Goal: Communication & Community: Answer question/provide support

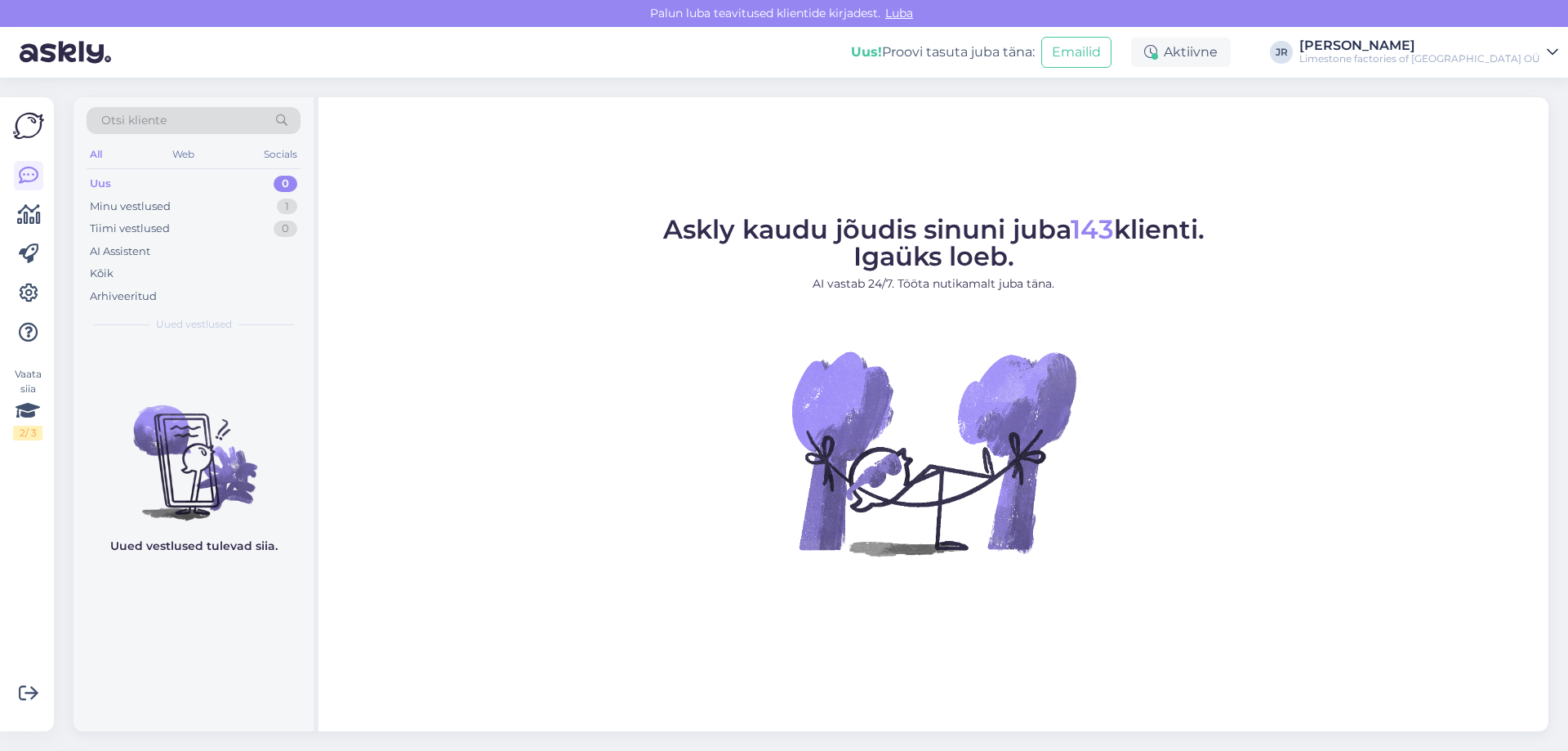
click at [100, 180] on div "Uus" at bounding box center [100, 184] width 21 height 16
click at [102, 210] on div "Minu vestlused" at bounding box center [129, 206] width 81 height 16
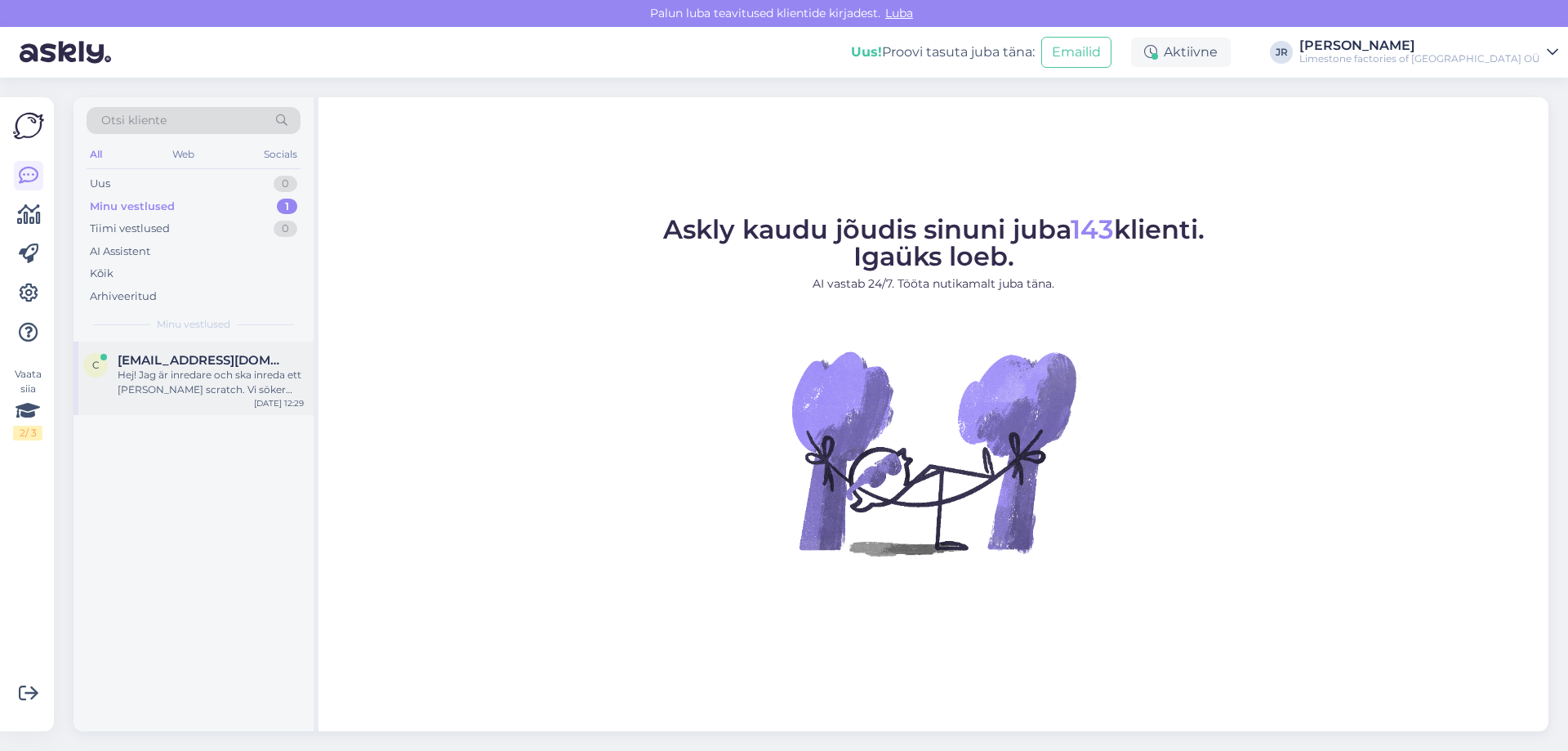
click at [166, 371] on div "Hej! Jag är inredare och ska inreda ett [PERSON_NAME] scratch. Vi söker sten ti…" at bounding box center [211, 382] width 186 height 29
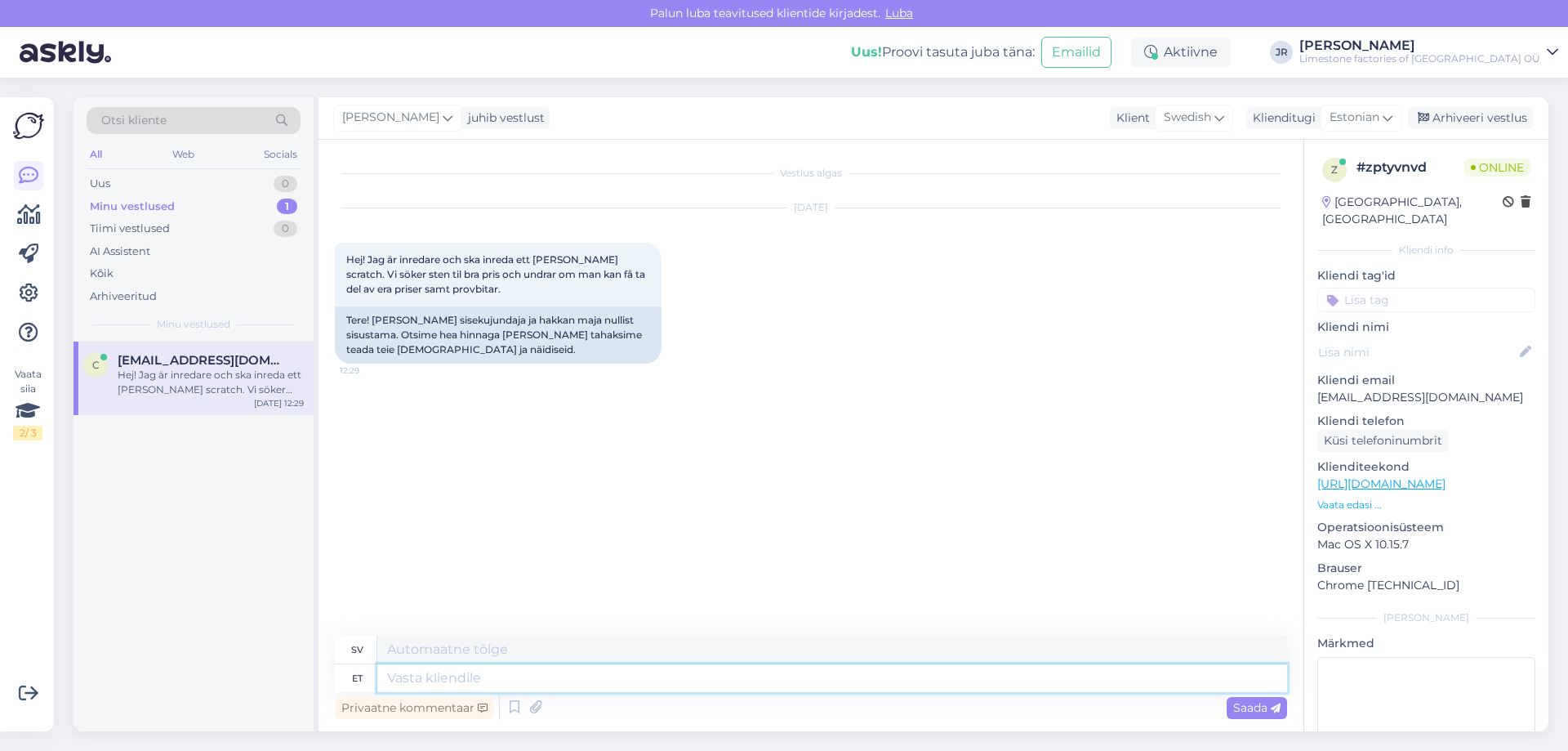
click at [592, 684] on textarea at bounding box center [832, 678] width 910 height 28
type textarea "Tere!"
type textarea "Hej!"
type textarea "Tere!"
click at [1246, 698] on div "Saada" at bounding box center [1257, 708] width 61 height 22
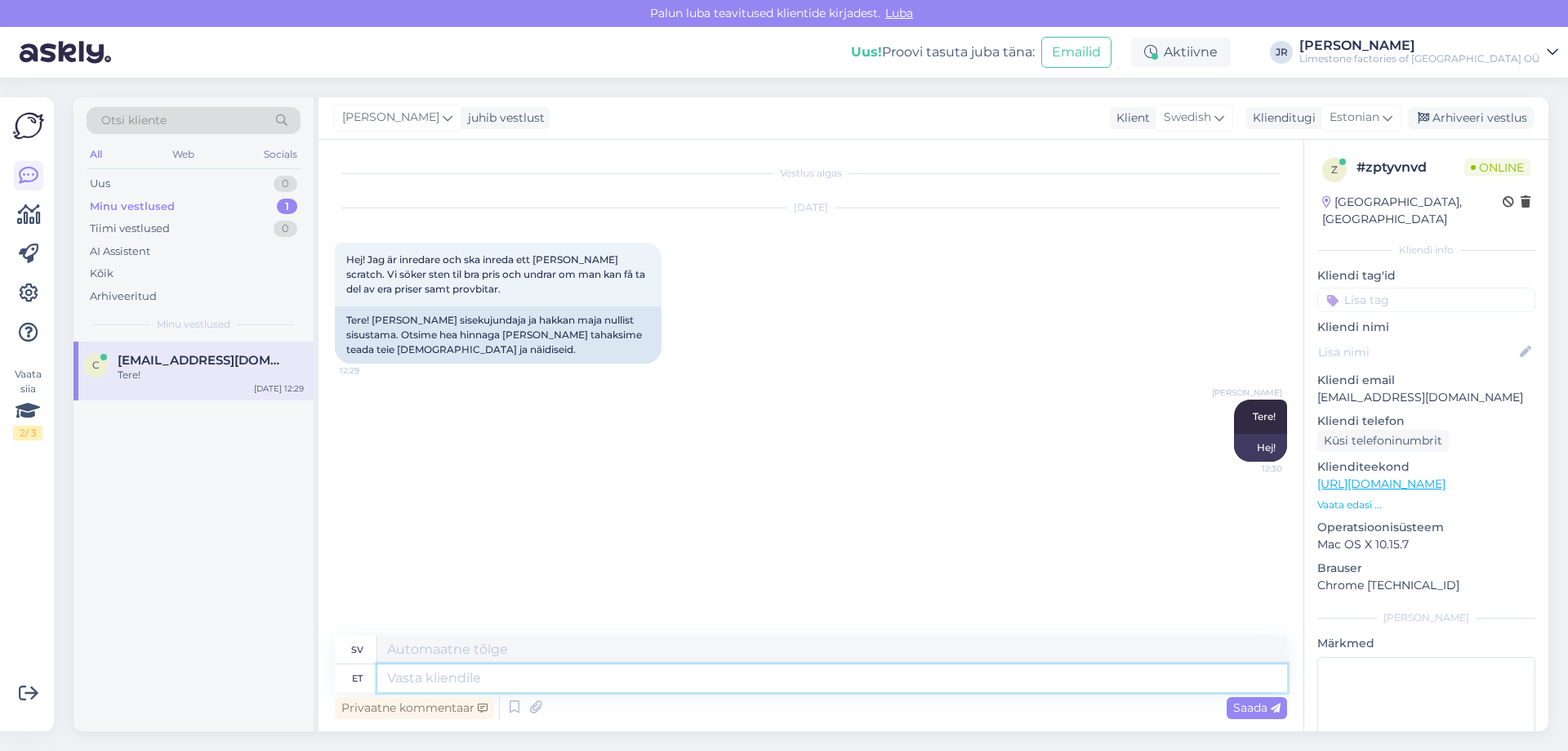
click at [487, 684] on textarea at bounding box center [832, 678] width 910 height 28
type textarea "Tänud mei"
type textarea "Tack"
type textarea "Tänud meie pool"
type textarea "Tack vare oss"
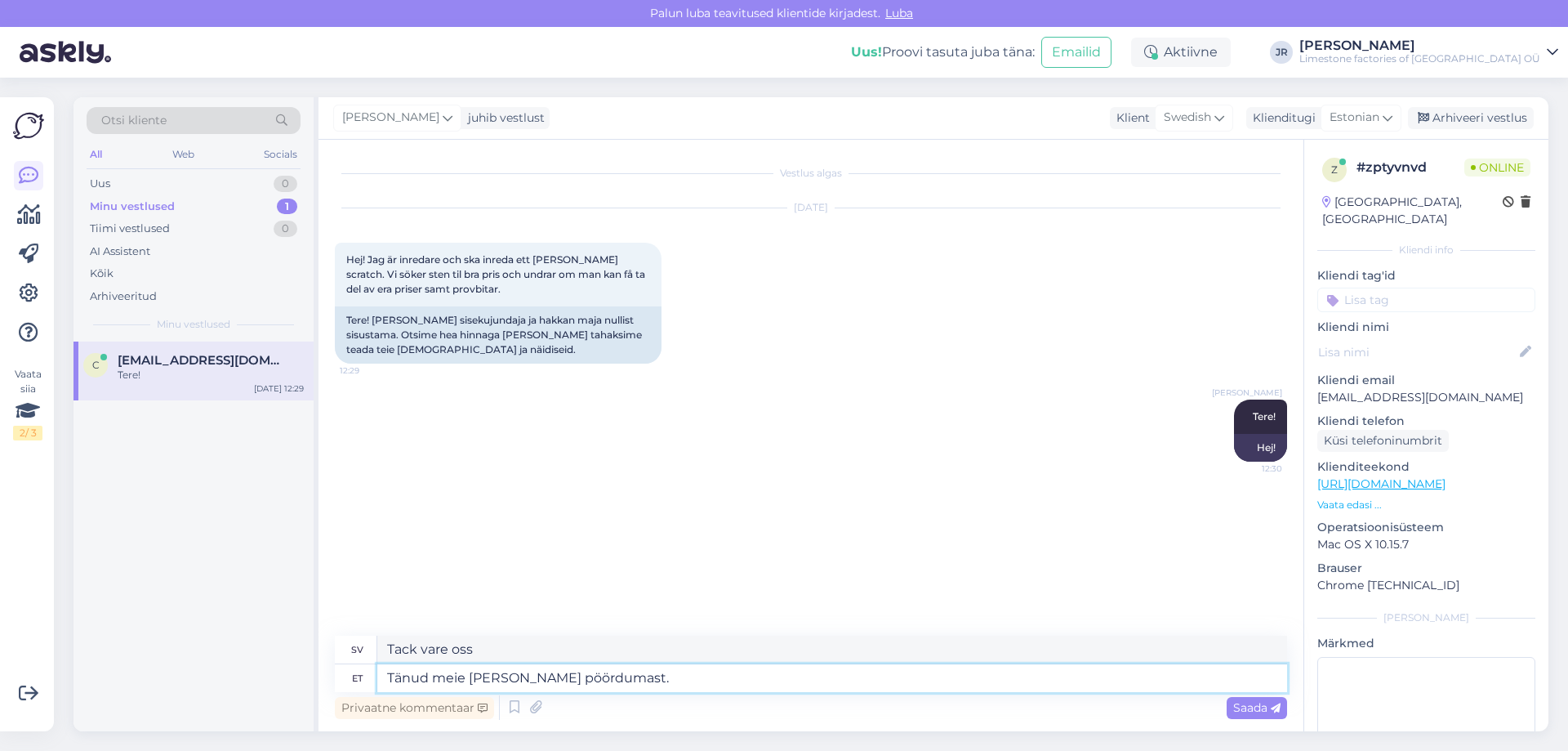
type textarea "Tänud meie [PERSON_NAME] pöördumast."
type textarea "Tack för att du kontaktade oss."
type textarea "Tänud meie [PERSON_NAME] pöördumast. Saan s"
type textarea "Tack för att du kontaktade oss. [GEOGRAPHIC_DATA]"
type textarea "Tänud meie [PERSON_NAME] pöördumast. Saan saa"
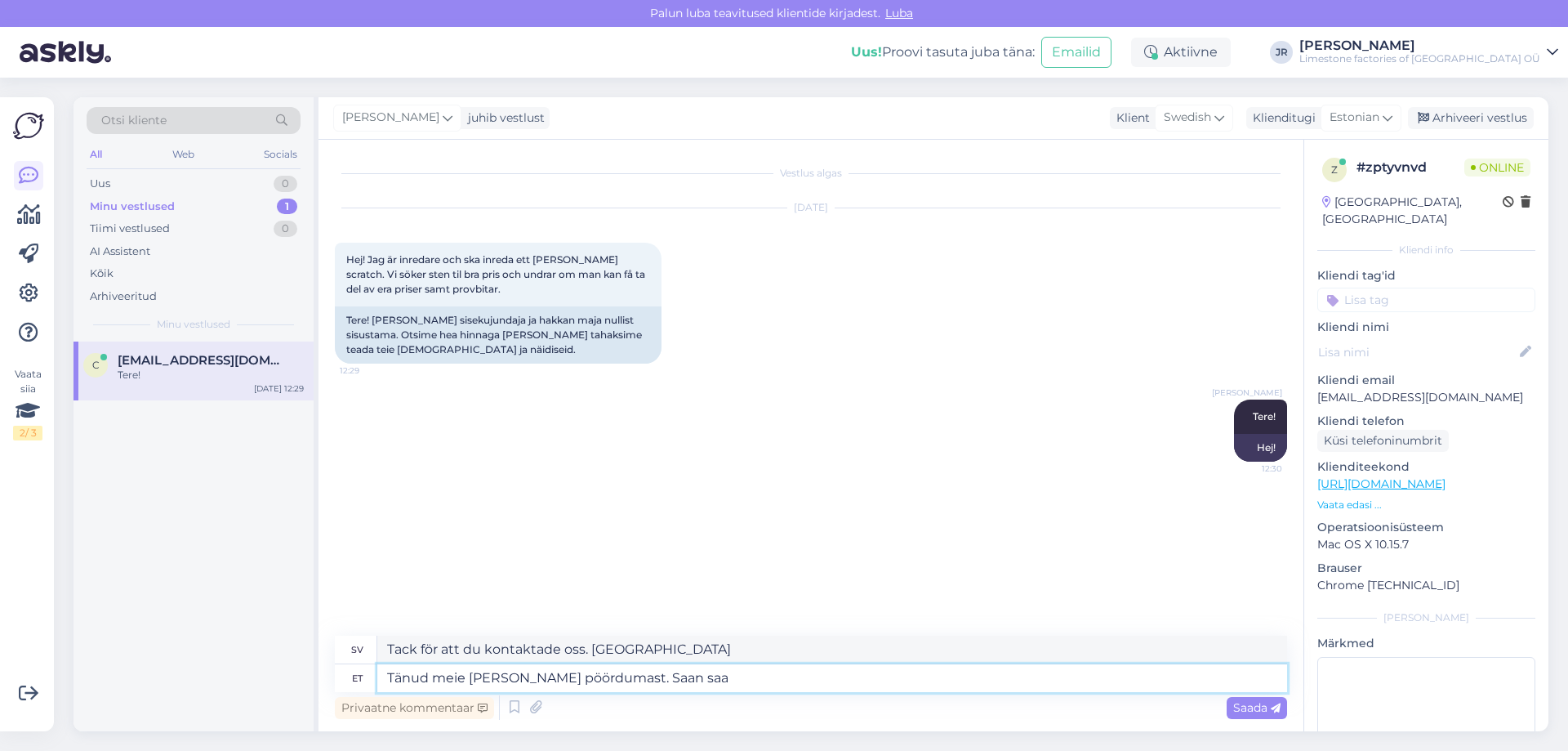
type textarea "Tack för att du kontaktade oss. Jag kan"
type textarea "Tänud meie [PERSON_NAME] pöördumast. Saan saate"
type textarea "Tack för att du kontaktar oss. Jag kan se dig."
type textarea "Tänud meie [PERSON_NAME] pöördumast. Saan saate eile n"
type textarea "Tack för att du kontaktade oss. Jag [PERSON_NAME] programmet igår."
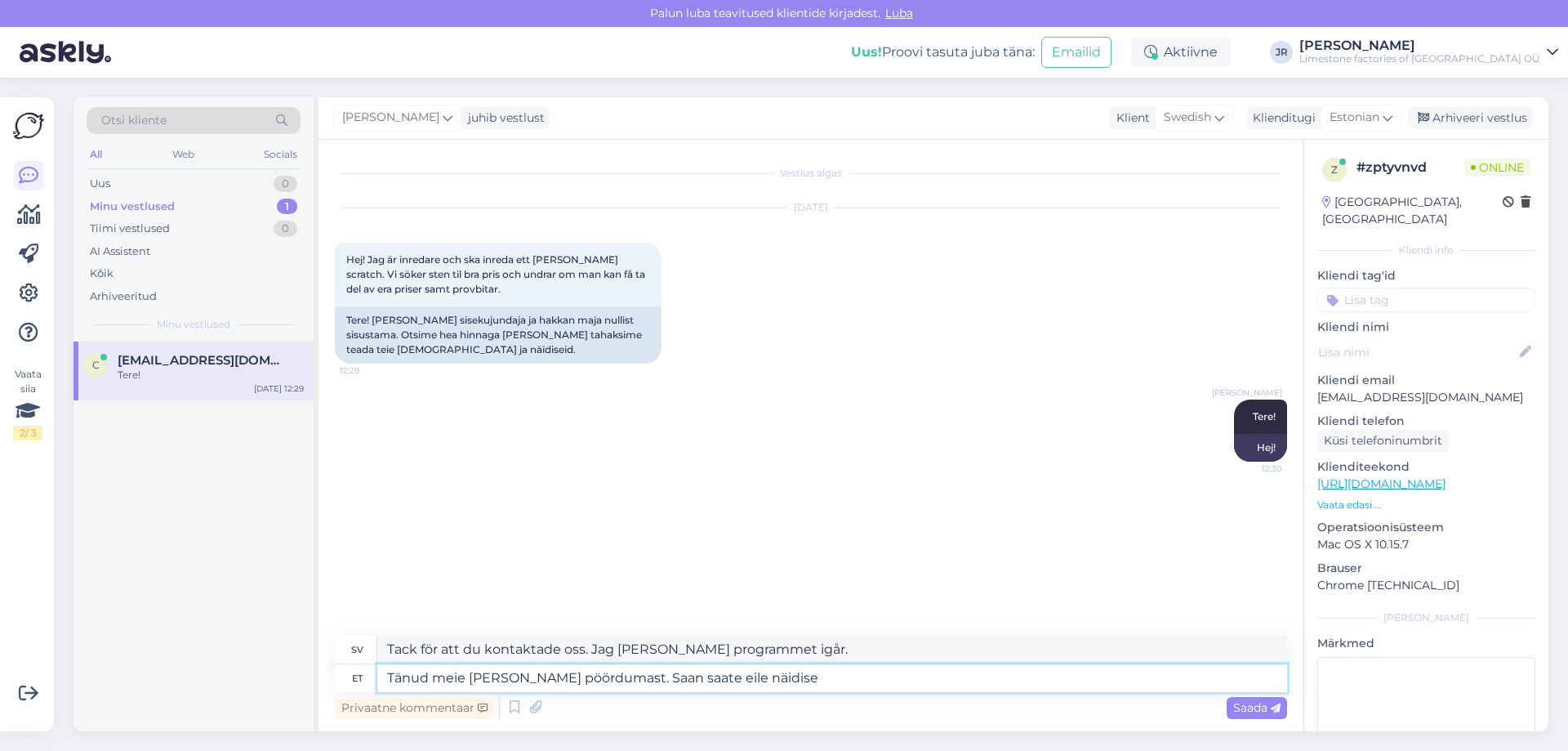
type textarea "Tänud meie [PERSON_NAME] pöördumast. Saan saate eile näidised"
type textarea "Tack för att du kontaktade oss. Jag [PERSON_NAME] exempel på programmet igår."
click at [670, 680] on textarea "Tänud meie [PERSON_NAME] pöördumast. Saan saate eile näidised." at bounding box center [832, 678] width 910 height 28
type textarea "Tänud meie [PERSON_NAME] pöördumast. Saan saate teile näidised."
type textarea "Tack för att du kontaktade oss. Jag skickar dig exempel på programmet."
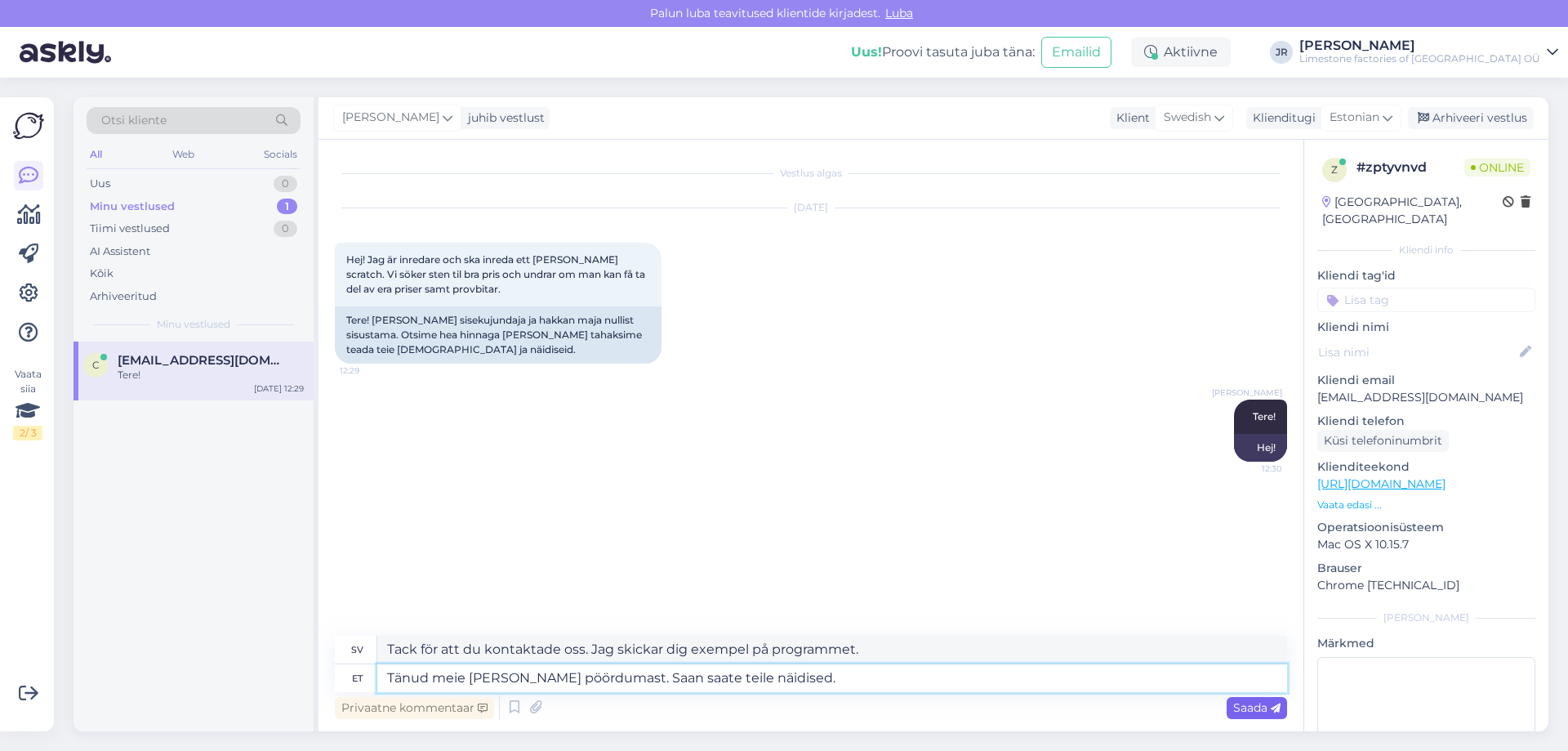
type textarea "Tänud meie [PERSON_NAME] pöördumast. Saan saate teile näidised."
click at [1245, 705] on span "Saada" at bounding box center [1257, 708] width 47 height 14
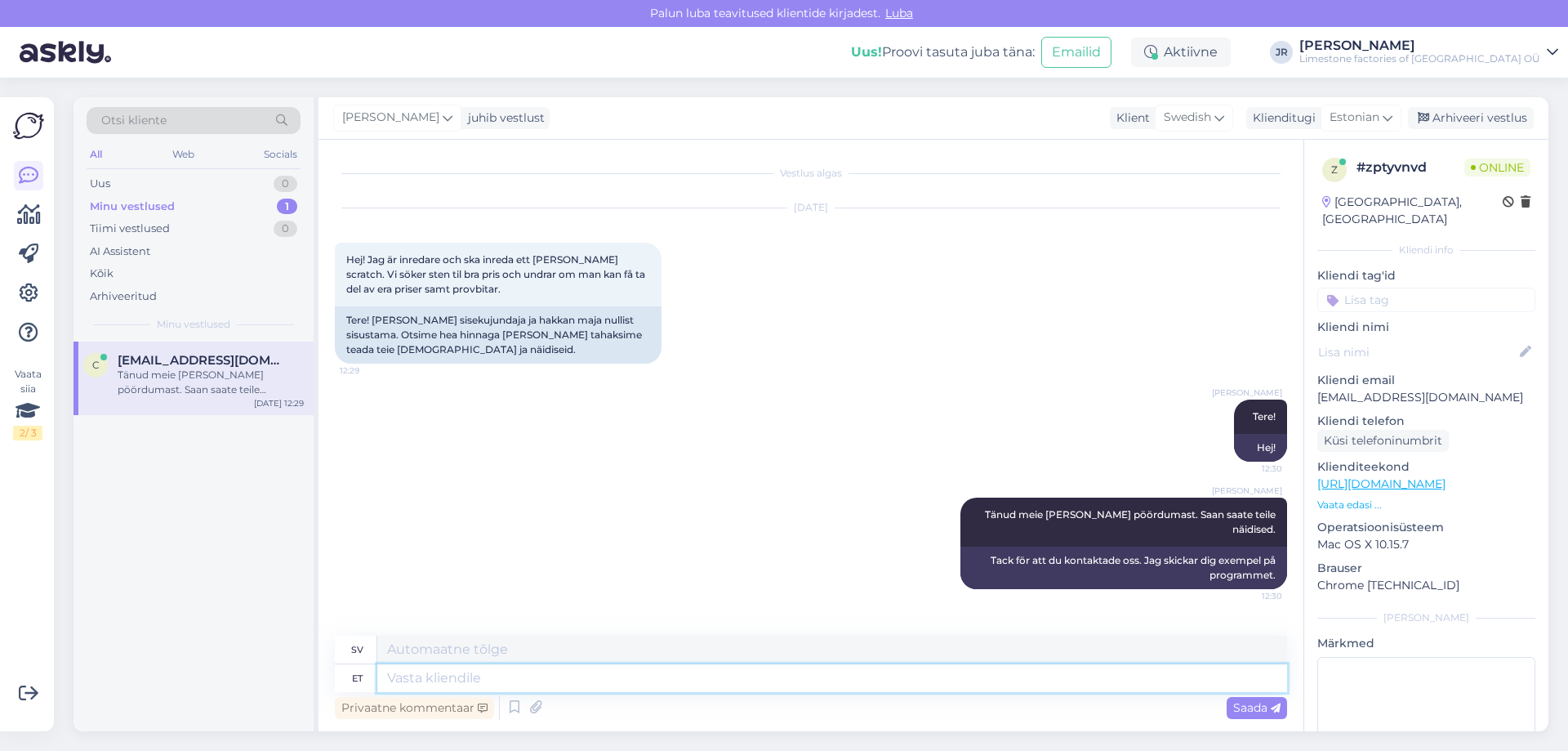
click at [789, 678] on textarea at bounding box center [832, 678] width 910 height 28
type textarea "hea"
type textarea "bra"
type textarea "hea kui e"
type textarea "bra som"
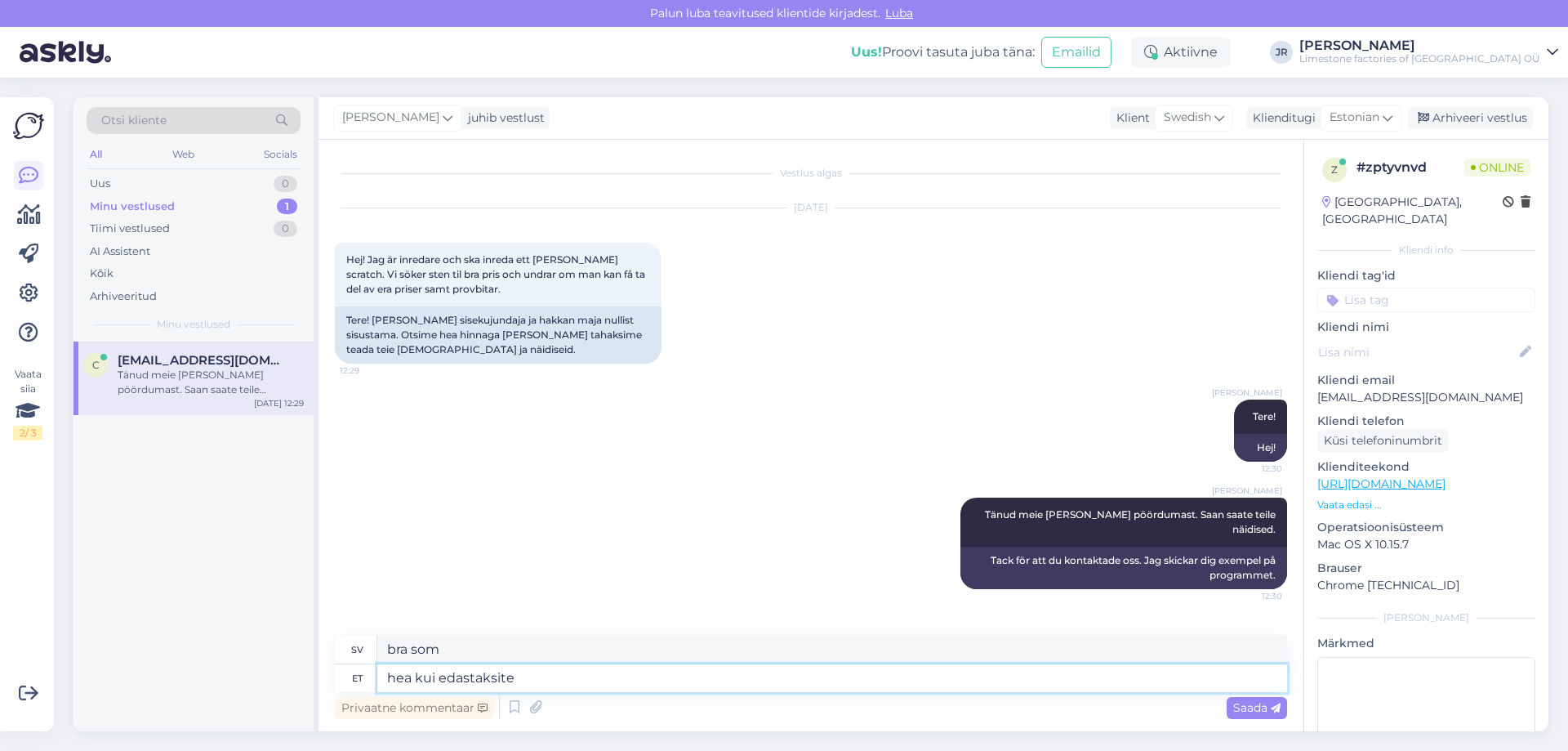
type textarea "hea kui edastaksite o"
type textarea "Det vore trevligt om du [PERSON_NAME] vidarebefordra det."
type textarea "hea kui edastaksite oma k"
type textarea "Det vore bra om du [PERSON_NAME] vidarebefordra din"
type textarea "hea kui edastaksite oma kontakta"
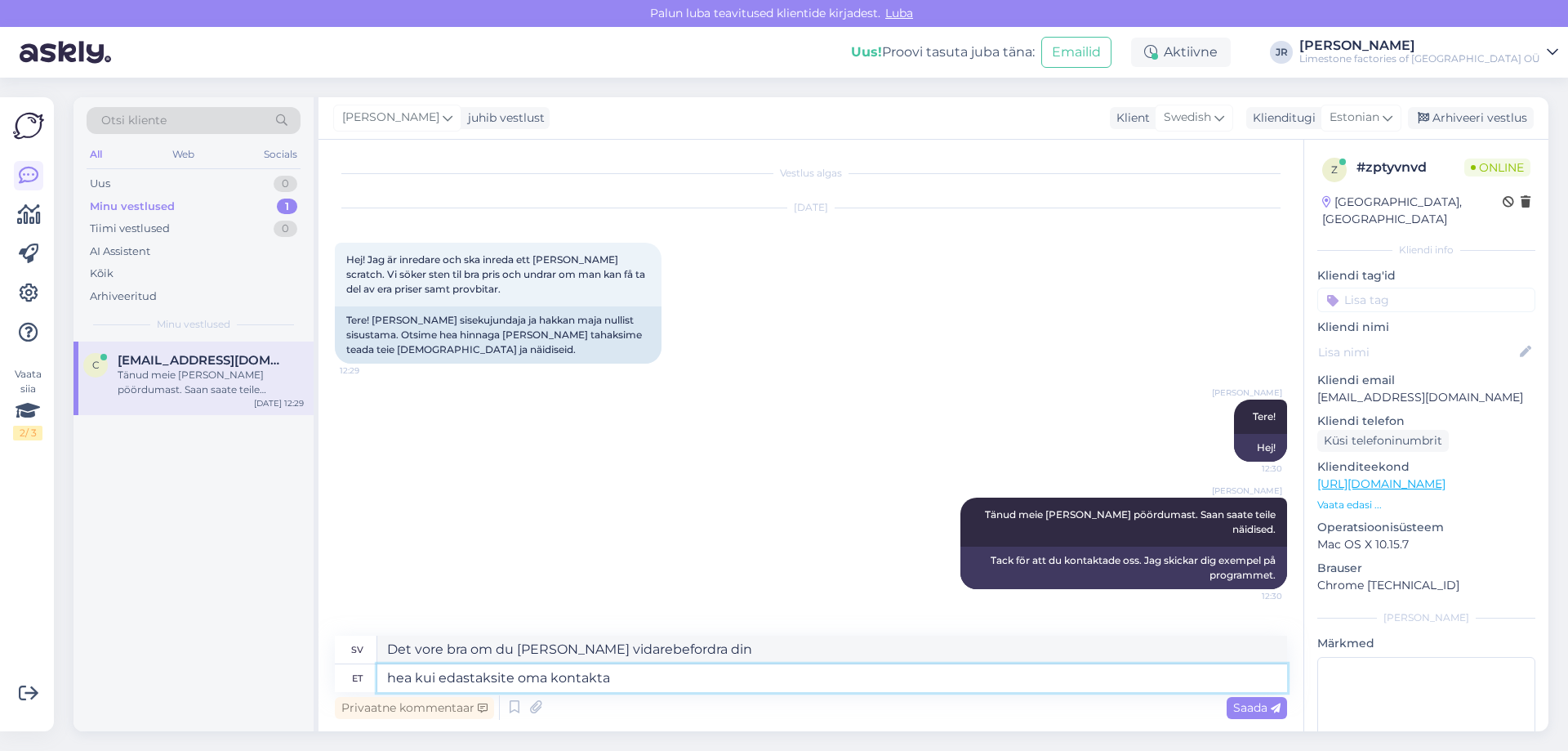
type textarea "Det vore bra om du [PERSON_NAME] [PERSON_NAME] kontaktuppgifter."
type textarea "hea kui edastaksite oma kontaktandm"
type textarea "Det vore jättebra om du [PERSON_NAME] skicka mig [PERSON_NAME] kontaktuppgifter."
type textarea "hea kui edastaksite oma kontaktandmed"
type textarea "Det vore bra om du [PERSON_NAME] [PERSON_NAME] kontaktuppgifter."
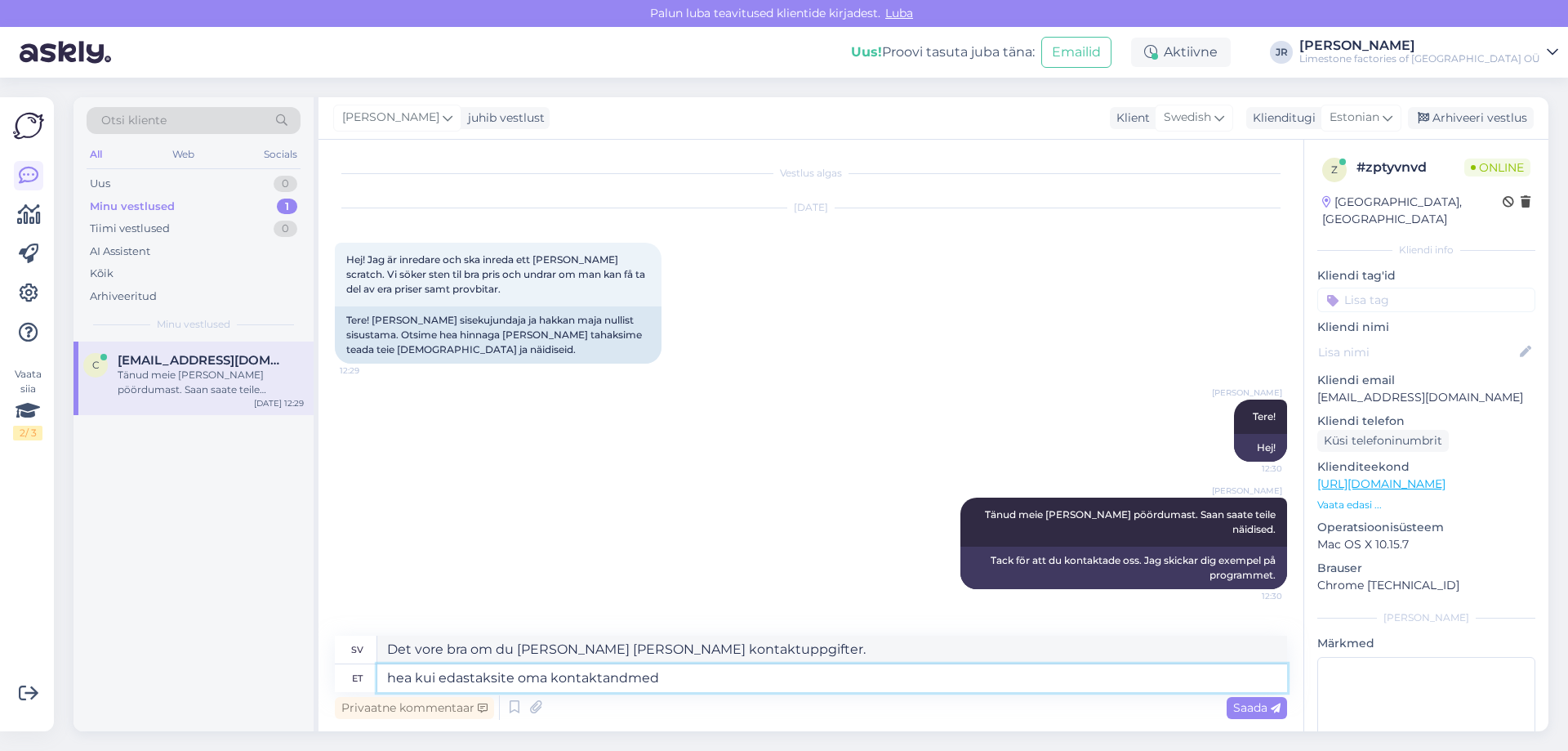
type textarea "hea kui edastaksite oma kontaktandmed ("
type textarea "Det vore bra om du [PERSON_NAME] [PERSON_NAME] kontaktuppgifter ("
type textarea "hea kui edastaksite oma kontaktandmed (aadress,"
type textarea "Det vore bra om du [PERSON_NAME] [PERSON_NAME] kontaktuppgifter (adress,"
type textarea "hea kui edastaksite oma kontaktandmed (aadress, telefon( m"
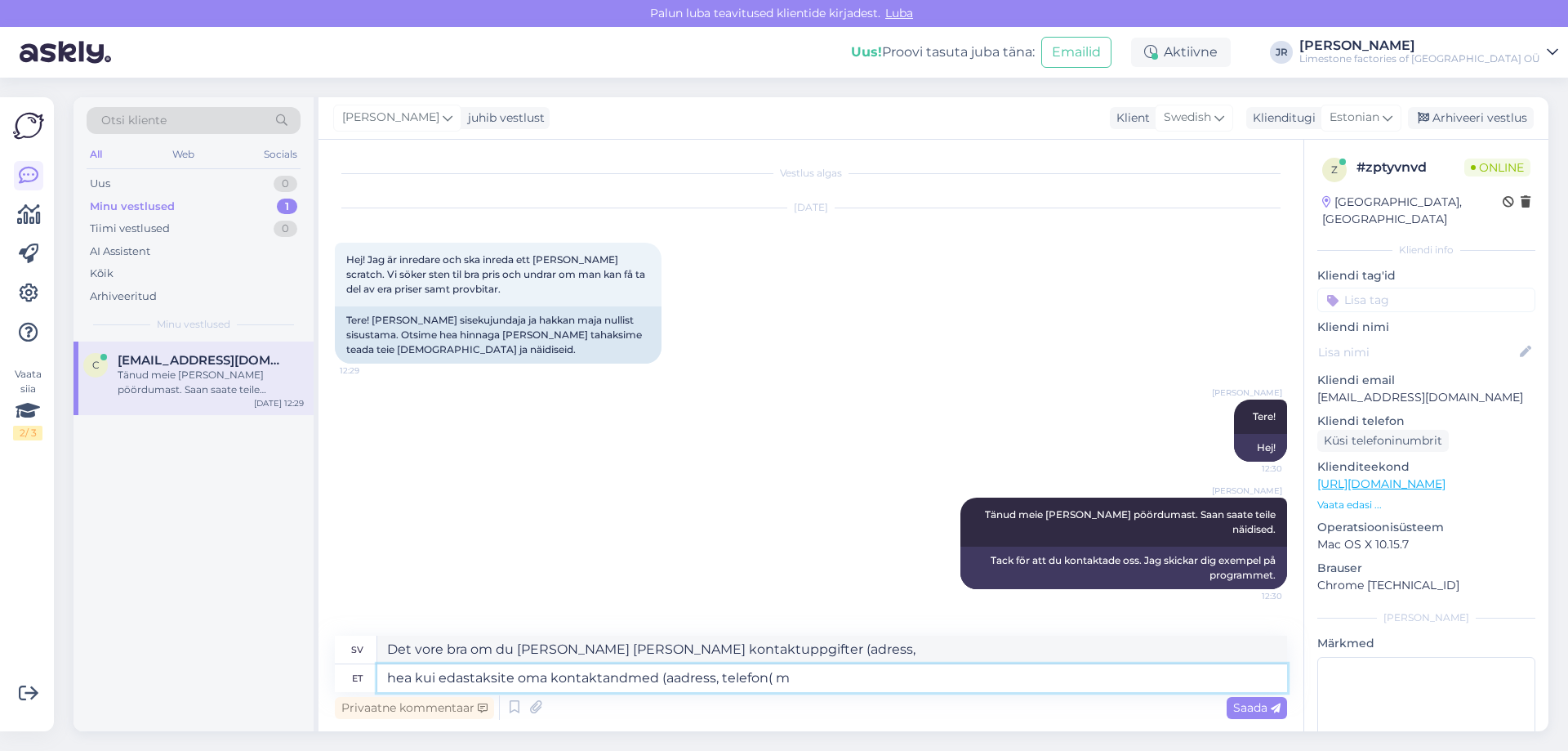
type textarea "Det vore bra om du [PERSON_NAME] [PERSON_NAME] kontaktuppgifter (adress, telefo…"
type textarea "hea kui edastaksite oma kontaktandmed (aadress, telefon) mulle e"
type textarea "Det vore jättebra om du [PERSON_NAME] skicka mig [PERSON_NAME] kontaktuppgifter…"
type textarea "hea kui edastaksite oma kontaktandmed (aadress, telefon) mulle e-[PERSON_NAME]"
type textarea "Det vore jättebra om du [PERSON_NAME] skicka mig [PERSON_NAME] kontaktuppgifter…"
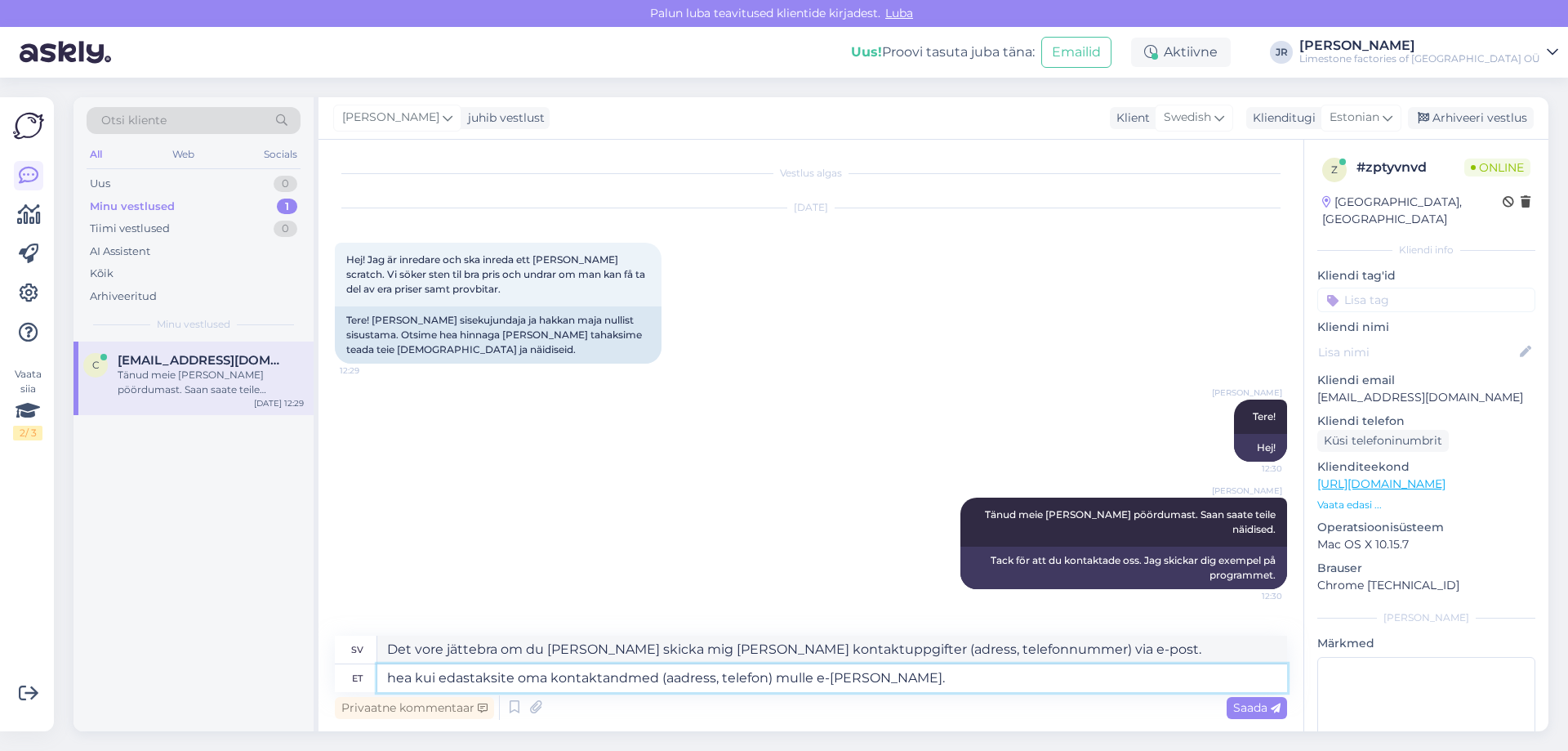
type textarea "hea kui edastaksite oma kontaktandmed (aadress, telefon) mulle e-[PERSON_NAME]."
type textarea "Det vore bra om du [PERSON_NAME] skicka mig [PERSON_NAME] kontaktuppgifter (adr…"
type textarea "hea kui edastaksite oma kontaktandmed (aadress, telefon) mulle e-[PERSON_NAME].…"
type textarea "Det vore bra om du [PERSON_NAME] skicka mig [PERSON_NAME] kontaktuppgifter (adr…"
type textarea "hea kui edastaksite oma kontaktandmed (aadress, telefon) mulle e-[PERSON_NAME].…"
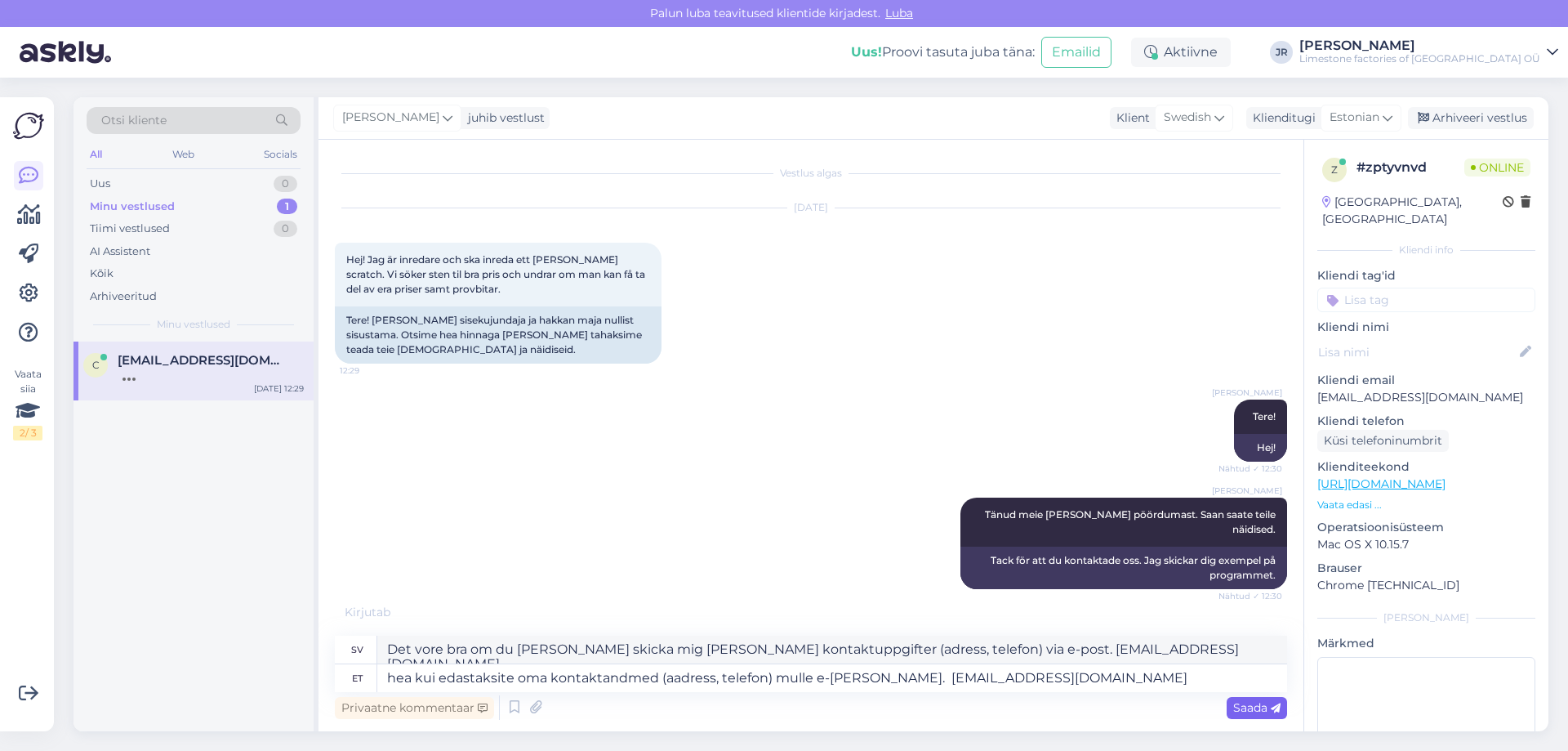
drag, startPoint x: 1271, startPoint y: 718, endPoint x: 1262, endPoint y: 714, distance: 9.8
click at [1271, 718] on div "Saada" at bounding box center [1257, 708] width 61 height 22
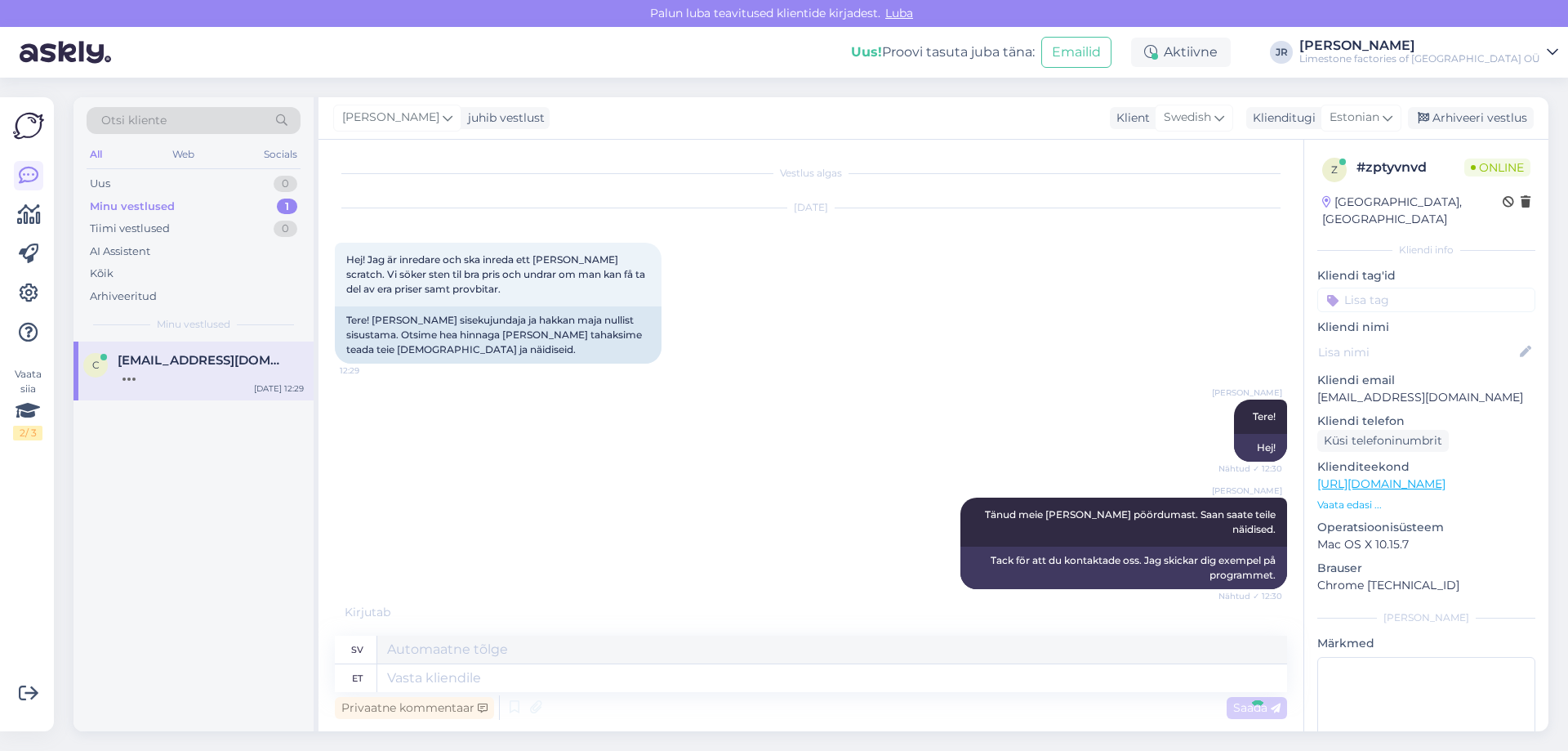
scroll to position [99, 0]
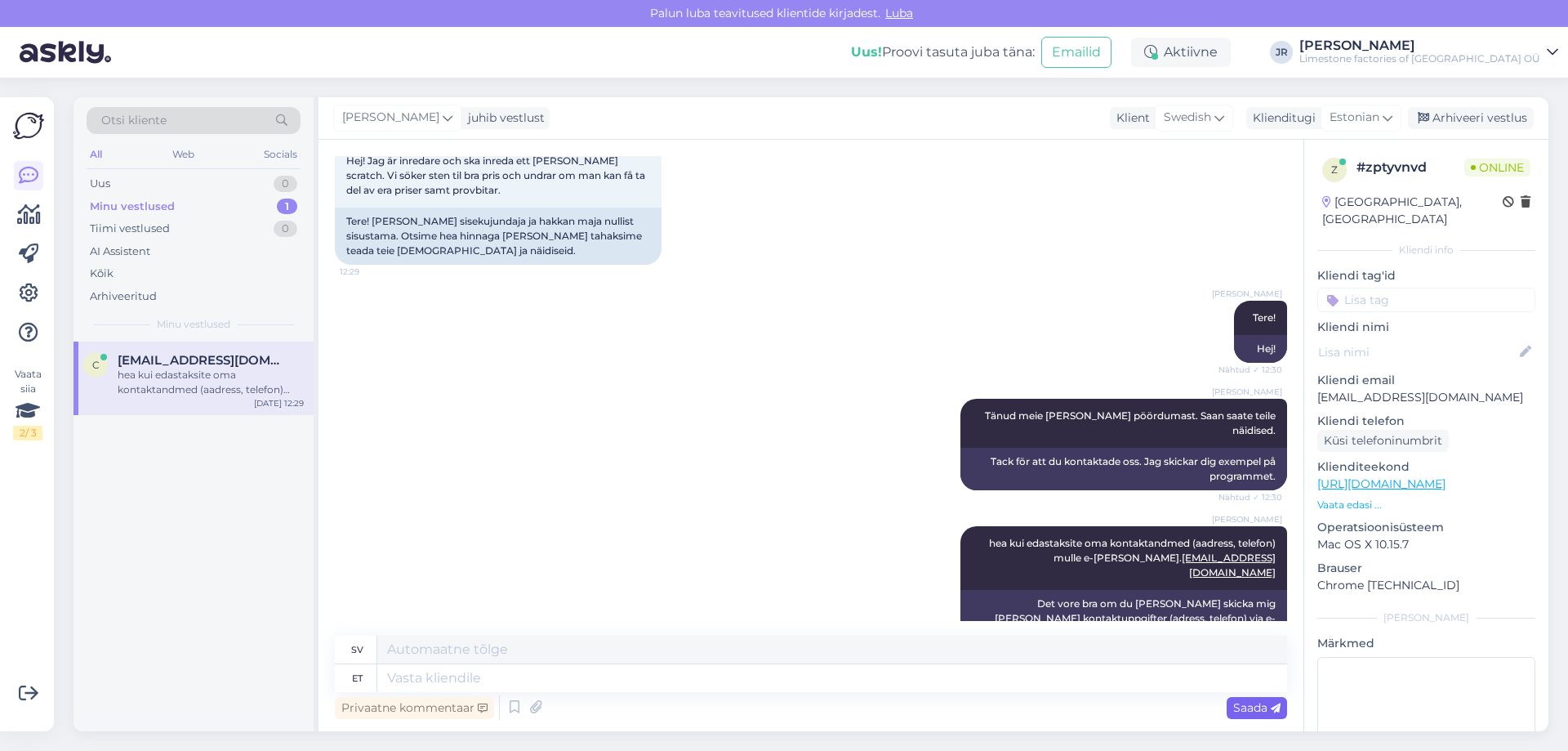
click at [1248, 709] on span "Saada" at bounding box center [1257, 708] width 47 height 14
click at [503, 679] on textarea at bounding box center [832, 678] width 910 height 28
type textarea "kuidas"
type textarea "hur"
type textarea "kuidas te me"
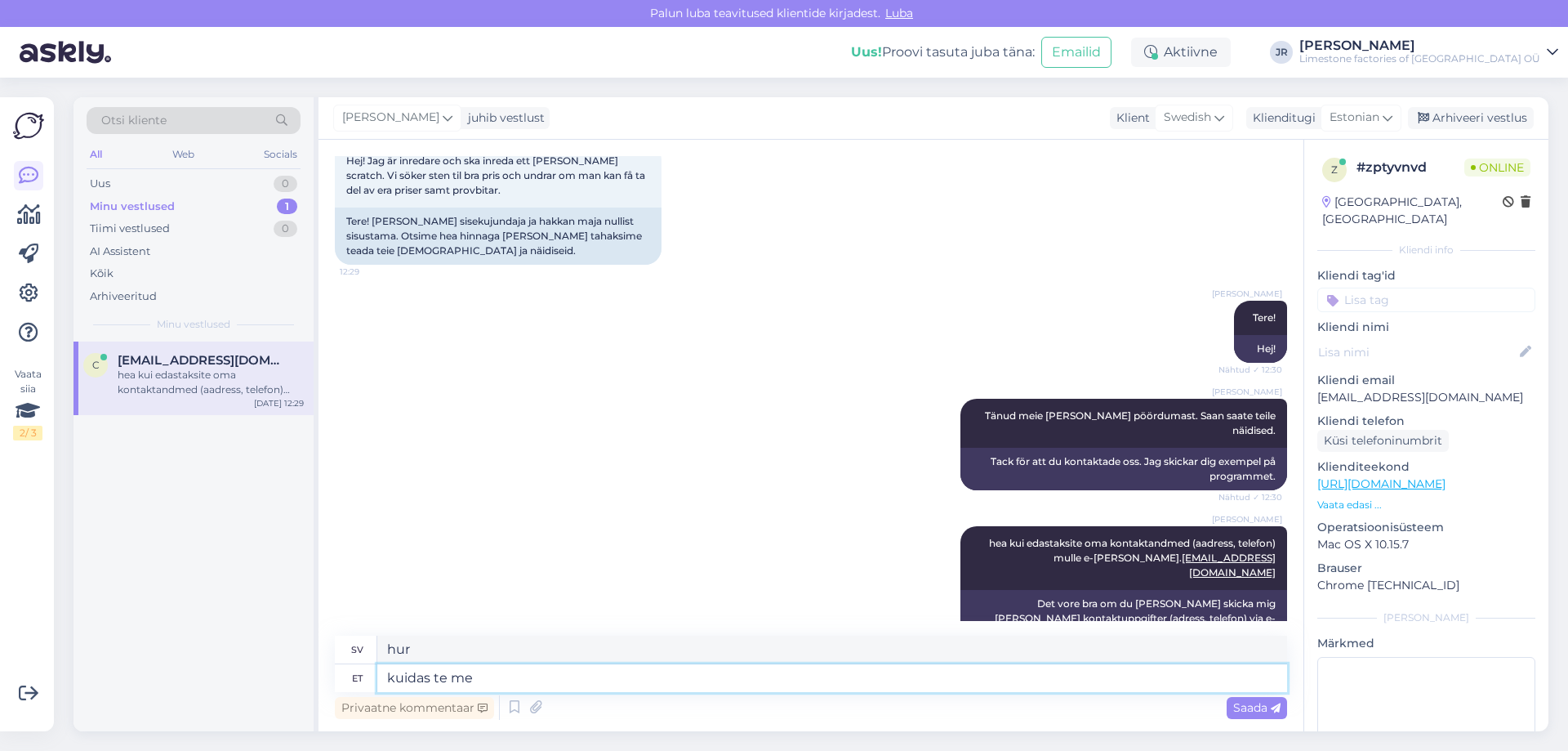
type textarea "hur mår du"
type textarea "kuidas te meid l"
type textarea "hur gör du oss"
type textarea "kuidas te meid leidsite?"
type textarea "Hur hittade du oss?"
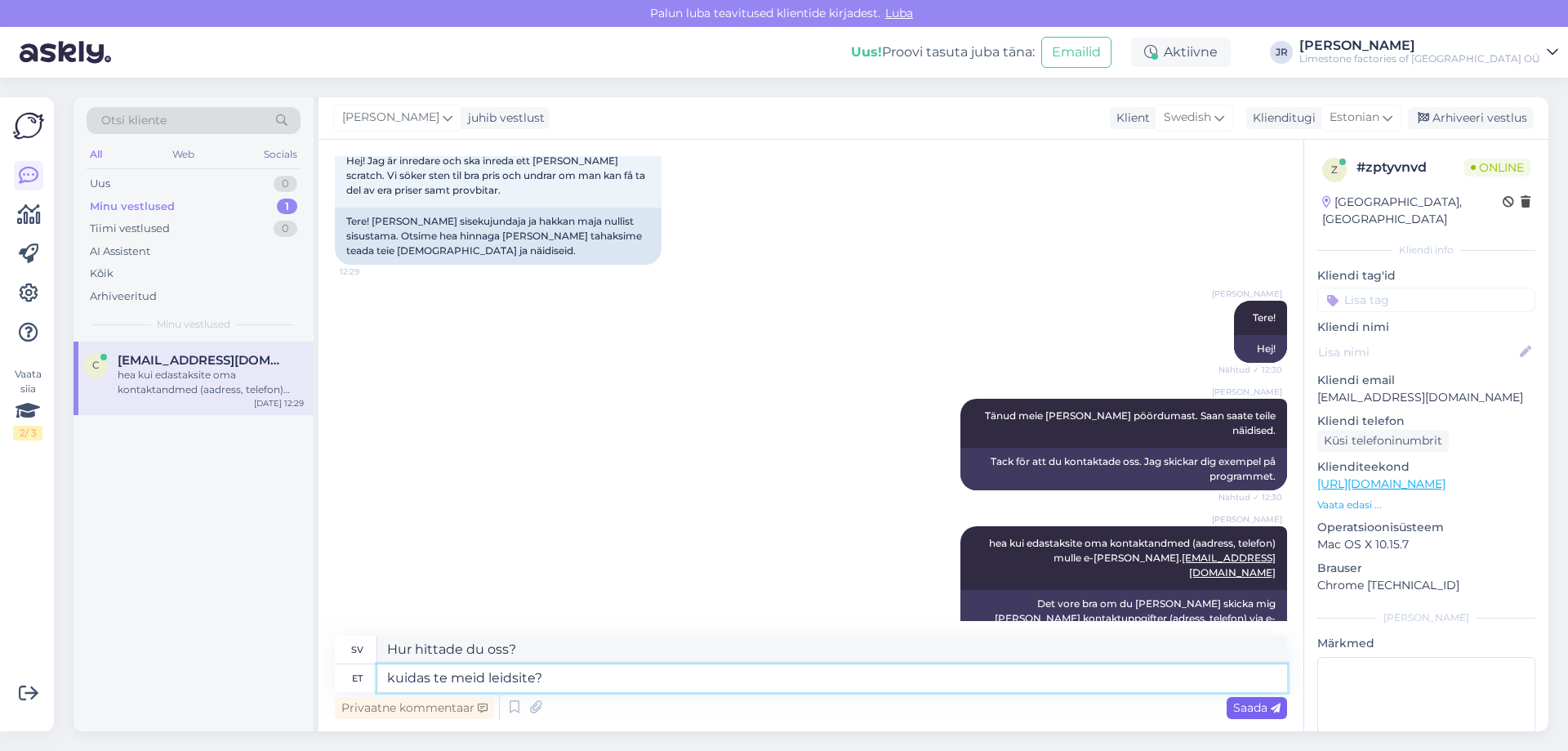
type textarea "kuidas te meid leidsite?"
click at [1255, 701] on span "Saada" at bounding box center [1257, 708] width 47 height 14
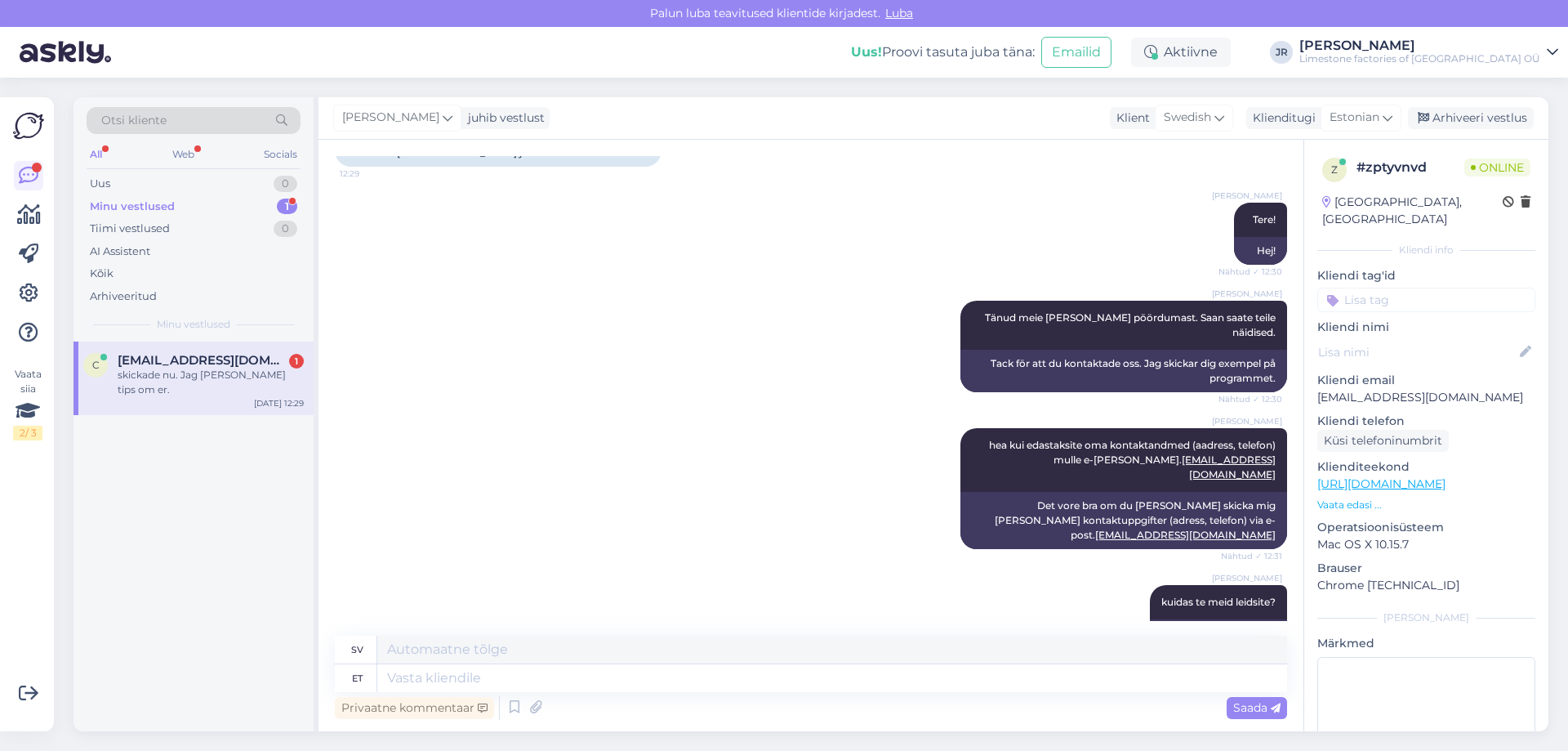
scroll to position [295, 0]
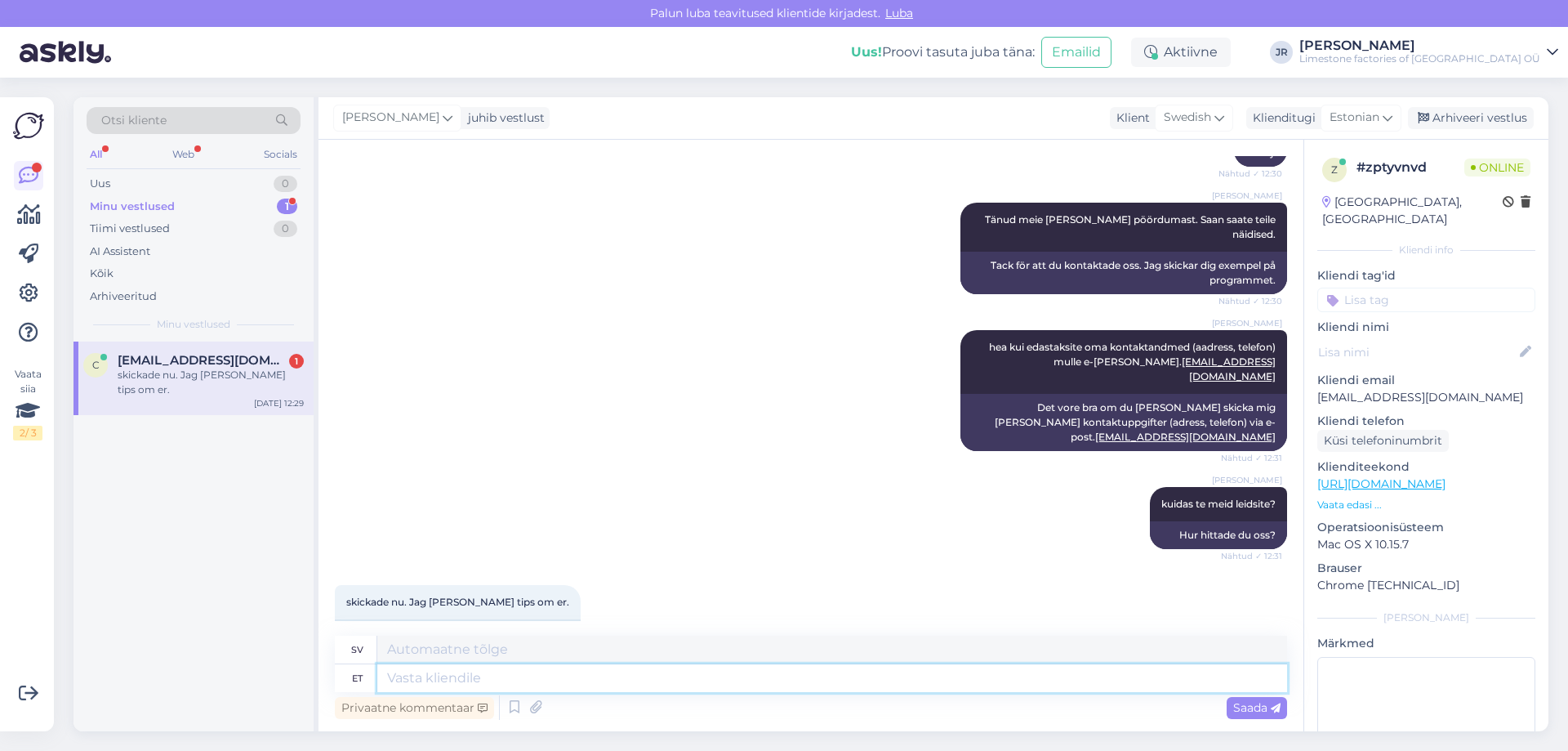
click at [470, 681] on textarea at bounding box center [832, 678] width 910 height 28
type textarea "hinnaskaalat n"
type textarea "prisklass"
type textarea "hinnaskaalat näete m"
type textarea "du kan se prisintervallet"
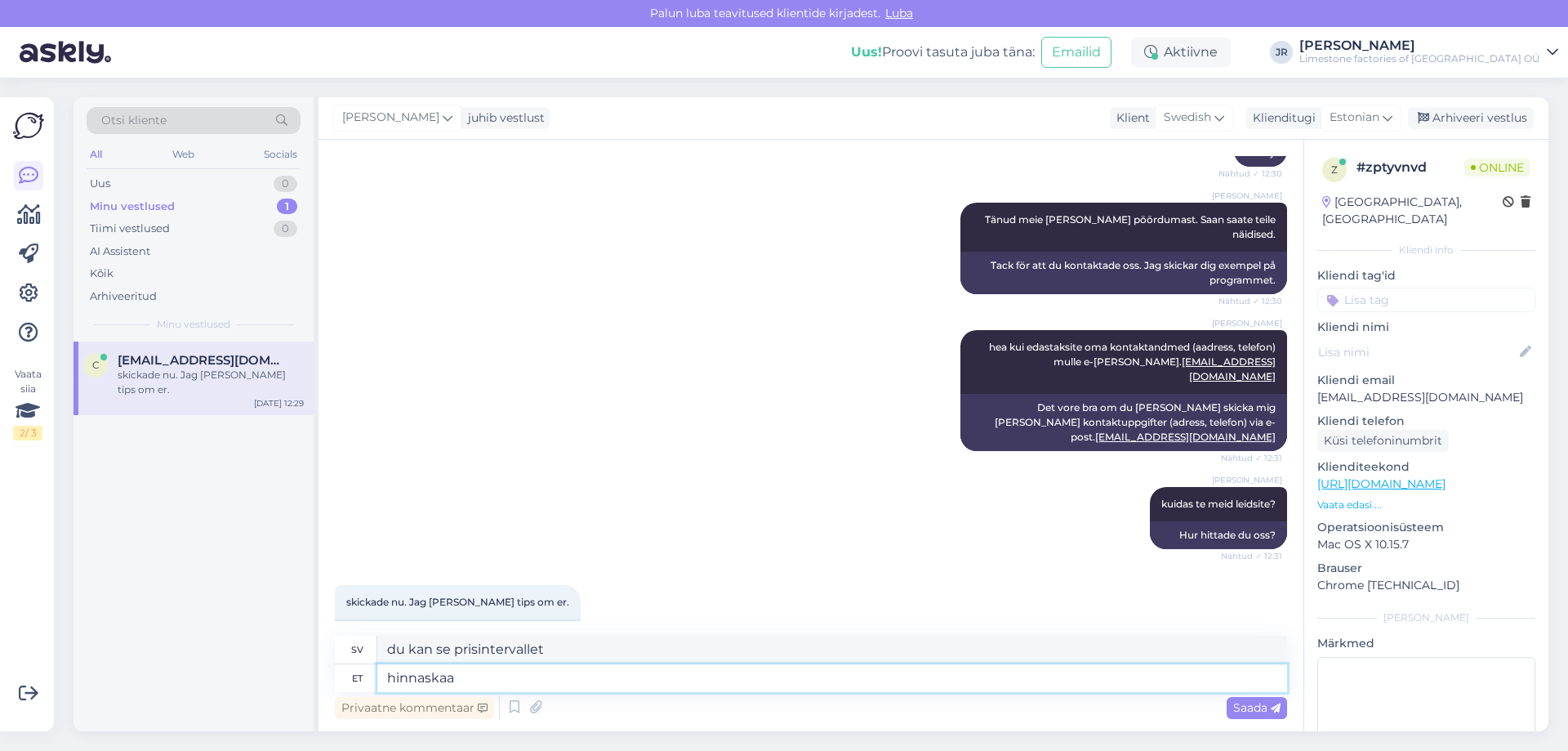
type textarea "hinnaska"
type textarea "prisklass"
type textarea "h"
type textarea "tänud. vi"
type textarea "tack."
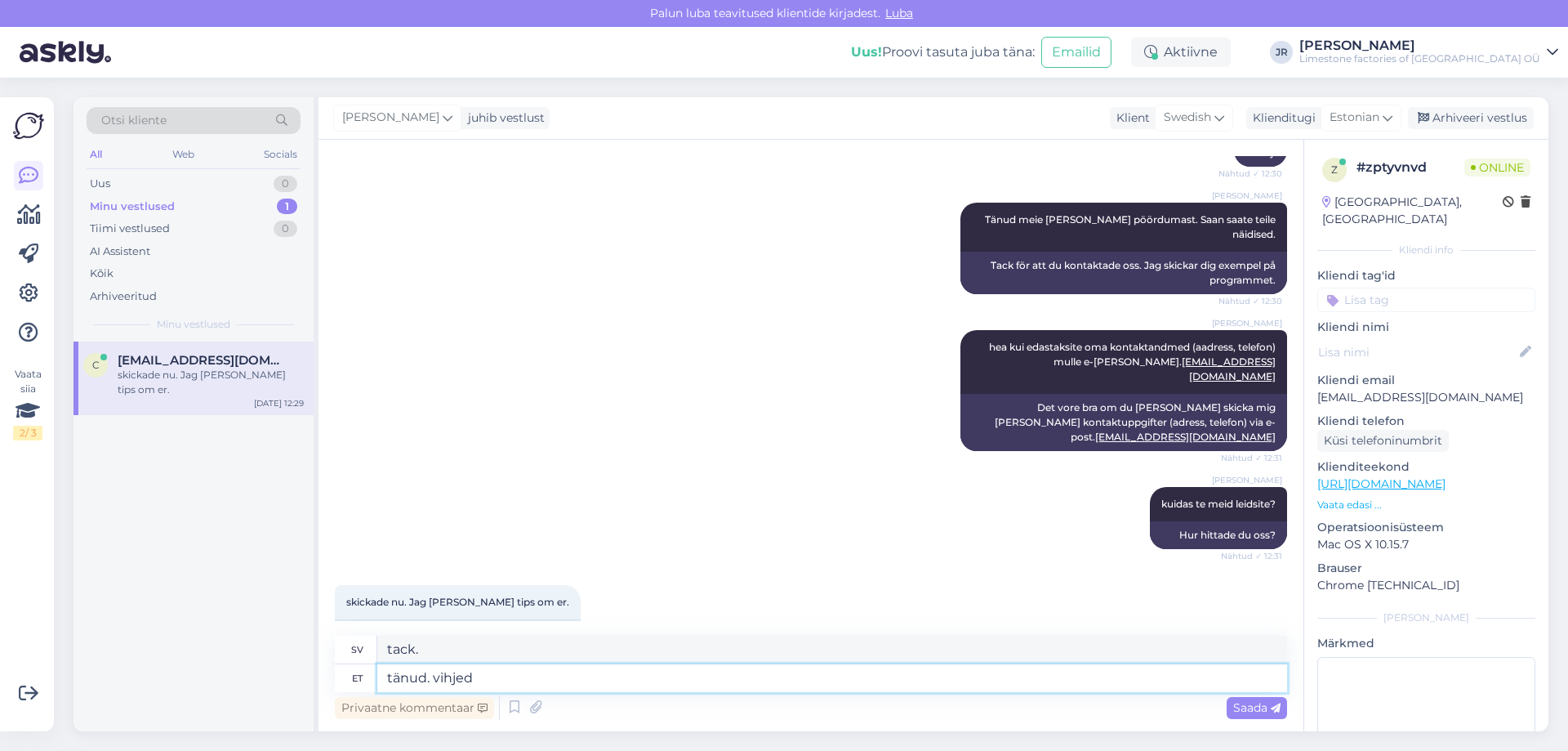
type textarea "tänud. vihjed o"
type textarea "tack. tips"
type textarea "tänud. vihjed on al"
type textarea "tack. tipsen är"
type textarea "tänud. vihjed on alati he"
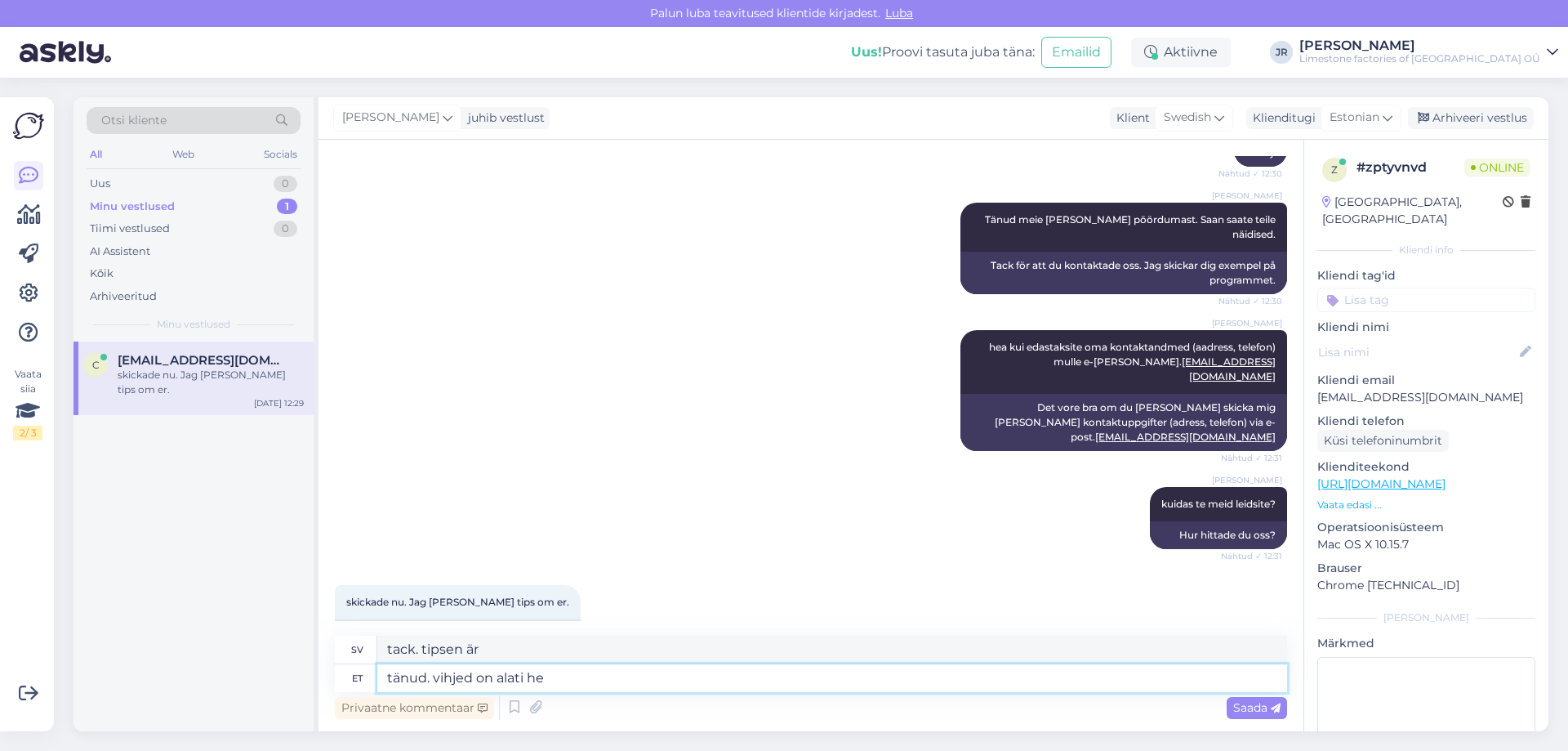
type textarea "tack. tips är alltid välkomna"
type textarea "tänud. vihjed on alati head."
type textarea "tack. tips är alltid bra."
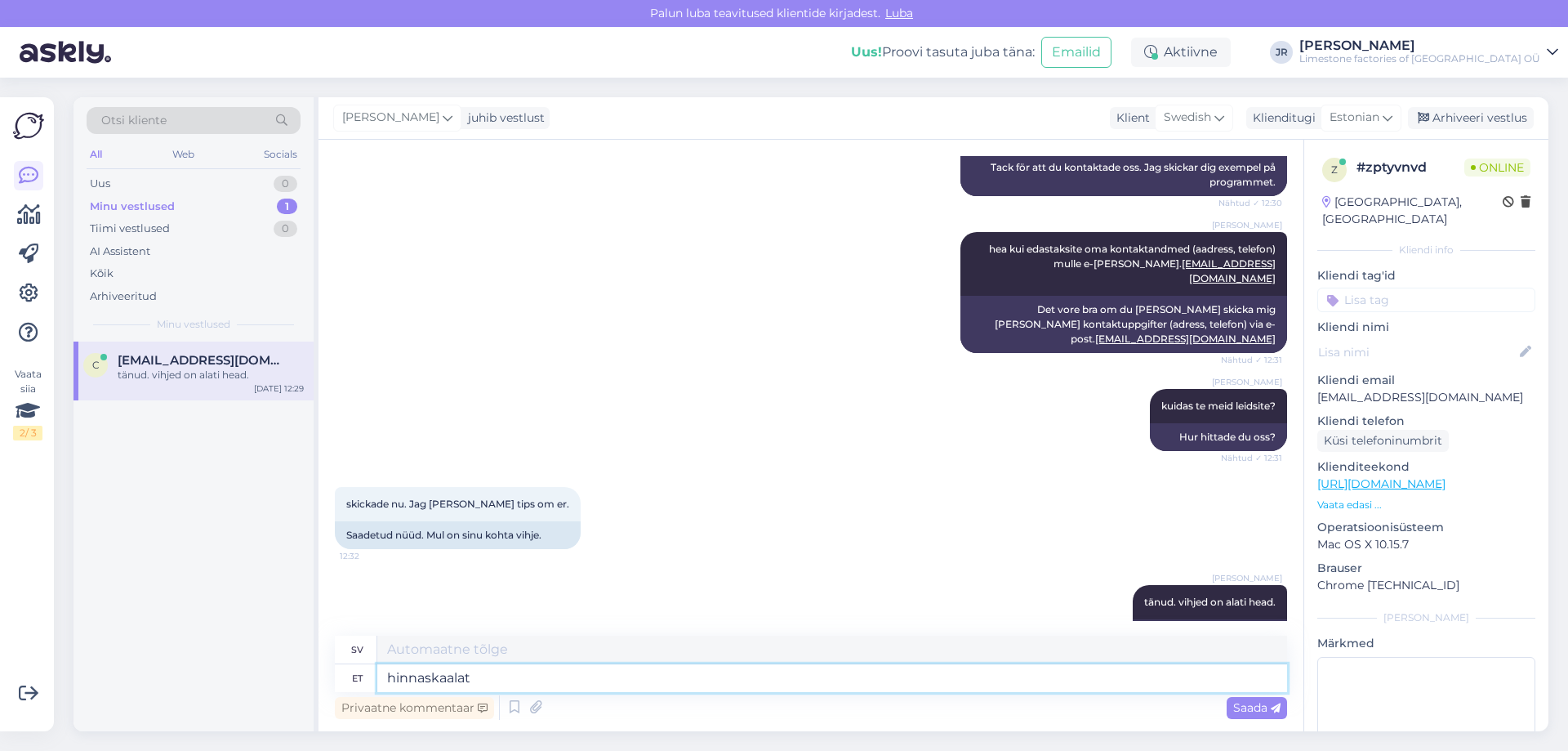
type textarea "hinnaskaalat n"
type textarea "prisklass"
type textarea "hinnaskaalat näete mei"
type textarea "du kan se prisintervallet"
type textarea "hinnaskaalat näete meie"
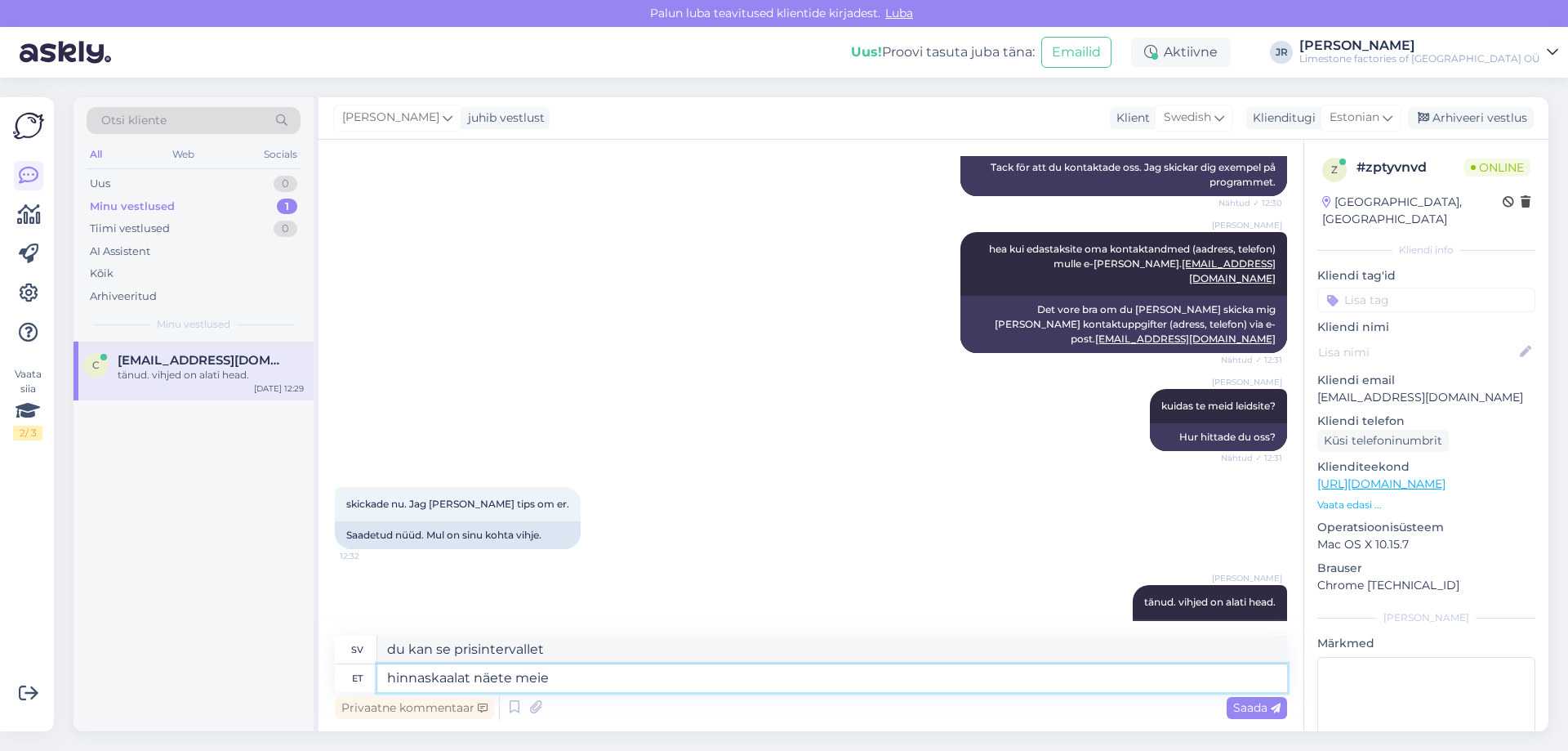
type textarea "Du kan se prisintervallet på vår webbplats."
type textarea "hinnaskaalat näete meie e-poes, k"
type textarea "Du kan se prislistan i vår webbutik,"
type textarea "hinnaskaalat näete meie e-poes, kuid"
type textarea "Du kan se prisintervallet i vår webbutik, men"
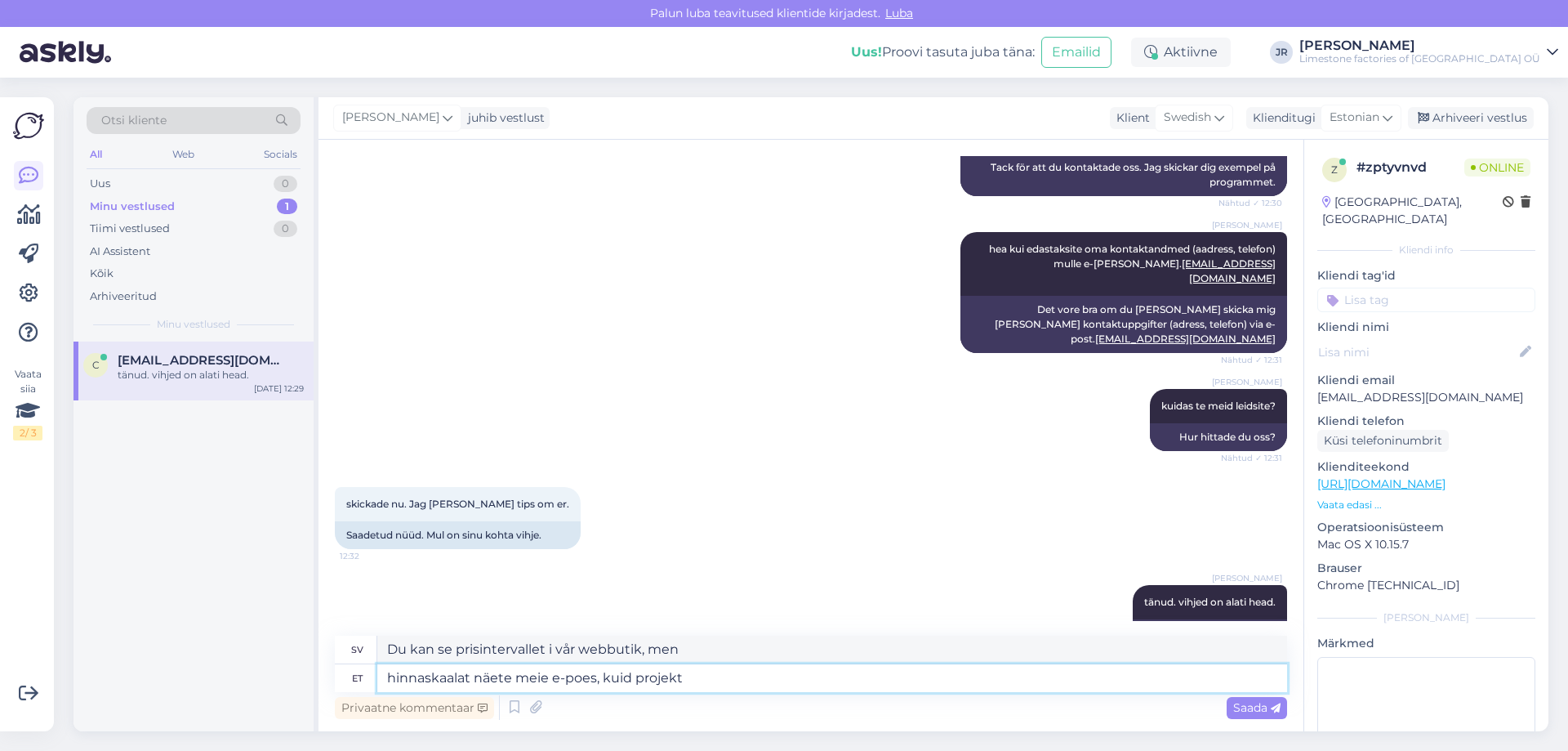
type textarea "hinnaskaalat näete meie e-poes, kuid projekti"
type textarea "Du kan se prisintervallet i vår webbutik, men projektet"
type textarea "hinnaskaalat näete meie e-poes, kuid projektipõhiselt on"
type textarea "Du kan se prisintervallet i vår webbutik, men det är projektspecifikt."
type textarea "hinnaskaalat näete meie e-poes, kuid projektipõhiselt on v"
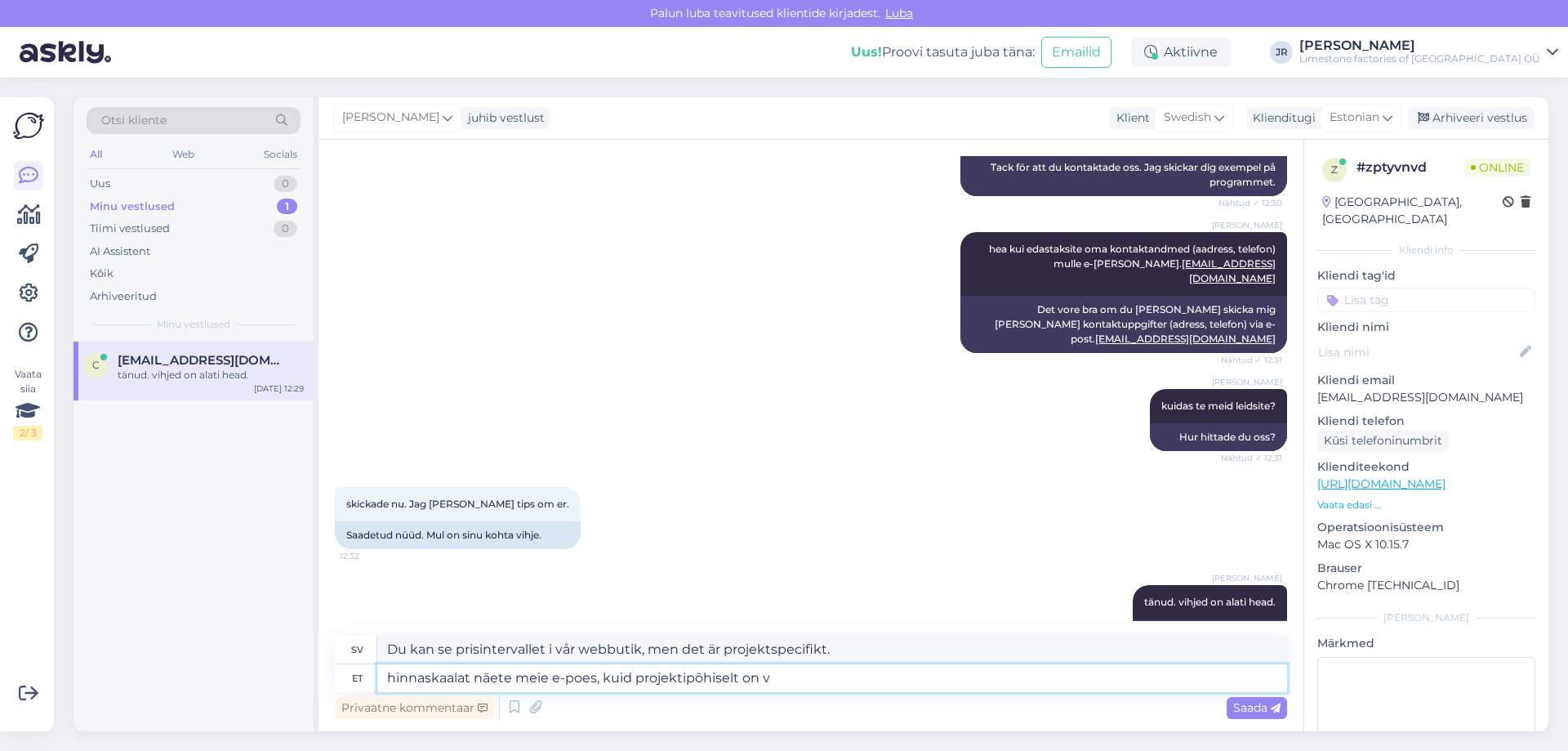
type textarea "Du kan se prisintervallet i vår e-butik, men det är projektspecifikt."
type textarea "hinnaskaalat näete meie e-poes, kuid projektipõhiselt on võ"
type textarea "Du kan se prisintervallet i vår e-butik, men det varierar [PERSON_NAME] projekt…"
type textarea "hinnaskaalat näete meie e-poes, kuid projektipõhiselt on võimalik mu"
type textarea "Du kan se prisintervallet i vår e-butik, men det är möjligt att göra det projek…"
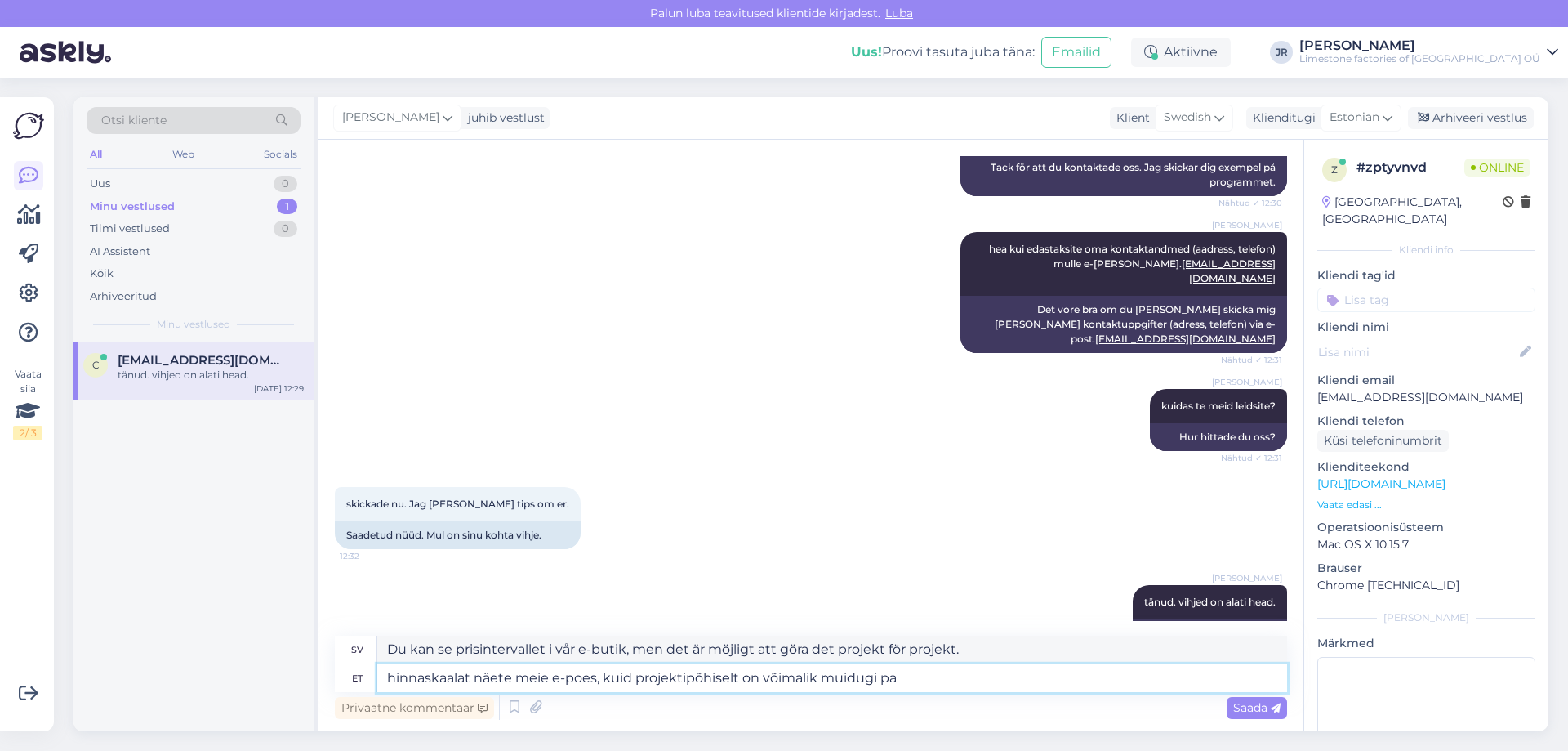
type textarea "hinnaskaalat näete meie e-poes, kuid projektipõhiselt on võimalik muidugi par"
type textarea "Du kan se prisintervallet i vår e-butik, men det är naturligtvis möjligt [PERSO…"
type textarea "hinnaskaalat näete meie e-poes, kuid projektipõhiselt on võimalik muidugi parem…"
type textarea "Du kan se prisintervallet i vår e-butik, men självklart är bättre priser möjlig…"
type textarea "hinnaskaalat näete meie e-poes, kuid projektipõhiselt on võimalik muidugi parem…"
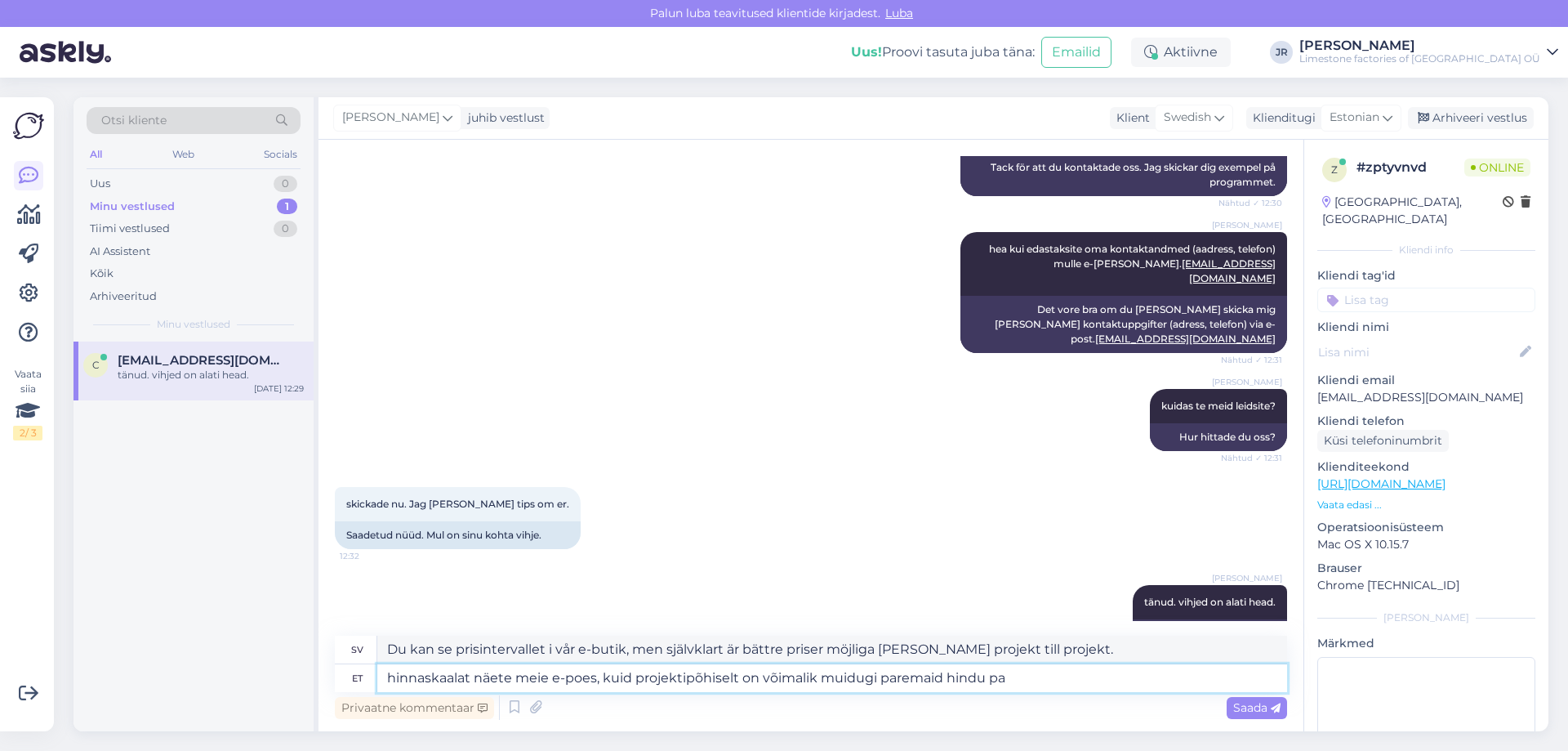
type textarea "Du kan se prisintervallet i vår webbutik, men bättre priser är naturligtvis möj…"
type textarea "hinnaskaalat näete meie e-poes, kuid projektipõhiselt on võimalik muidugi parem…"
type textarea "Du kan se prisintervallet i vår e-butik, men det är naturligtvis möjligt att er…"
type textarea "hinnaskaalat näete meie e-poes, kuid projektipõhiselt on võimalik muidugi parem…"
type textarea "Du kan se prisintervallet i vår e-butik, men det är naturligtvis möjligt att er…"
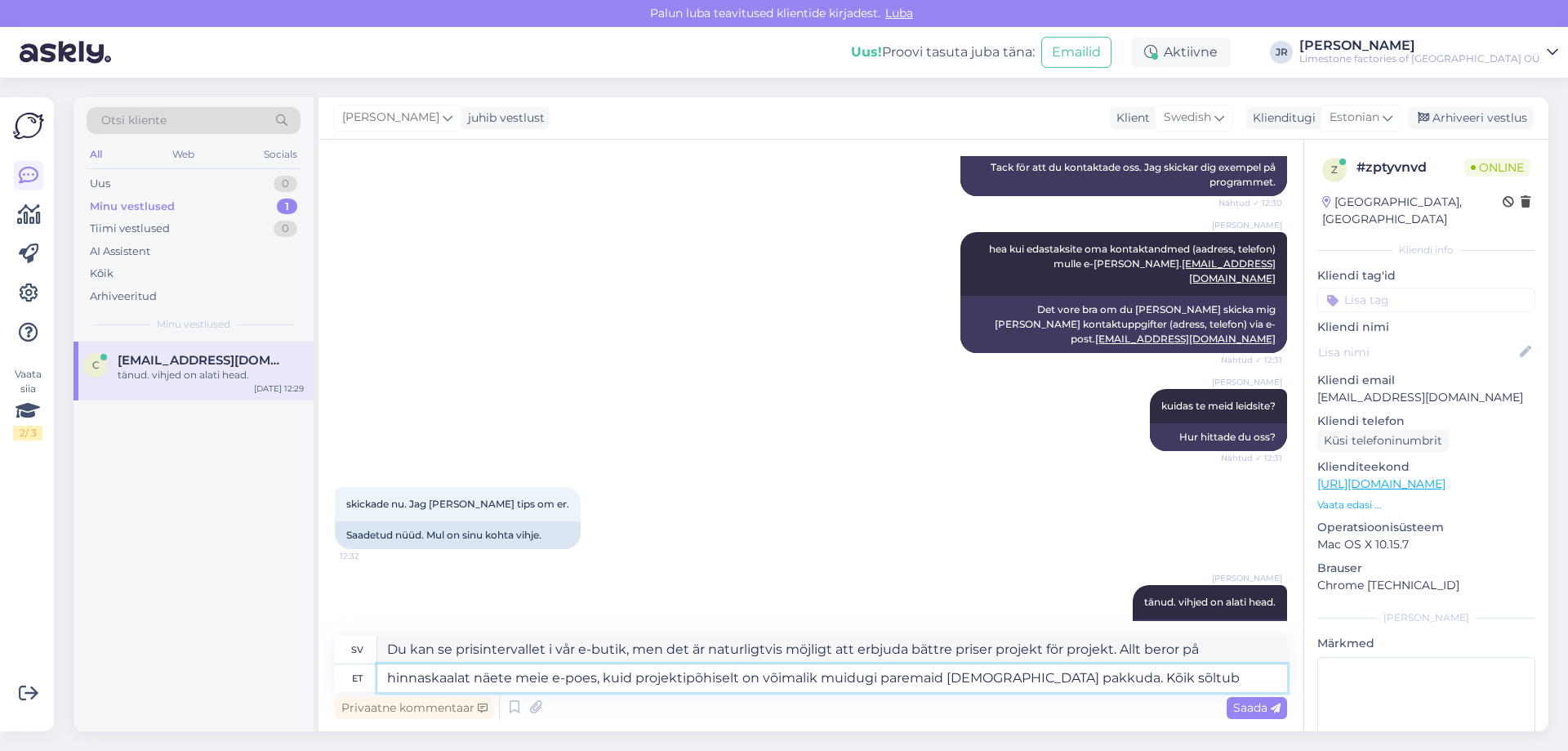
type textarea "hinnaskaalat näete meie e-poes, kuid projektipõhiselt on võimalik muidugi parem…"
type textarea "Du kan se prisintervallet i vår webbutik, men det är naturligtvis möjligt att e…"
type textarea "hinnaskaalat näete meie e-poes, kuid projektipõhiselt on võimalik muidugi parem…"
type textarea "Du kan se prisintervallet i vår webbutik, men det är naturligtvis möjligt att e…"
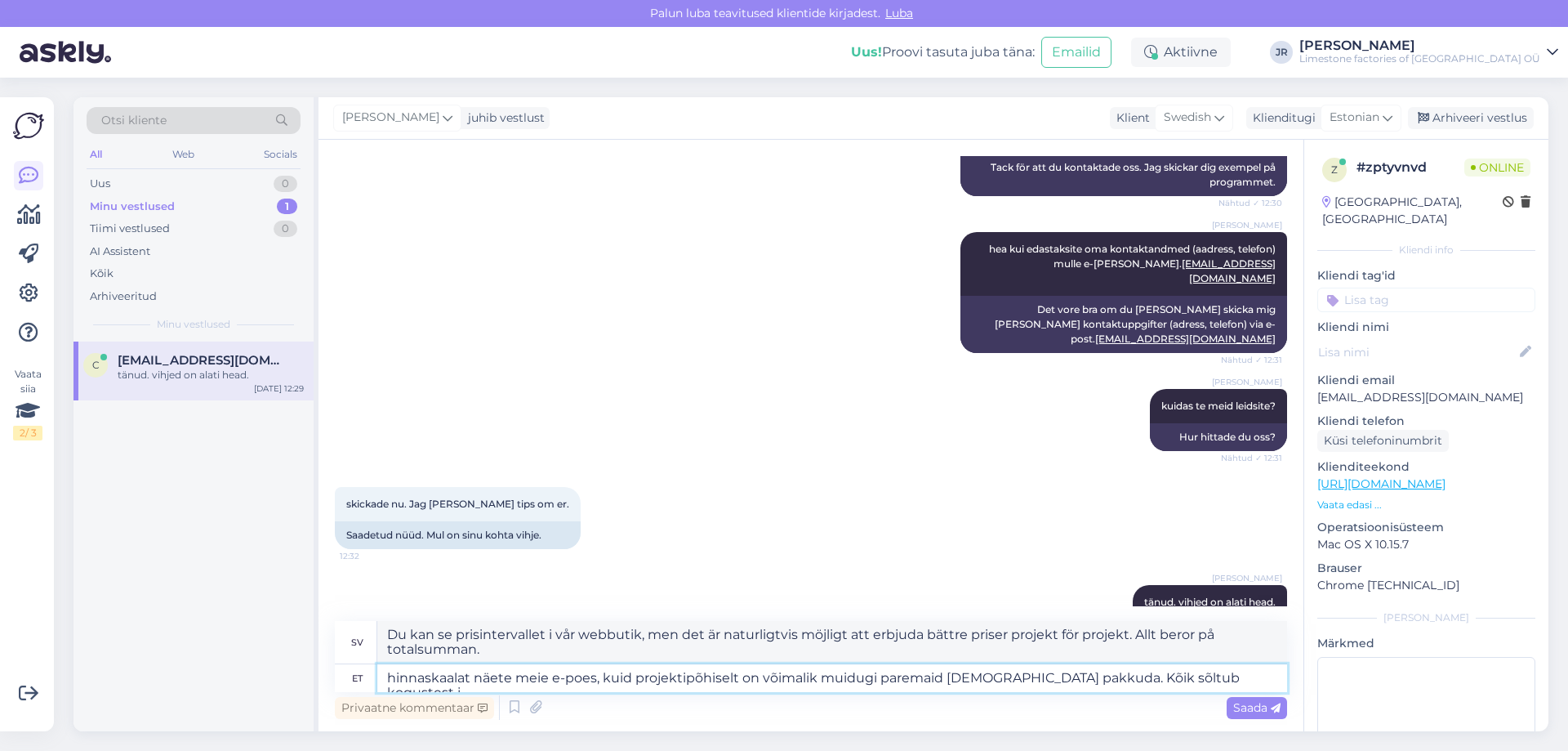
type textarea "hinnaskaalat näete meie e-poes, kuid projektipõhiselt on võimalik muidugi parem…"
type textarea "Du kan se prisintervallet i vår webbutik, men det är naturligtvis möjligt att e…"
type textarea "hinnaskaalat näete meie e-poes, kuid projektipõhiselt on võimalik muidugi parem…"
type textarea "Du kan se prisintervallet i vår webbutik, men det är naturligtvis möjligt att e…"
type textarea "hinnaskaalat näete meie e-poes, kuid projektipõhiselt on võimalik muidugi parem…"
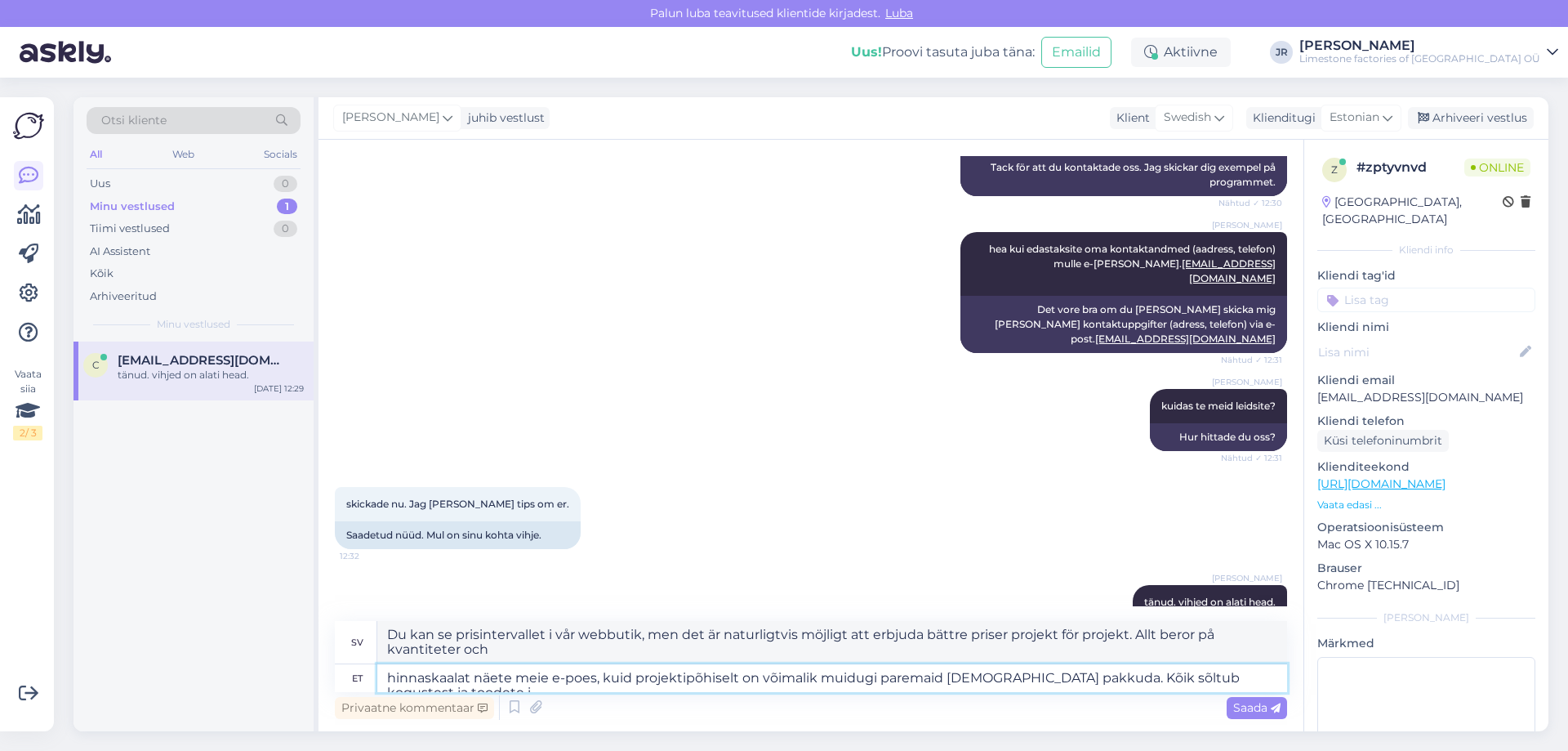
type textarea "Du kan se prisintervallet i vår webbutik, men det är naturligtvis möjligt att e…"
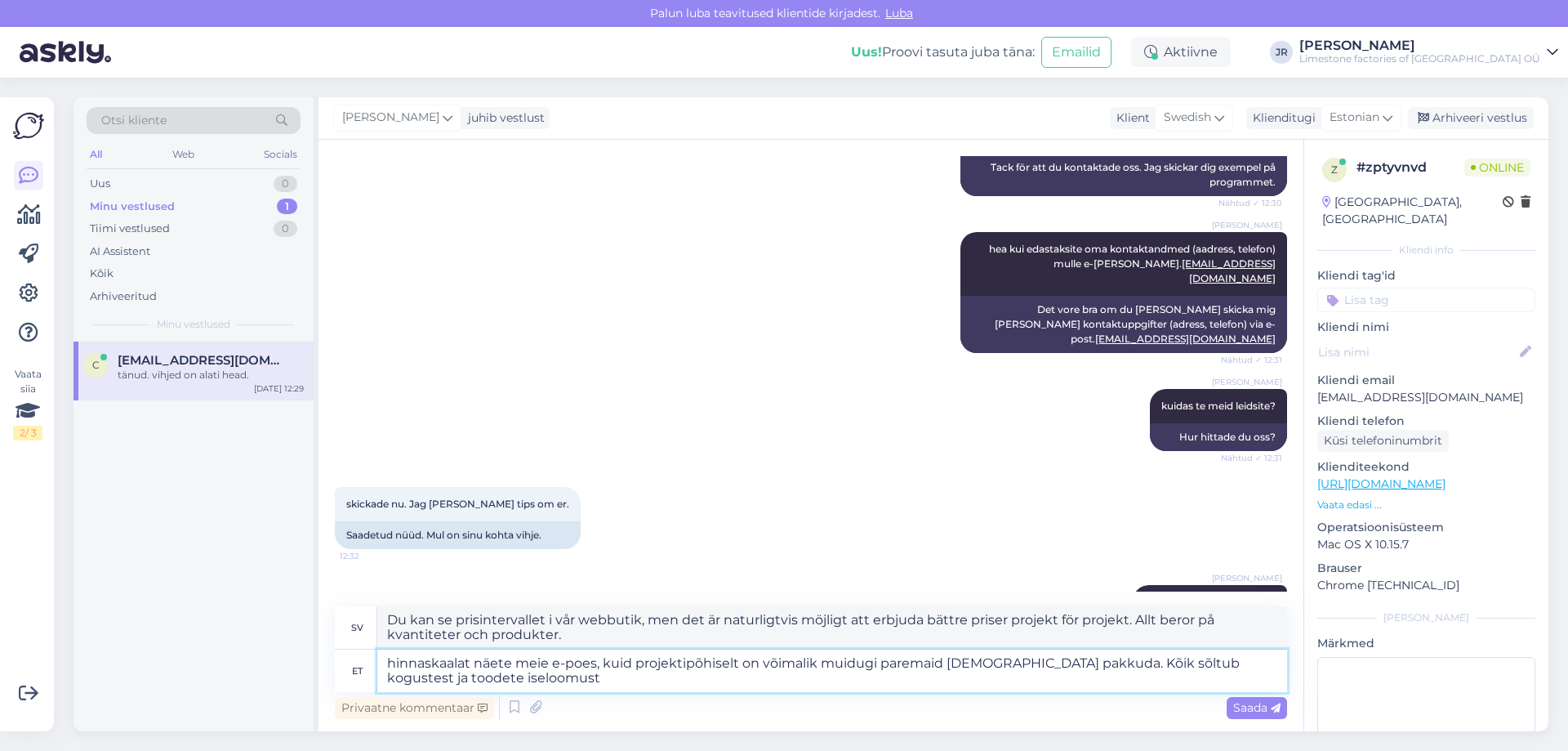
type textarea "hinnaskaalat näete meie e-poes, kuid projektipõhiselt on võimalik muidugi parem…"
type textarea "Du kan se prisintervallet i vår webbutik, men det är naturligtvis möjligt att e…"
type textarea "hinnaskaalat näete meie e-poes, kuid projektipõhiselt on võimalik muidugi parem…"
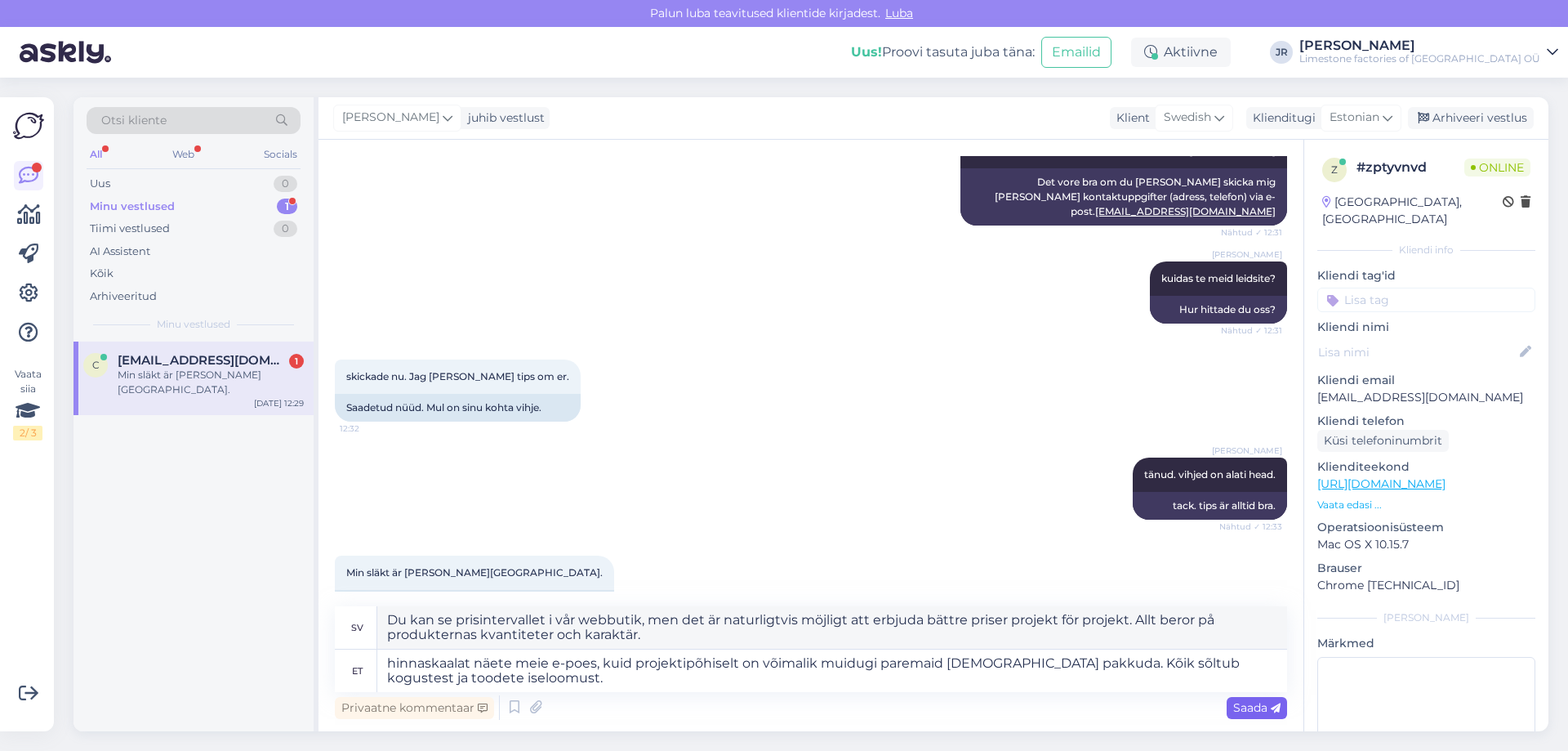
click at [1248, 699] on div "Saada" at bounding box center [1257, 708] width 61 height 22
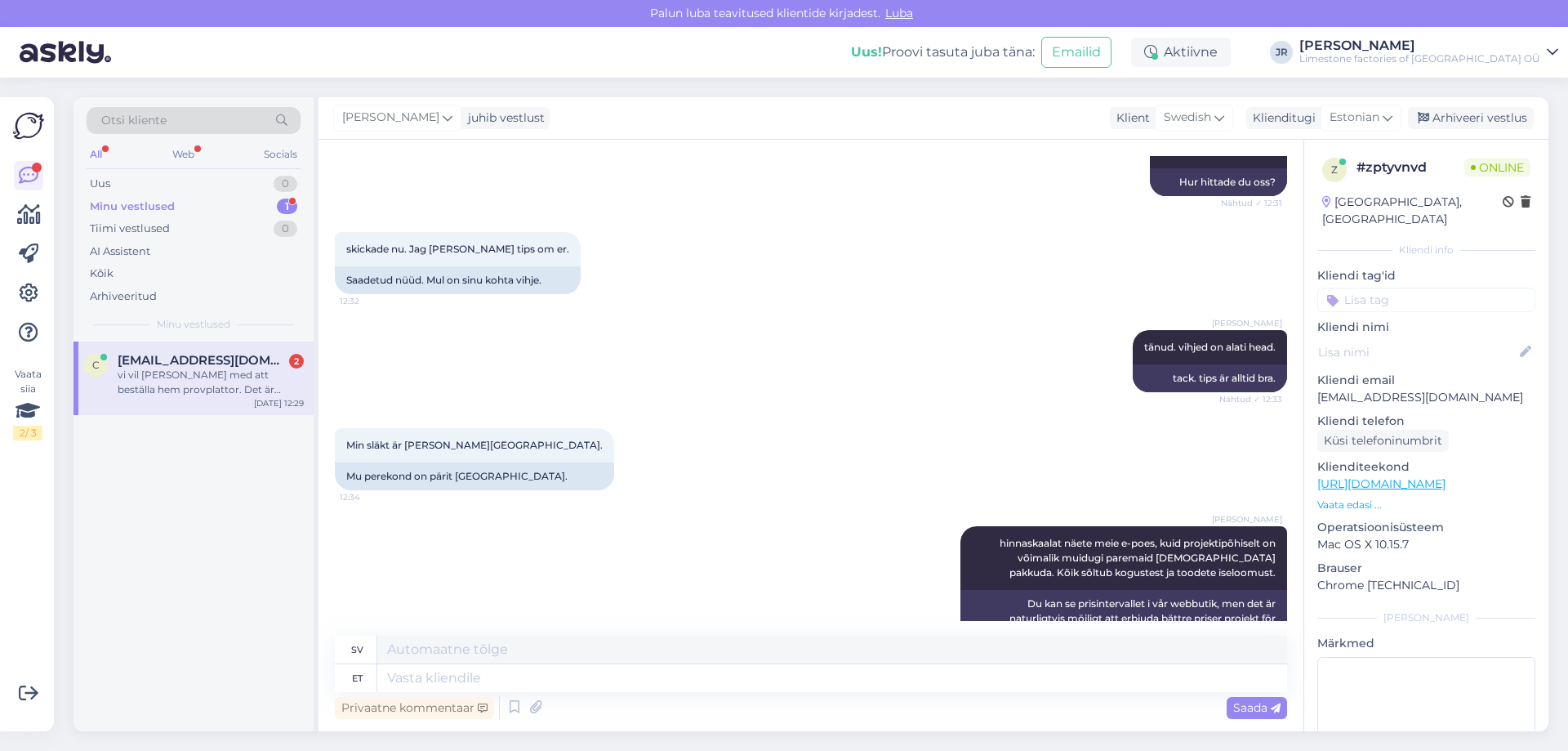
scroll to position [775, 0]
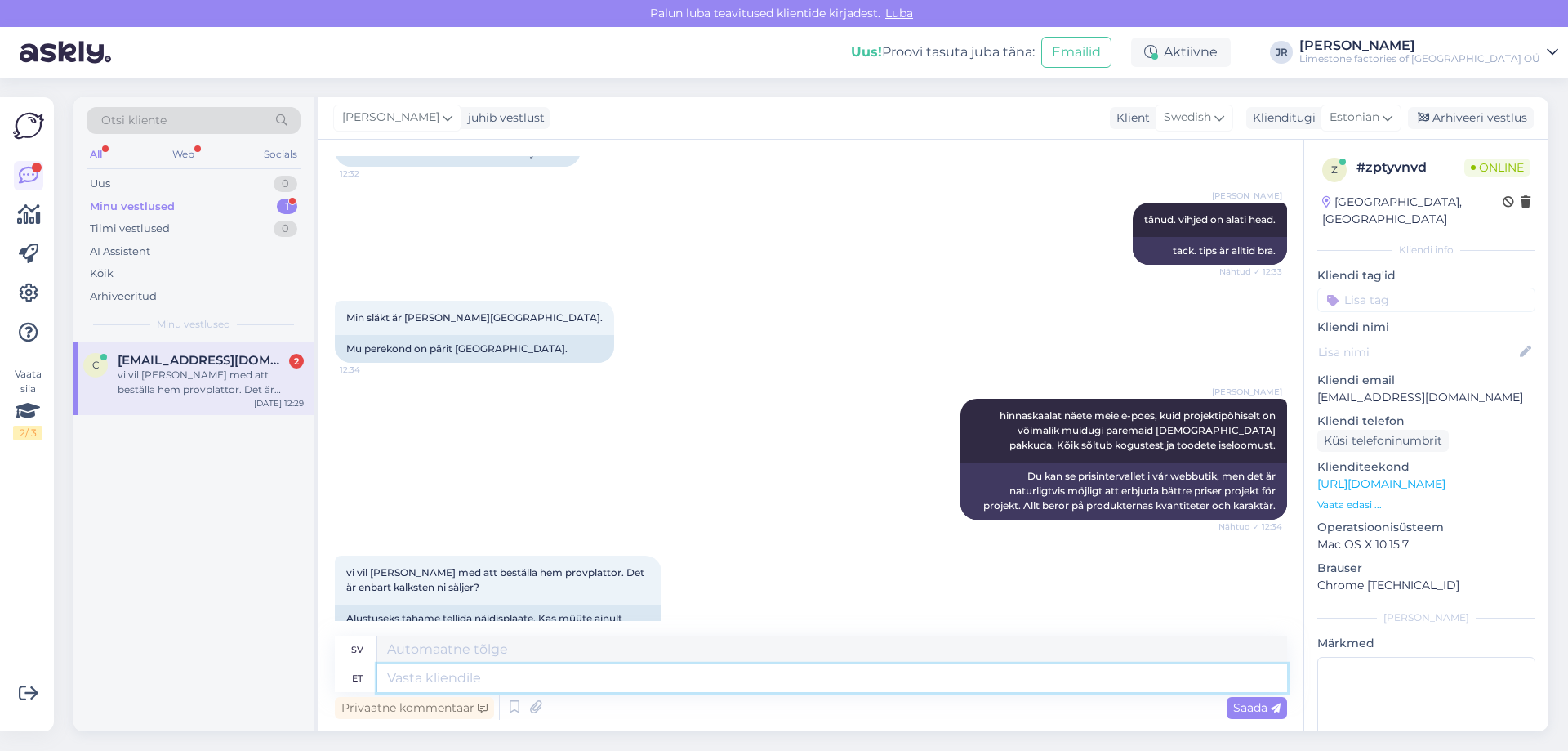
click at [553, 690] on textarea at bounding box center [832, 678] width 910 height 28
type textarea "lubjakivi ja"
type textarea "kalksten"
type textarea "lubjakivi ja do"
type textarea "kalksten och"
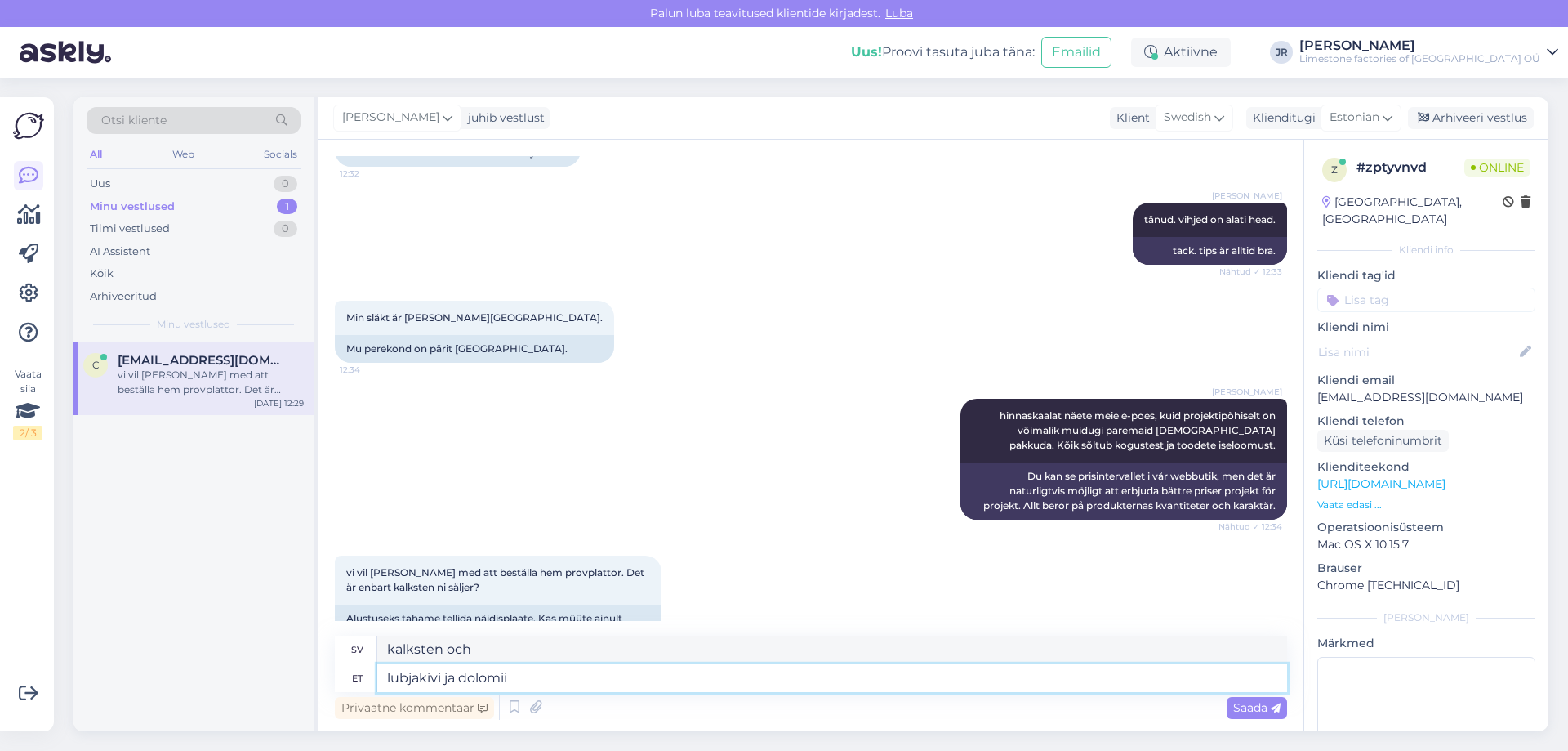
type textarea "lubjakivi ja dolomiit"
type textarea "kalksten och dolomit"
type textarea "lubjakivi ja dolomiiti."
type textarea "kalksten och dolomit."
type textarea "lubjakivi ja dolomiiti. Eesti o"
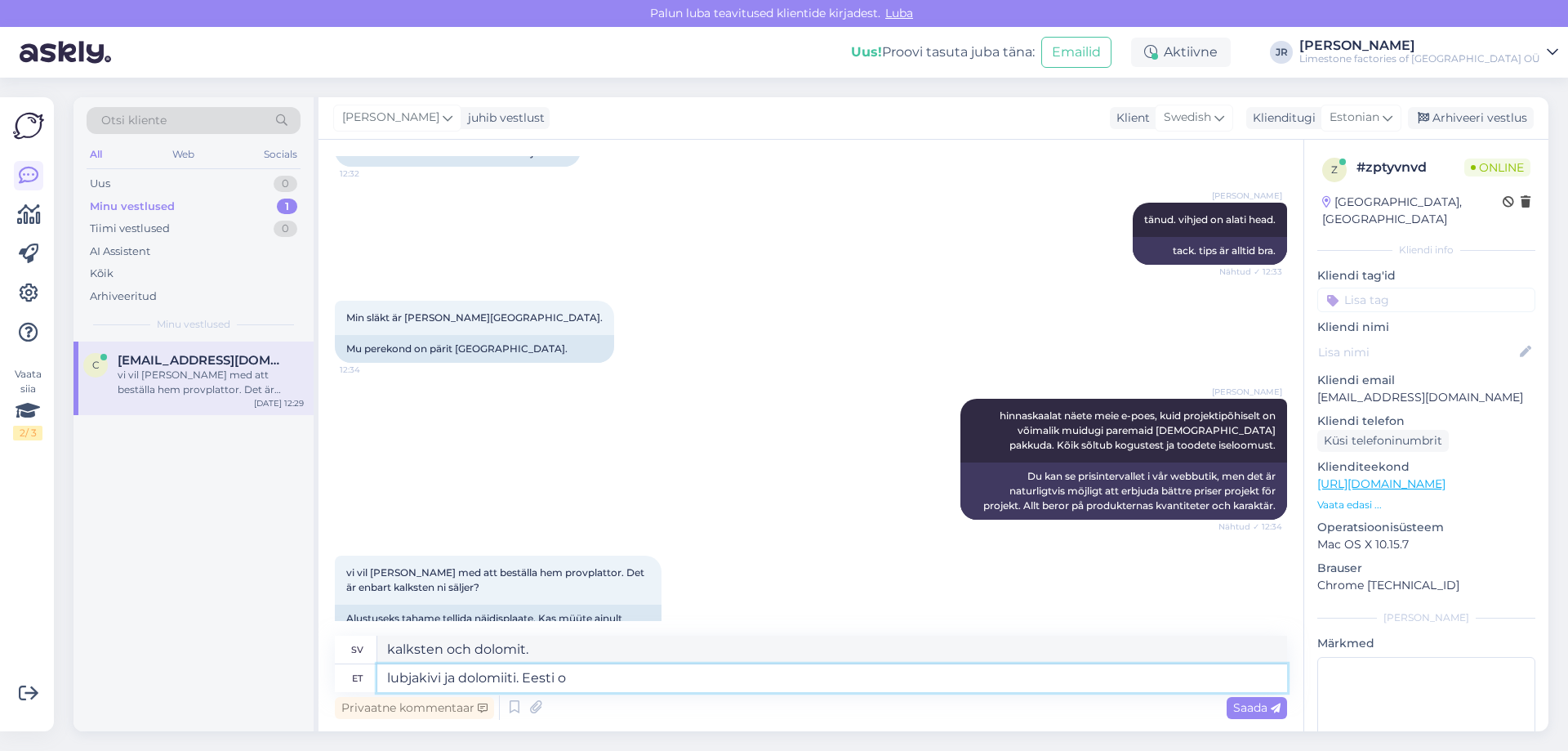
type textarea "kalksten och dolomit. [GEOGRAPHIC_DATA]"
type textarea "lubjakivi ja dolomiiti. Eesti om"
type textarea "kalksten och dolomit. [GEOGRAPHIC_DATA] egen"
type textarea "lubjakivi ja dolomiiti. Eesti"
type textarea "kalksten och dolomit. [GEOGRAPHIC_DATA]"
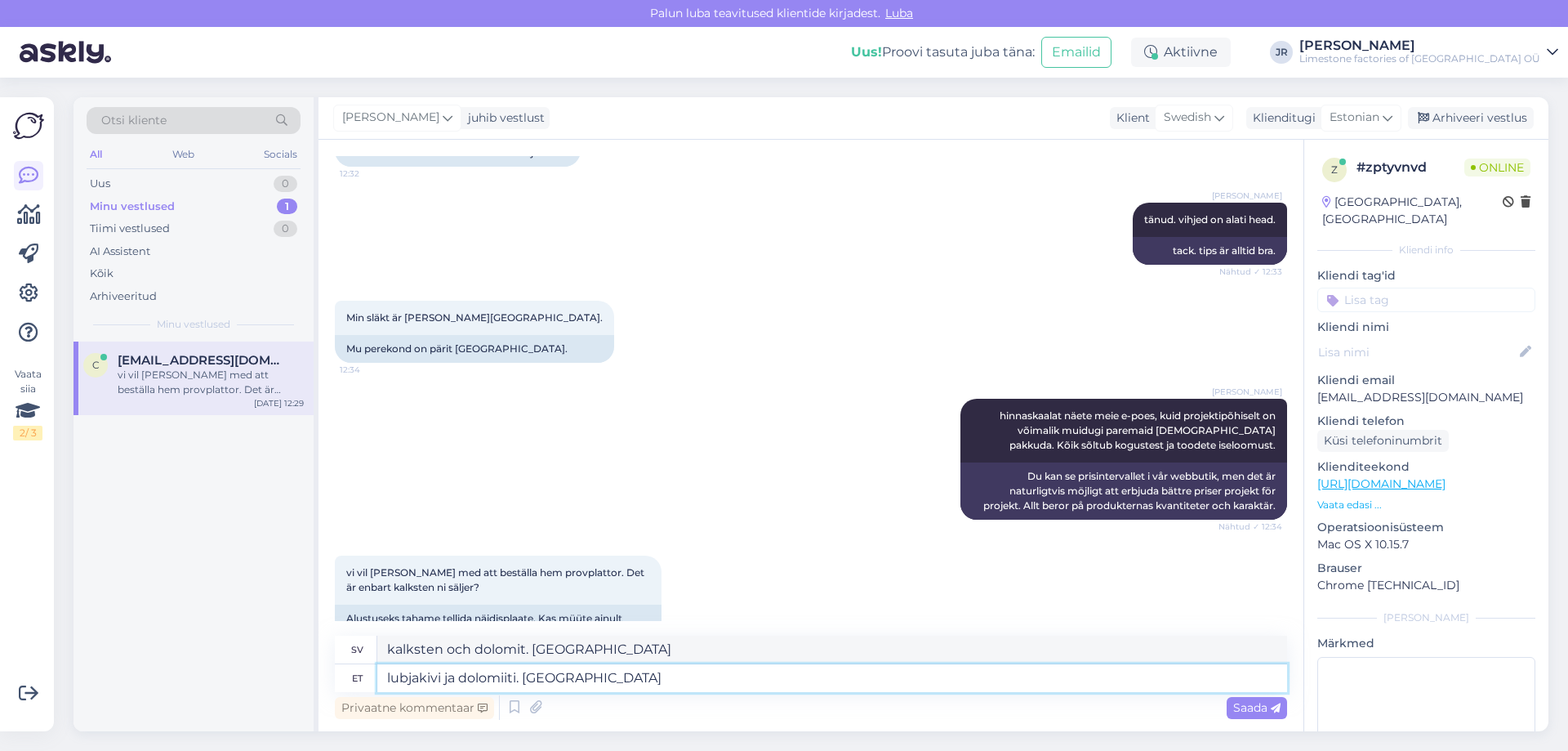
type textarea "lubjakivi ja dolomiiti. [GEOGRAPHIC_DATA]"
type textarea "kalksten och dolomit. I [GEOGRAPHIC_DATA]"
type textarea "lubjakivi ja dolomiiti. Eestis meie"
type textarea "kalksten och dolomit. I [GEOGRAPHIC_DATA] vi"
type textarea "lubjakivi ja dolomiiti. Eestis meie [PERSON_NAME]"
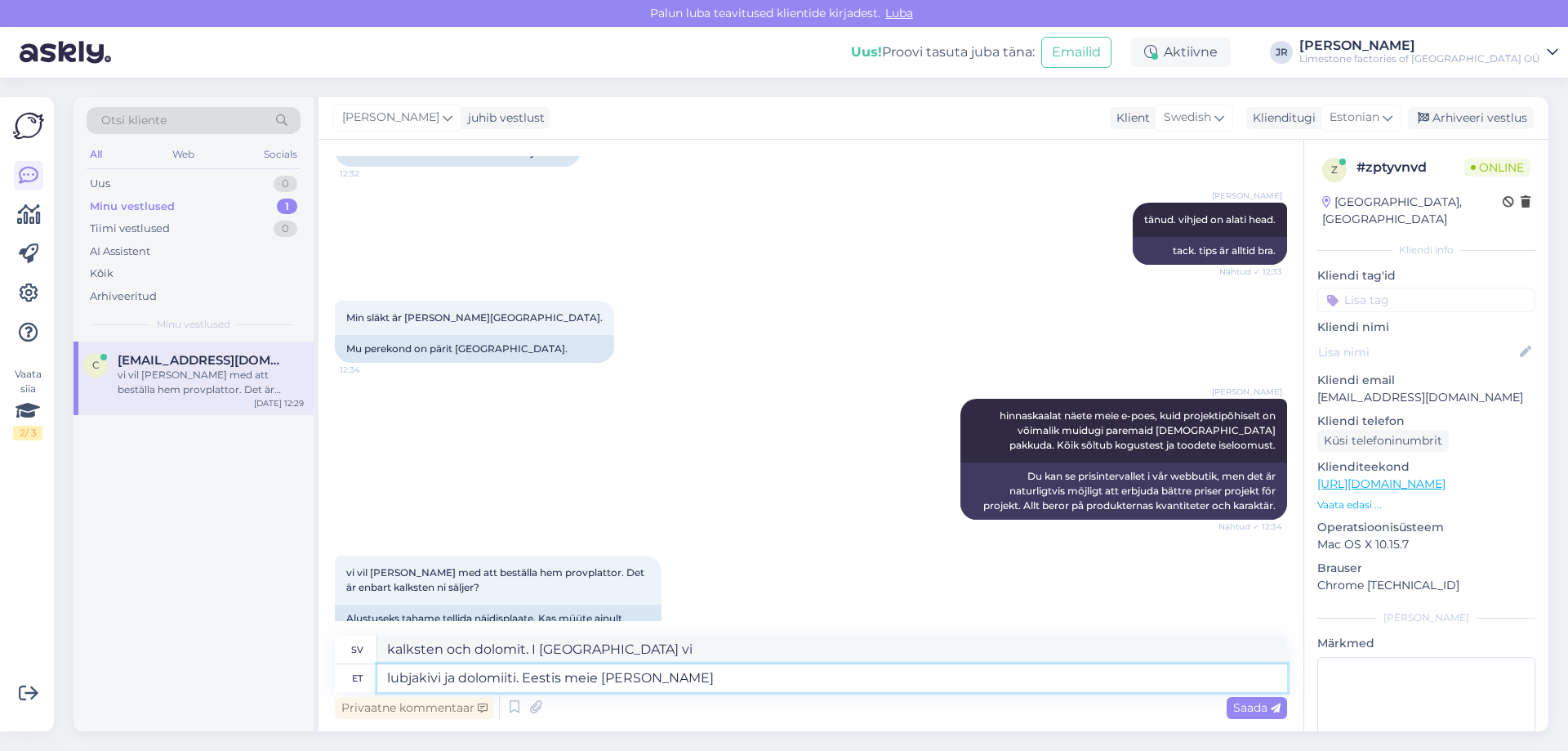
type textarea "kalksten och dolomit. I [GEOGRAPHIC_DATA]"
type textarea "lubjakivi ja dolomiiti. Eestis meie poolt kaevandatud ja"
type textarea "kalksten och dolomit. Vi bröt dem i [GEOGRAPHIC_DATA]"
type textarea "lubjakivi ja dolomiiti. Eestis meie poolt kaevandatud ja tö"
type textarea "kalksten och dolomit. I [GEOGRAPHIC_DATA] bröt vi och"
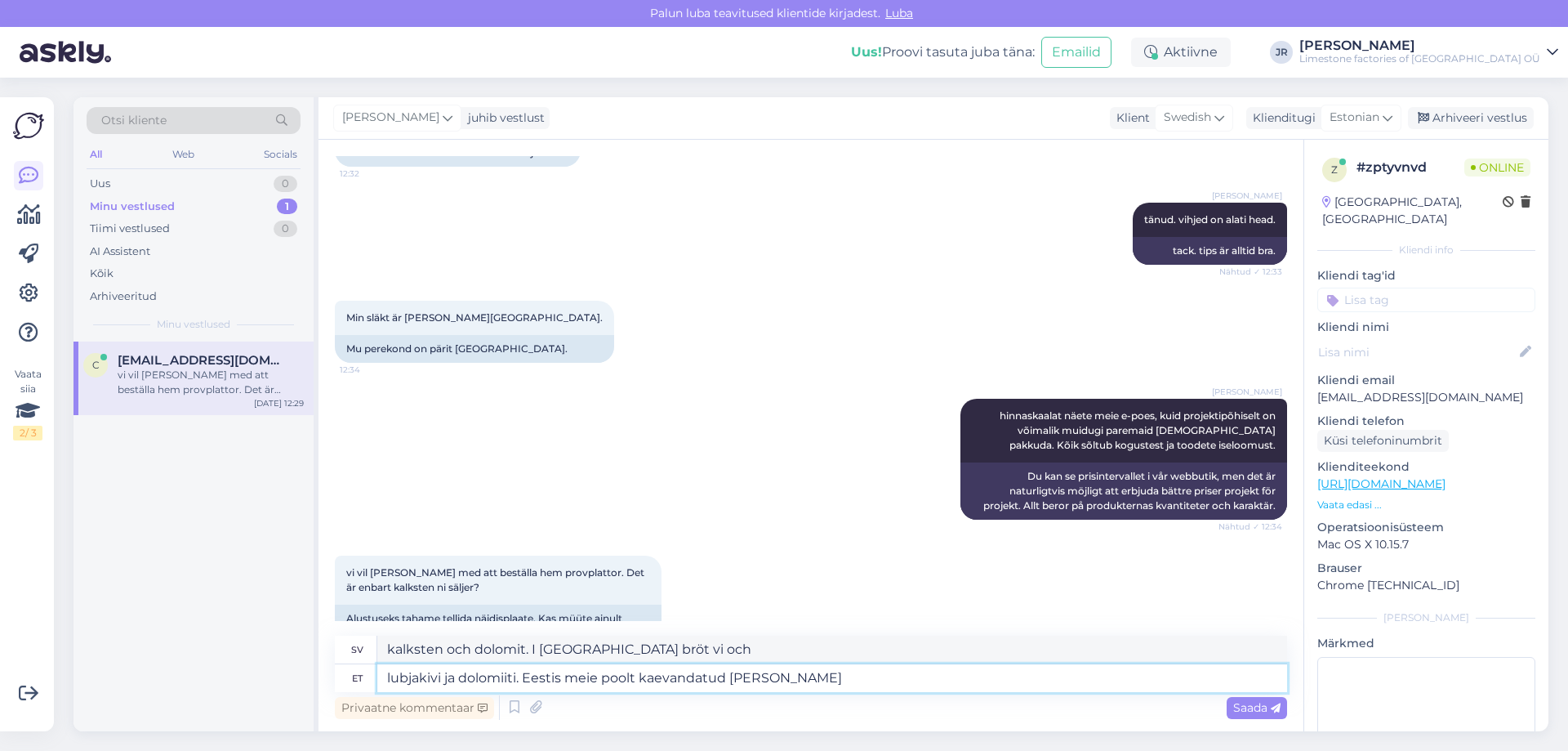
type textarea "lubjakivi ja dolomiiti. Eestis meie poolt kaevandatud ja tööde"
type textarea "kalksten och dolomit. Vi har brutit och arbetat med dem i [GEOGRAPHIC_DATA]."
type textarea "lubjakivi ja dolomiiti. Eestis meie poolt kaevandatud ja töödeldud."
type textarea "Kalksten och dolomit. [PERSON_NAME] och bearbetas av oss i [GEOGRAPHIC_DATA]."
type textarea "lubjakivi ja dolomiiti. Eestis meie poolt kaevandatud ja töödeldud."
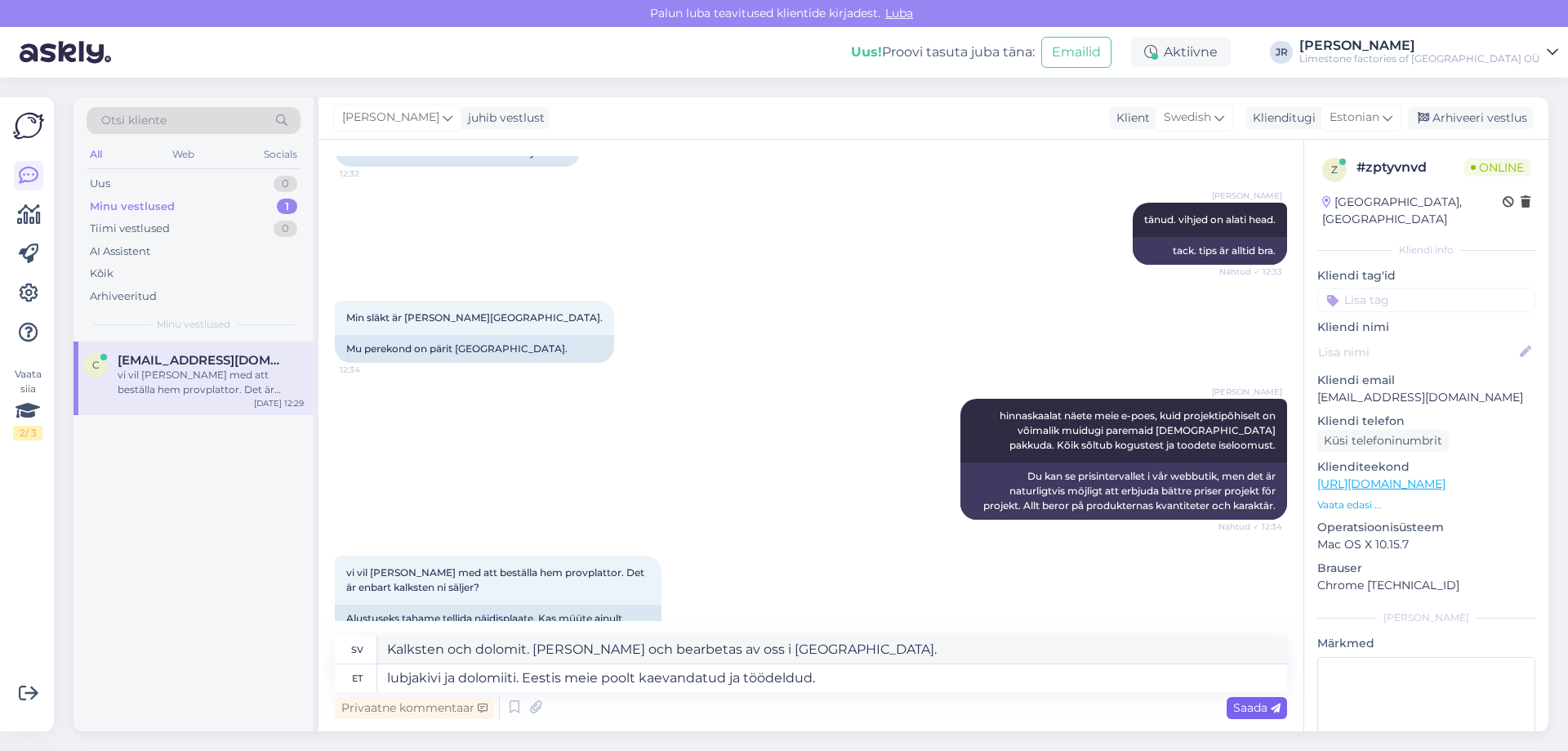
click at [1248, 711] on span "Saada" at bounding box center [1257, 708] width 47 height 14
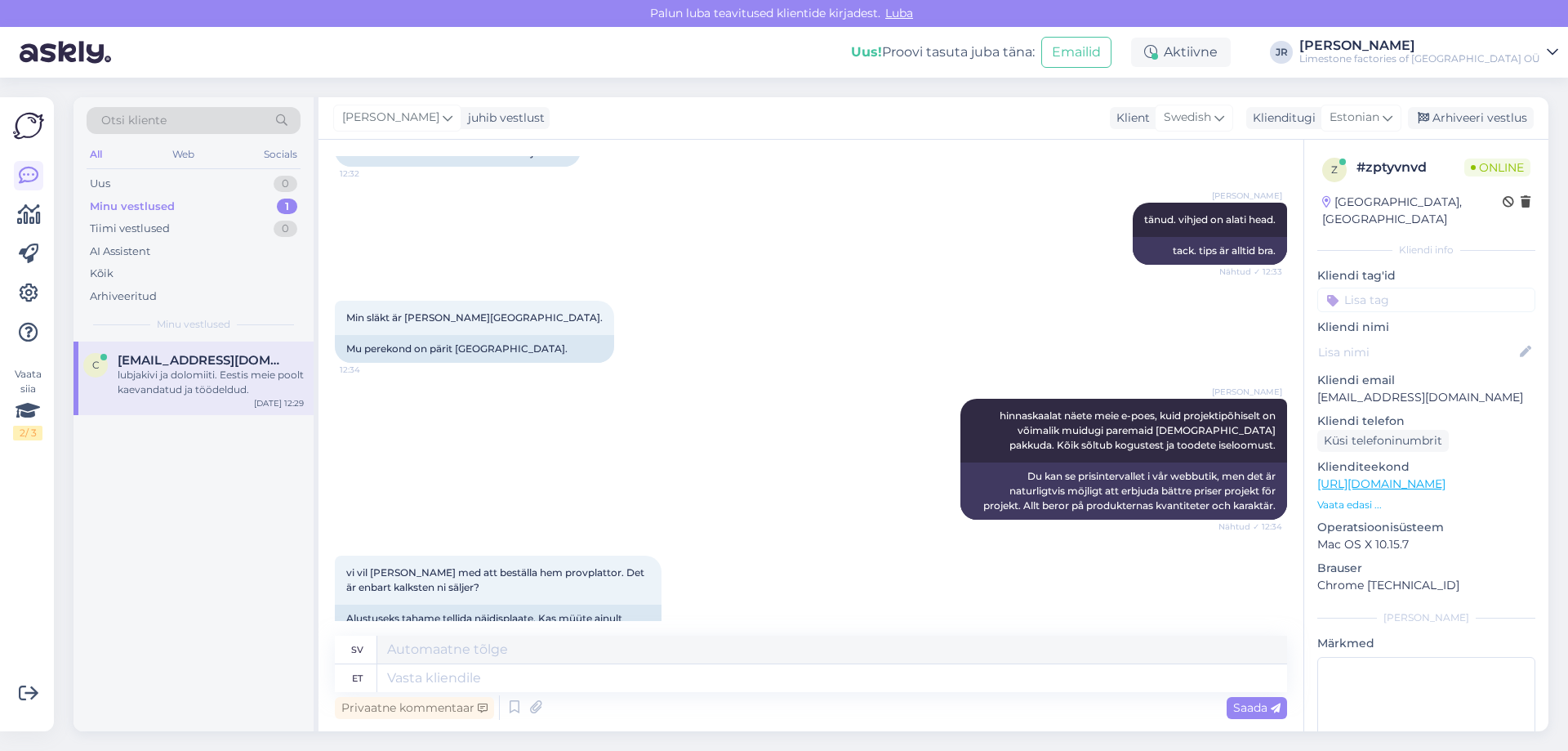
scroll to position [888, 0]
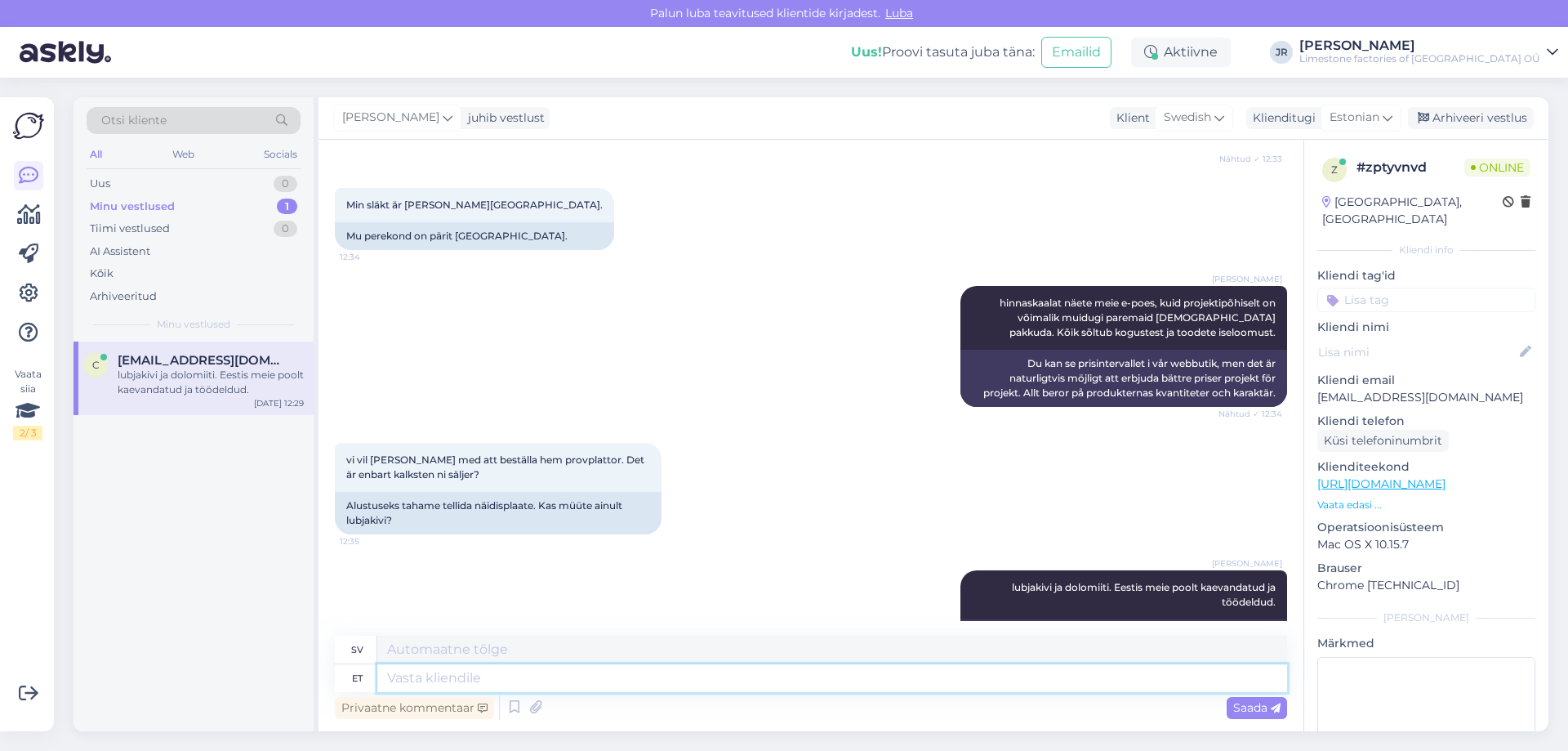
click at [429, 679] on textarea at bounding box center [832, 678] width 910 height 28
type textarea "näidised"
type textarea "prover"
type textarea "näidistevaliku sa"
type textarea "urval av prover"
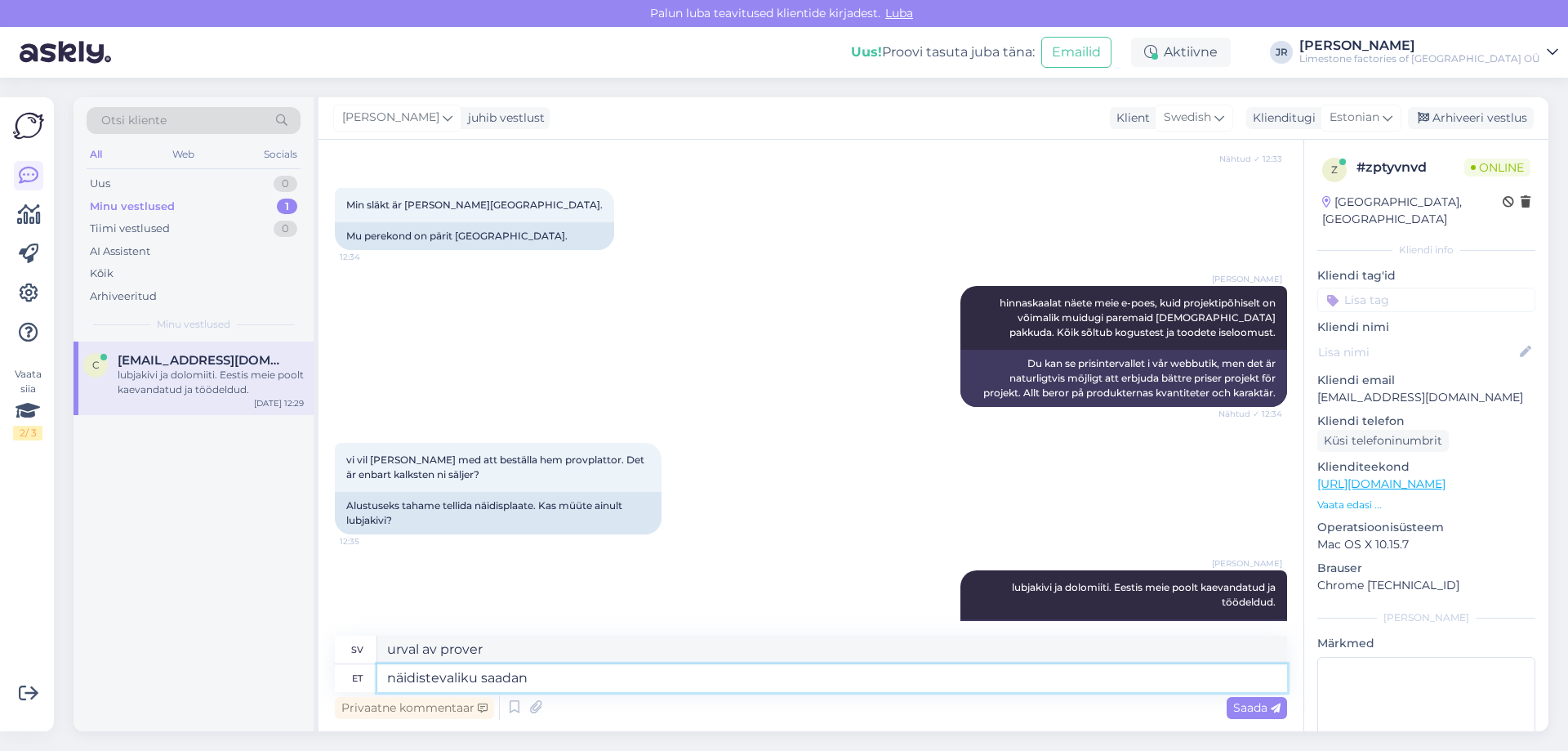
type textarea "näidistevaliku saadan t"
type textarea "Jag skickar dig ett urval av prover."
type textarea "näidistevaliku saadan teile."
click at [1241, 699] on div "Saada" at bounding box center [1257, 708] width 61 height 22
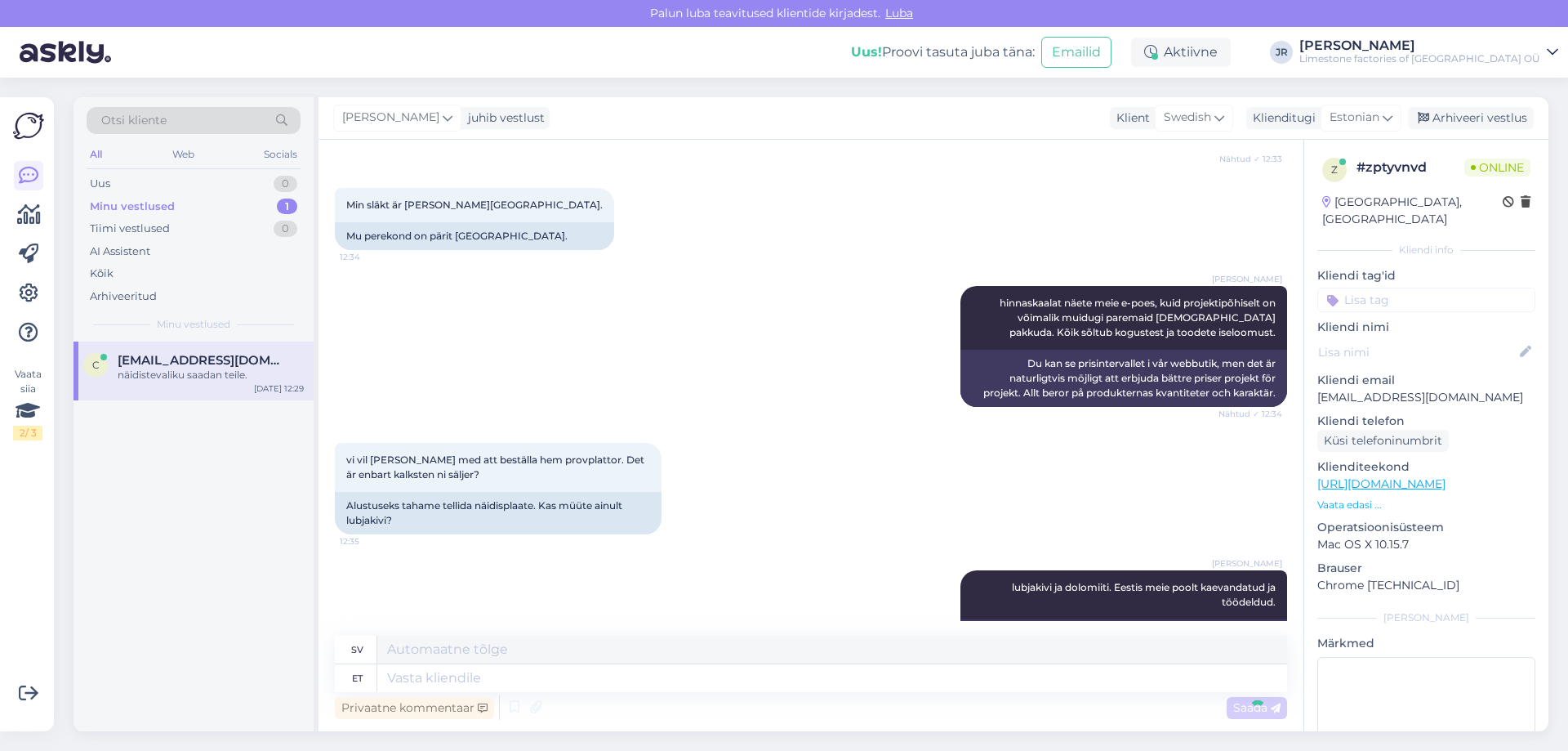
scroll to position [985, 0]
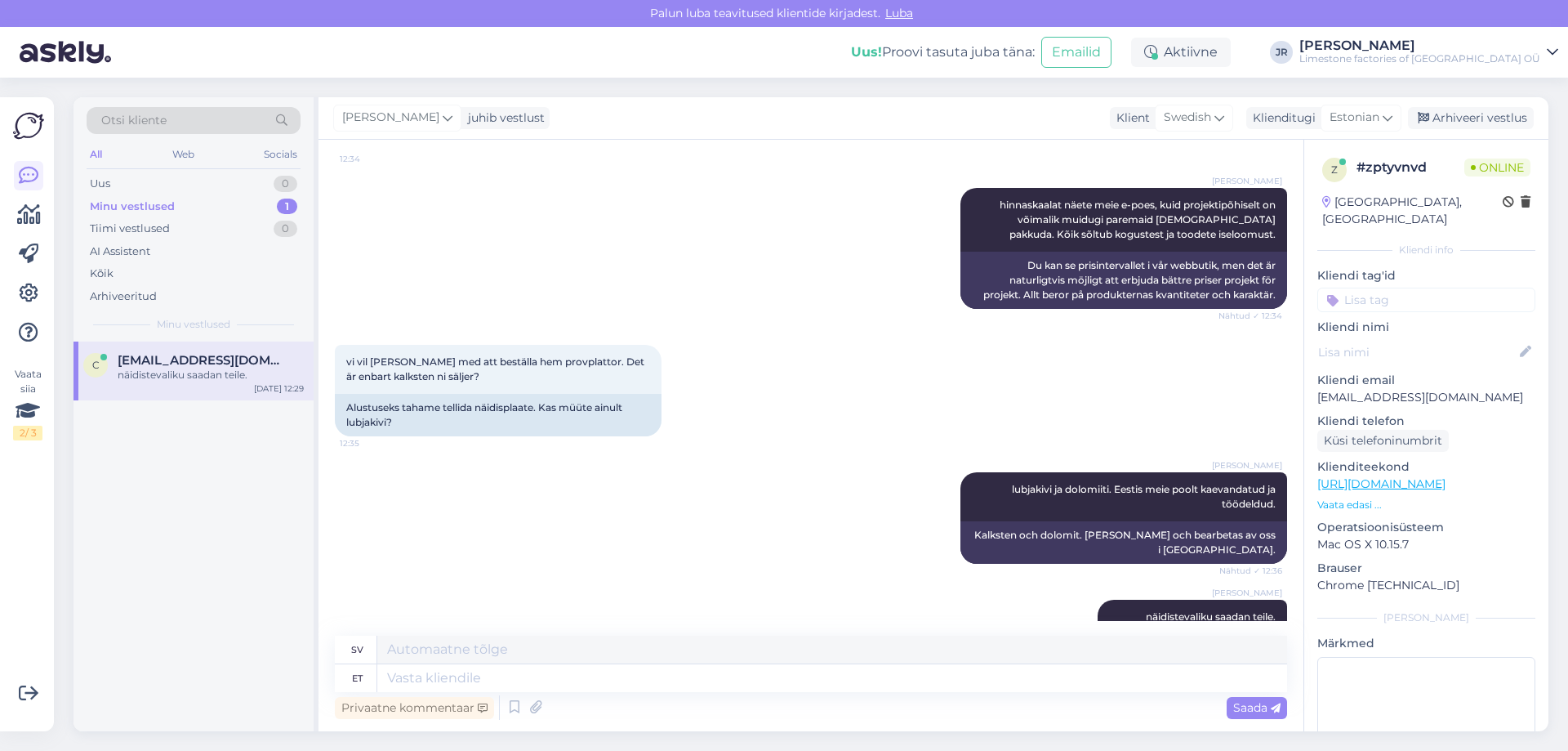
click at [92, 688] on div "c [EMAIL_ADDRESS][DOMAIN_NAME] näidistevaliku saadan teile. [DATE] 12:29" at bounding box center [193, 536] width 240 height 390
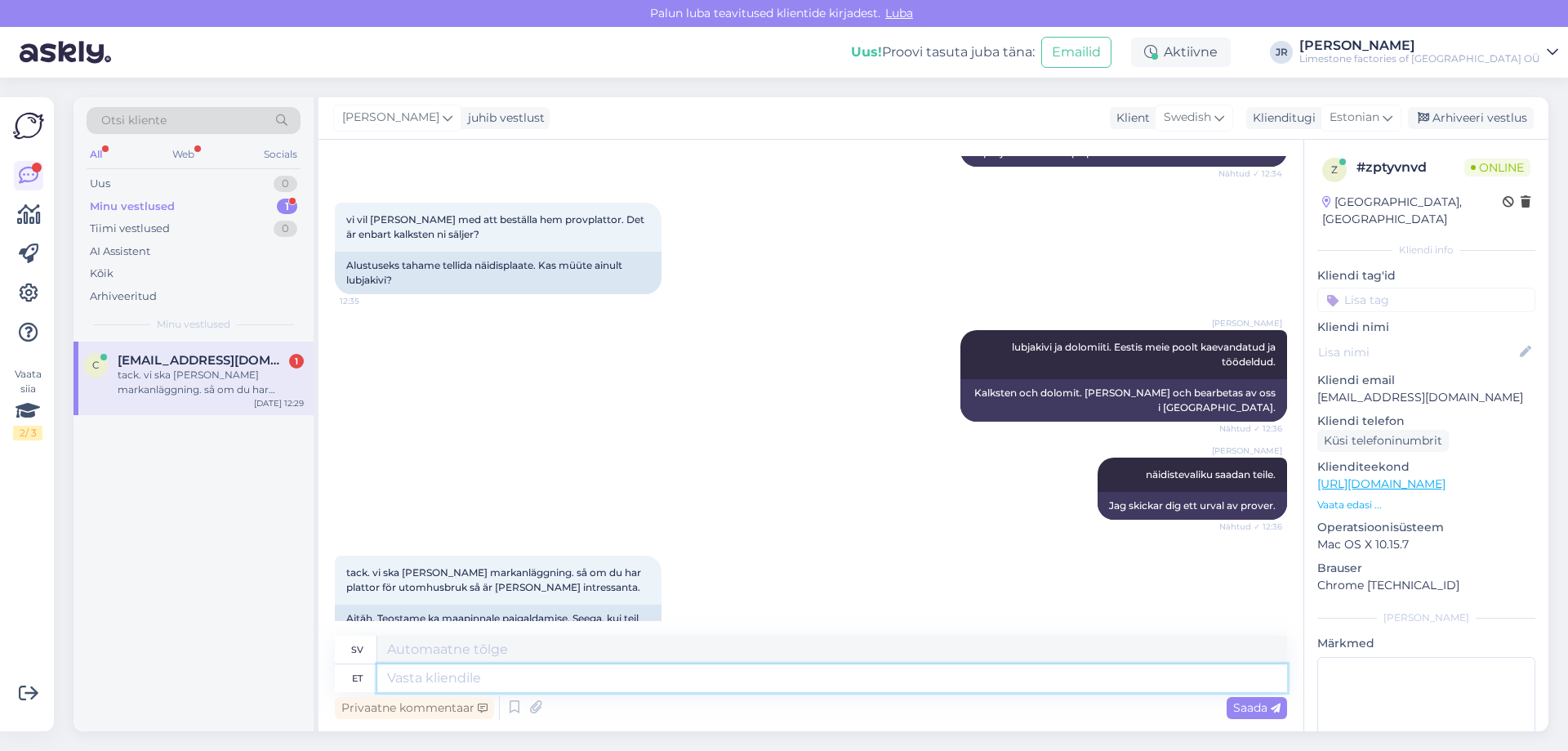
click at [527, 679] on textarea at bounding box center [832, 678] width 910 height 28
type textarea "on o"
type textarea "är"
type textarea "on olemas."
type textarea "finns."
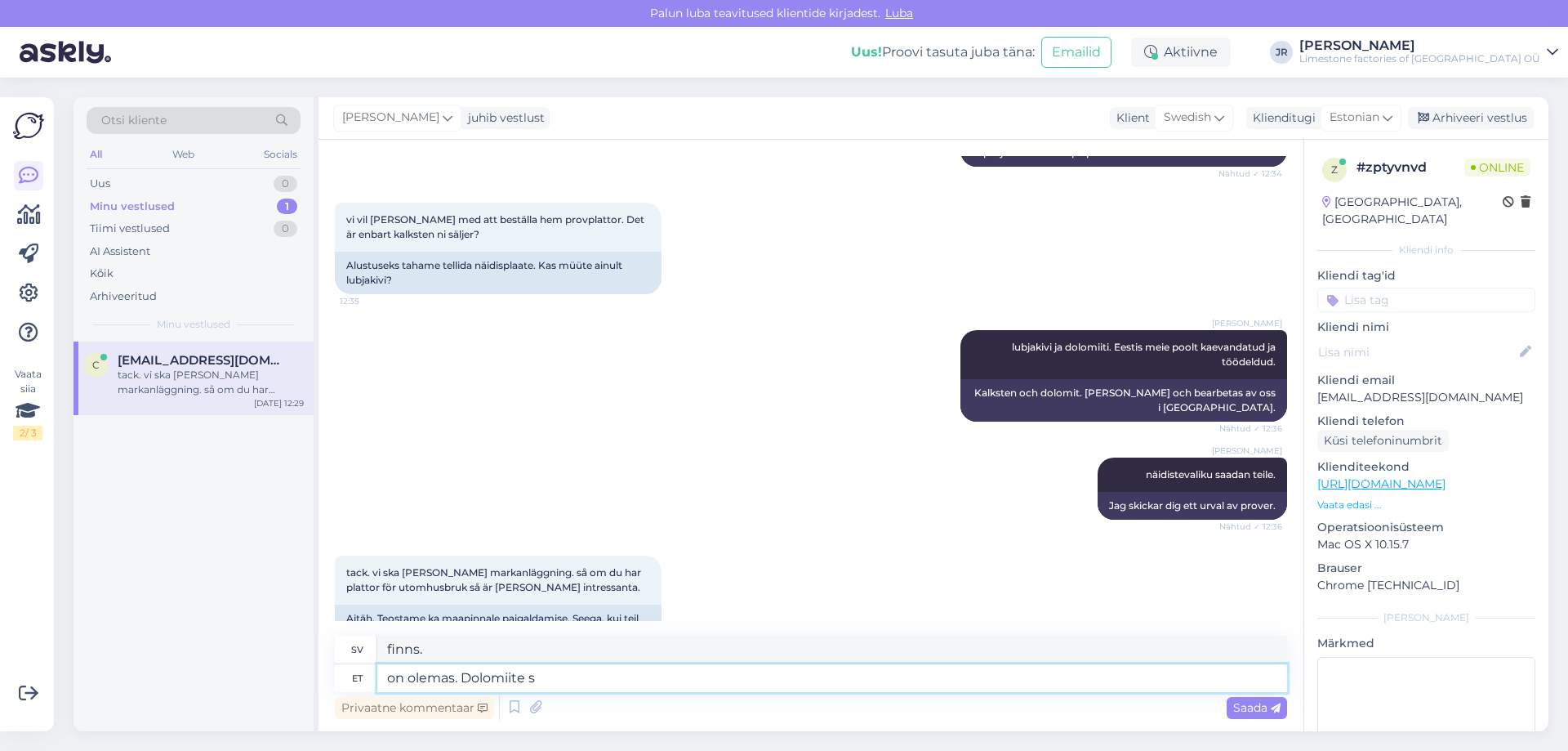
type textarea "on olemas. Dolomiite sa"
type textarea "är närvarande. Dolomiterna"
type textarea "on olemas. Dolomiite saab ka"
type textarea "är tillgänglig. Dolomiterna [PERSON_NAME]"
type textarea "on olemas. Dolomiite saab ka ma"
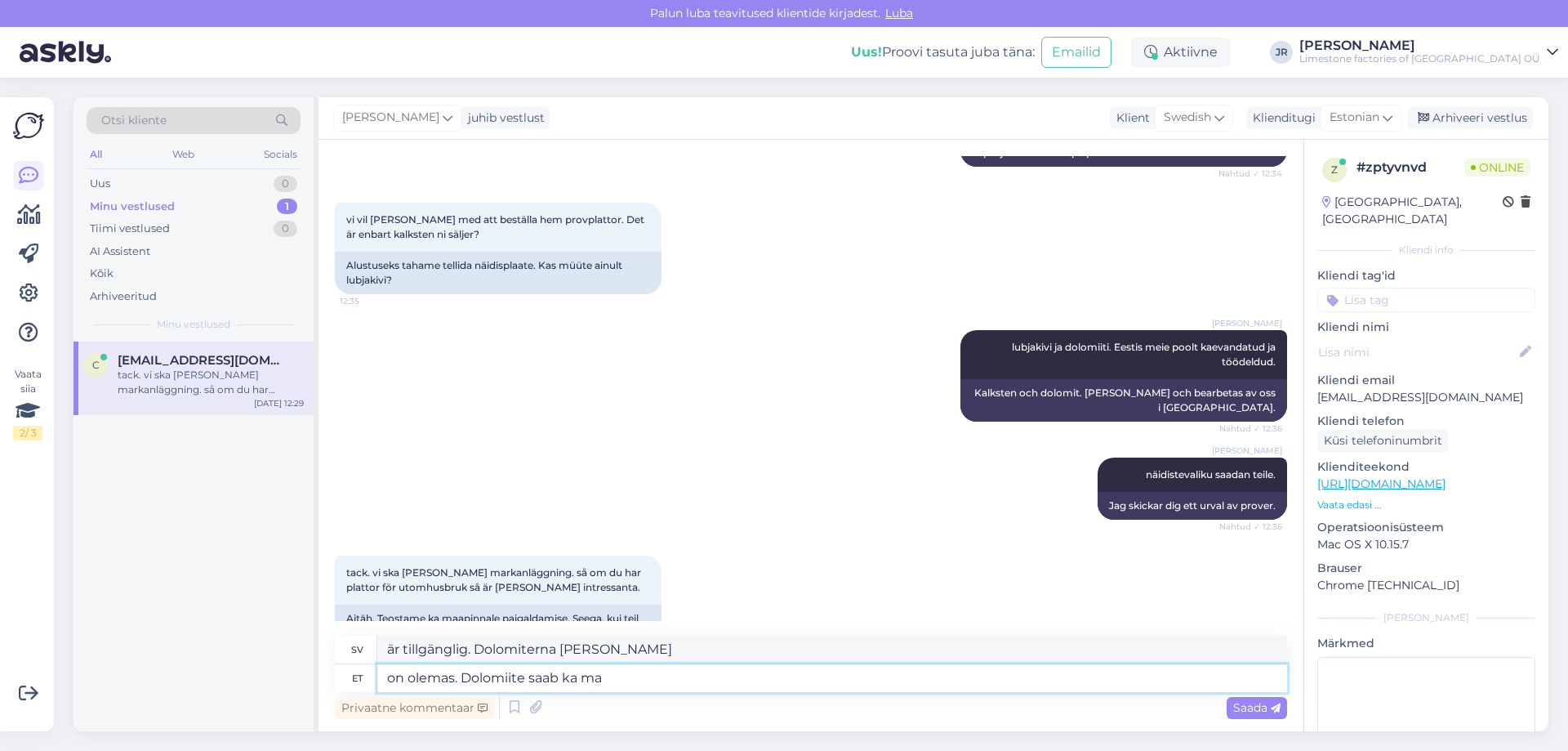
type textarea "finns tillgängligt. Dolomiterna kan också hittas"
type textarea "on olemas. Dolomiite saab [PERSON_NAME] ka"
type textarea "finns tillgängligt. Dolomiter kan också hittas i [PERSON_NAME]"
type textarea "on olemas. Dolomiite saab [PERSON_NAME] kasutada. si"
type textarea "Dolomiter kan också användas i [PERSON_NAME]."
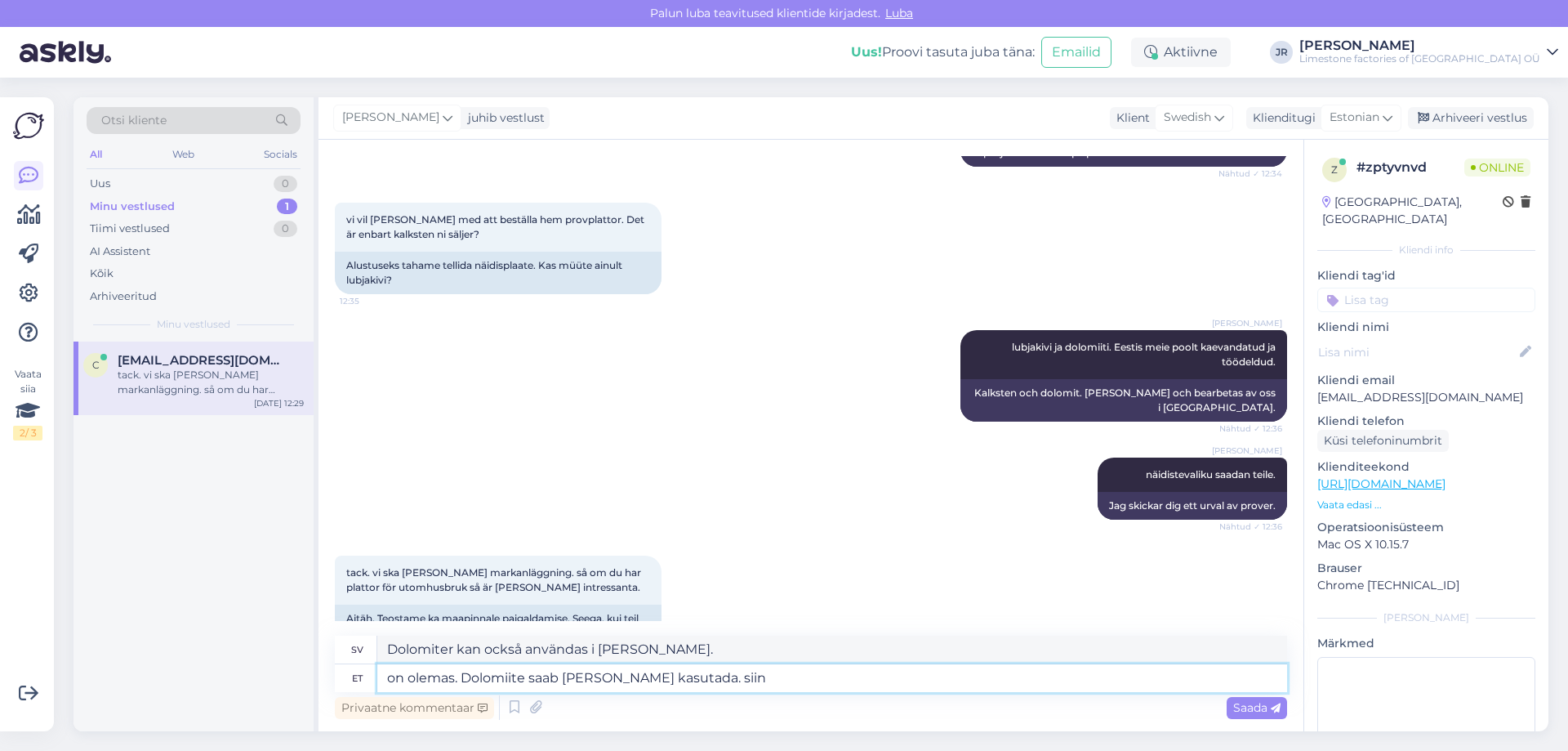
type textarea "on olemas. Dolomiite saab [PERSON_NAME] kasutada. siin"
type textarea "finns tillgängligt. Dolomiter kan också användas i [PERSON_NAME]. här"
type textarea "on olemas. Dolomiite saab [PERSON_NAME] kasutada. siin üks n"
type textarea "finns tillgängligt. Dolomiter kan också användas i [PERSON_NAME]. här är en"
type textarea "on olemas. Dolomiite saab [PERSON_NAME] kasutada. siin üks näide"
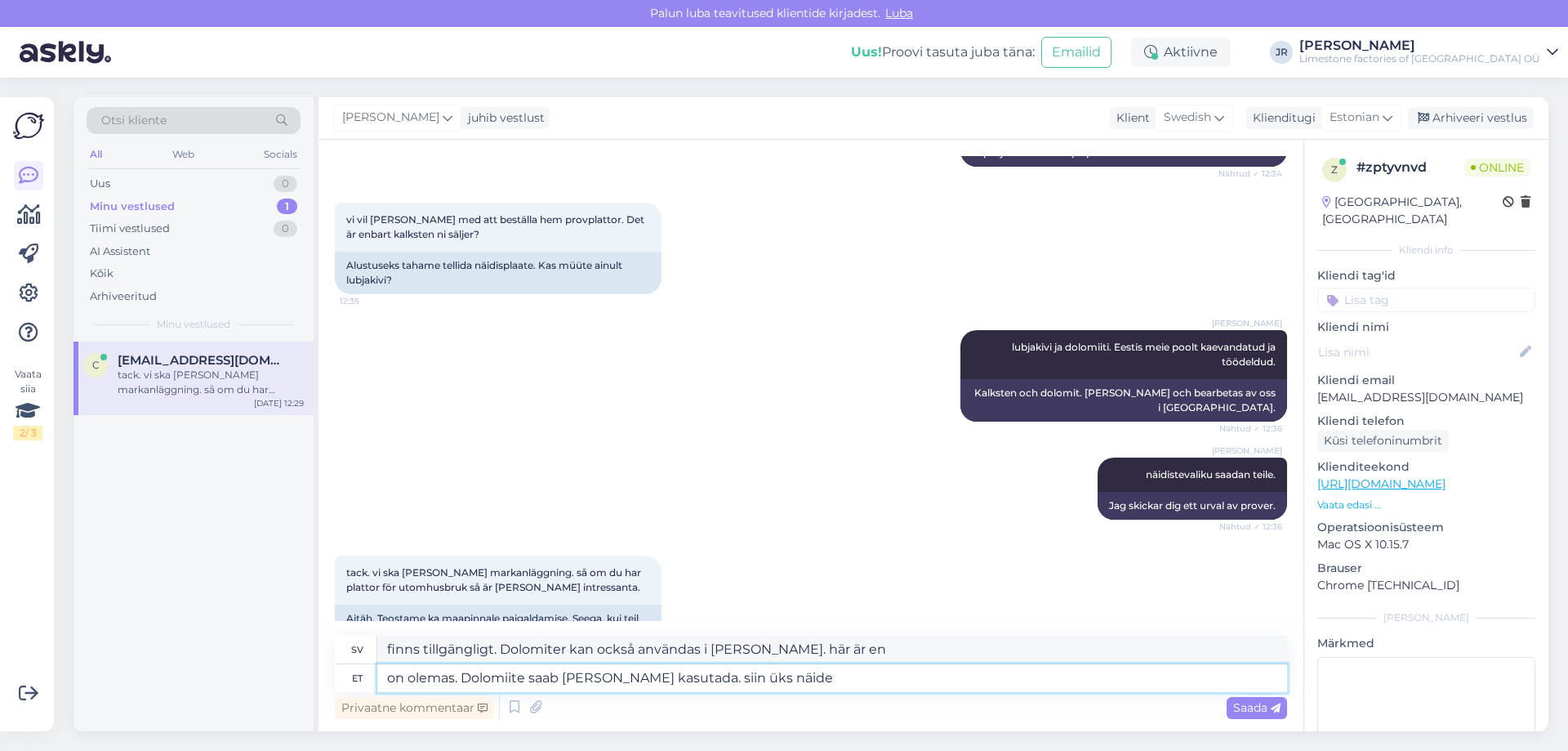
type textarea "finns tillgängligt. Dolomiter kan också användas i [PERSON_NAME]. Här är ett ex…"
type textarea "on olemas. Dolomiite saab [PERSON_NAME] kasutada. siin üks näide vabakujulistes…"
type textarea "finns tillgängligt. Dolomiter kan också användas i [PERSON_NAME]. Här är ett ex…"
type textarea "on olemas. Dolomiite saab [PERSON_NAME] kasutada. siin üks näide vabakujulistes…"
type textarea "finns tillgängligt. Dolomiter kan också användas i [PERSON_NAME]. Här är ett ex…"
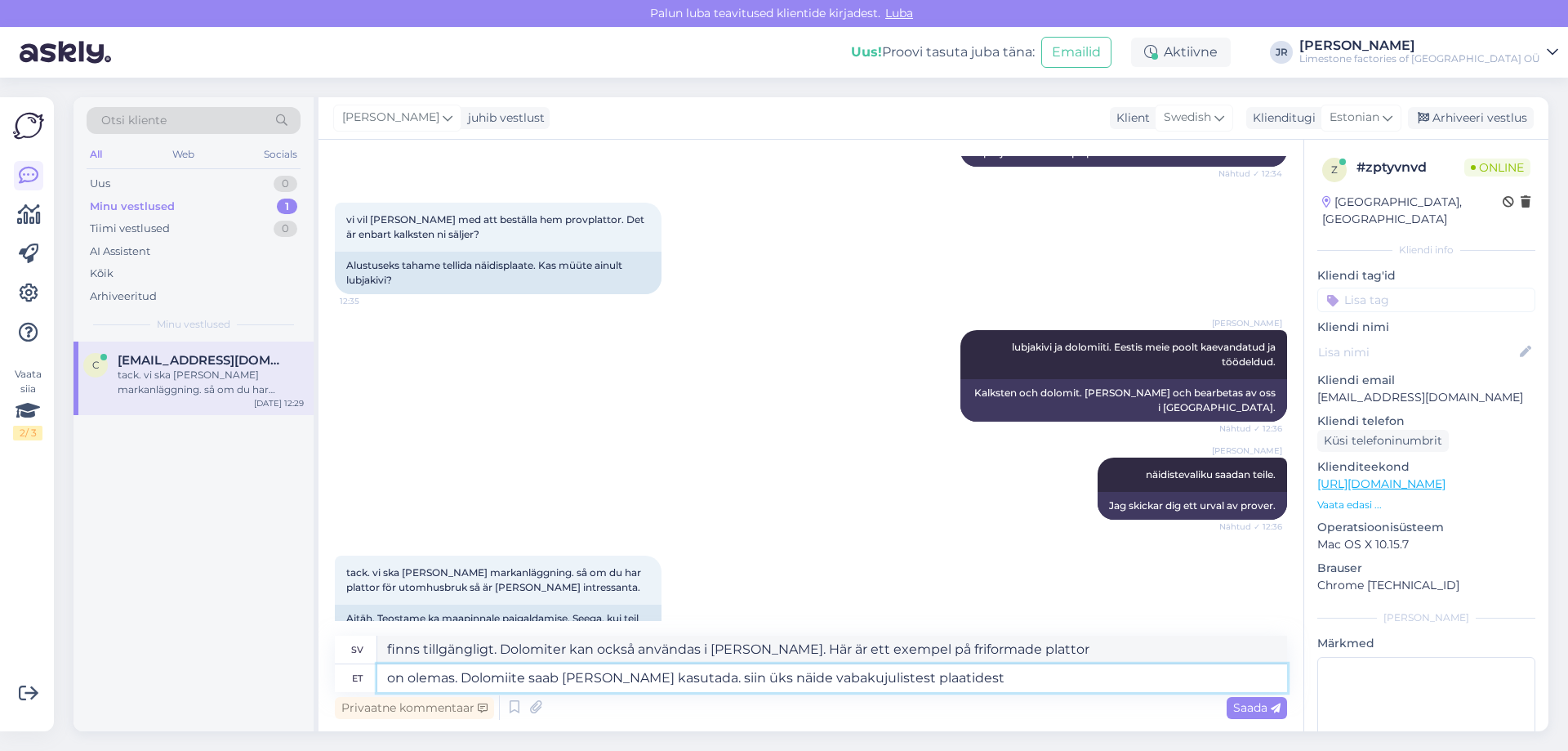
type textarea "on olemas. Dolomiite saab [PERSON_NAME] kasutada. siin üks näide vabakujulistes…"
type textarea "finns tillgängligt. Dolomiter kan också användas i [PERSON_NAME]. Här är ett ex…"
type textarea "on olemas. Dolomiite saab [PERSON_NAME] kasutada. siin üks näide vabakujulistes…"
type textarea "finns tillgängligt. Dolomiter kan också användas i [PERSON_NAME]. Här är ett ex…"
type textarea "on olemas. Dolomiite saab [PERSON_NAME] kasutada. siin üks näide vabakujulistes…"
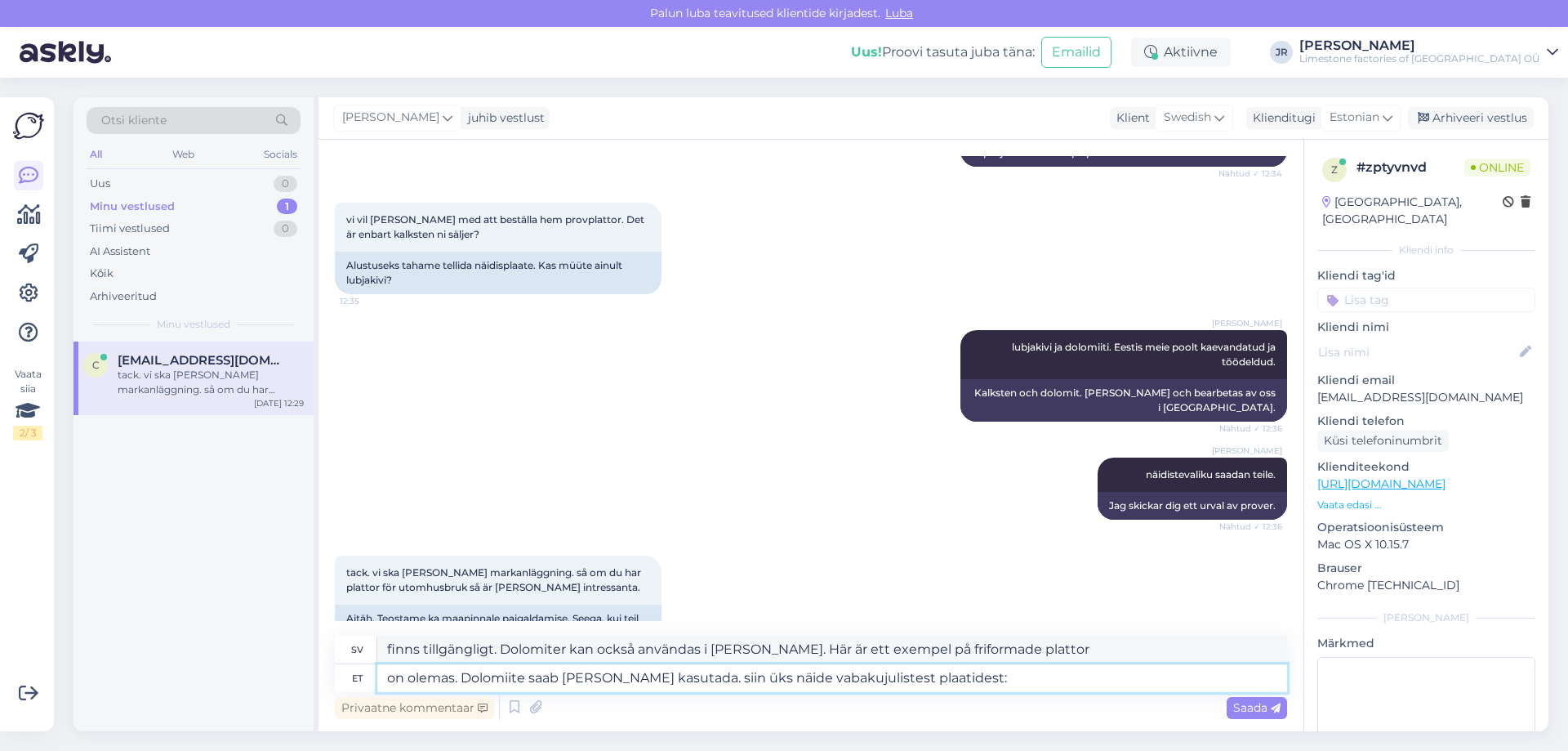
type textarea "finns tillgängligt. Dolomiter kan också användas i [PERSON_NAME]. Här är ett ex…"
paste textarea "[URL][DOMAIN_NAME]"
type textarea "on olemas. Dolomiite saab [PERSON_NAME] kasutada. siin üks näide vabakujulistes…"
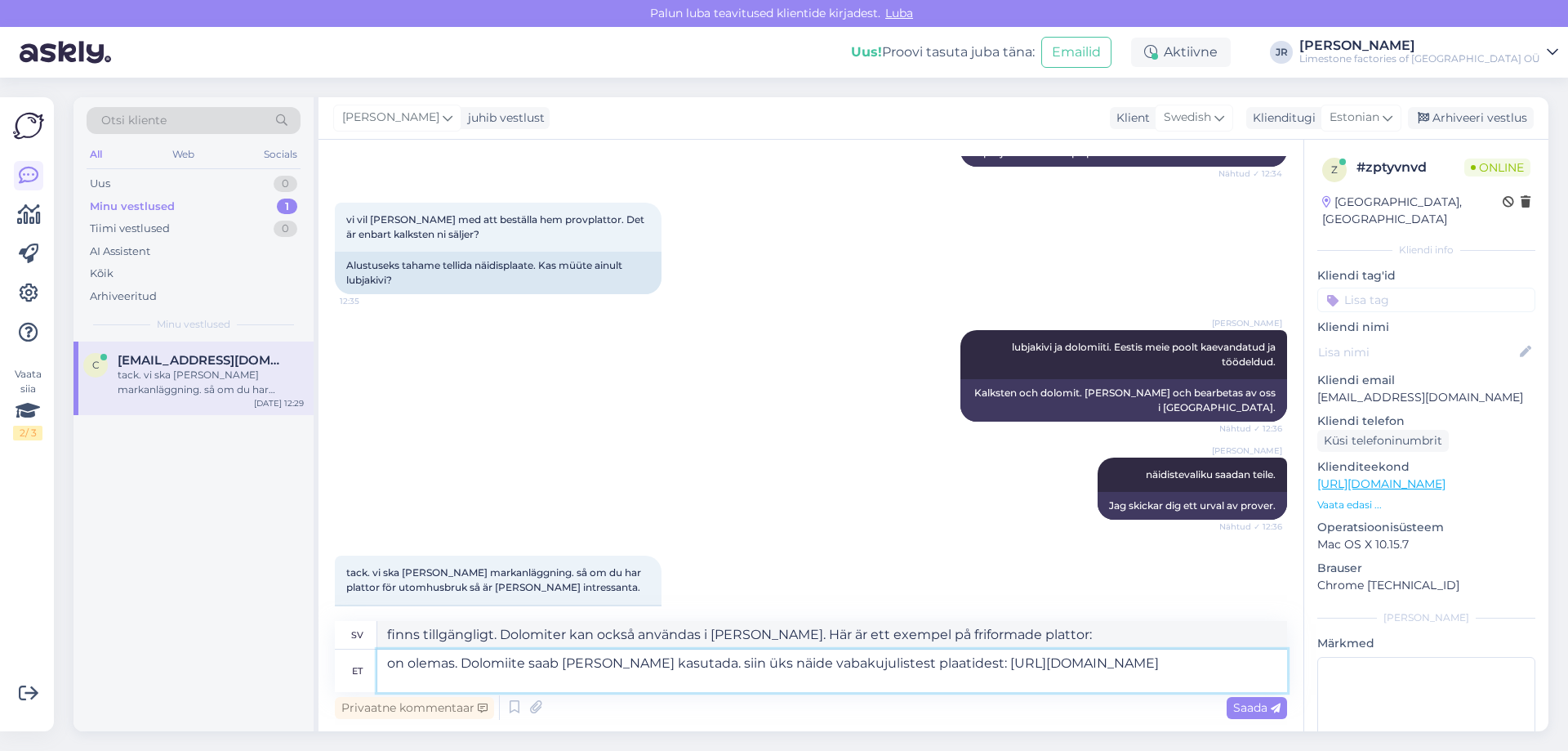
type textarea "finns tillgängligt. Dolomiter kan också användas i [PERSON_NAME]. Här är ett ex…"
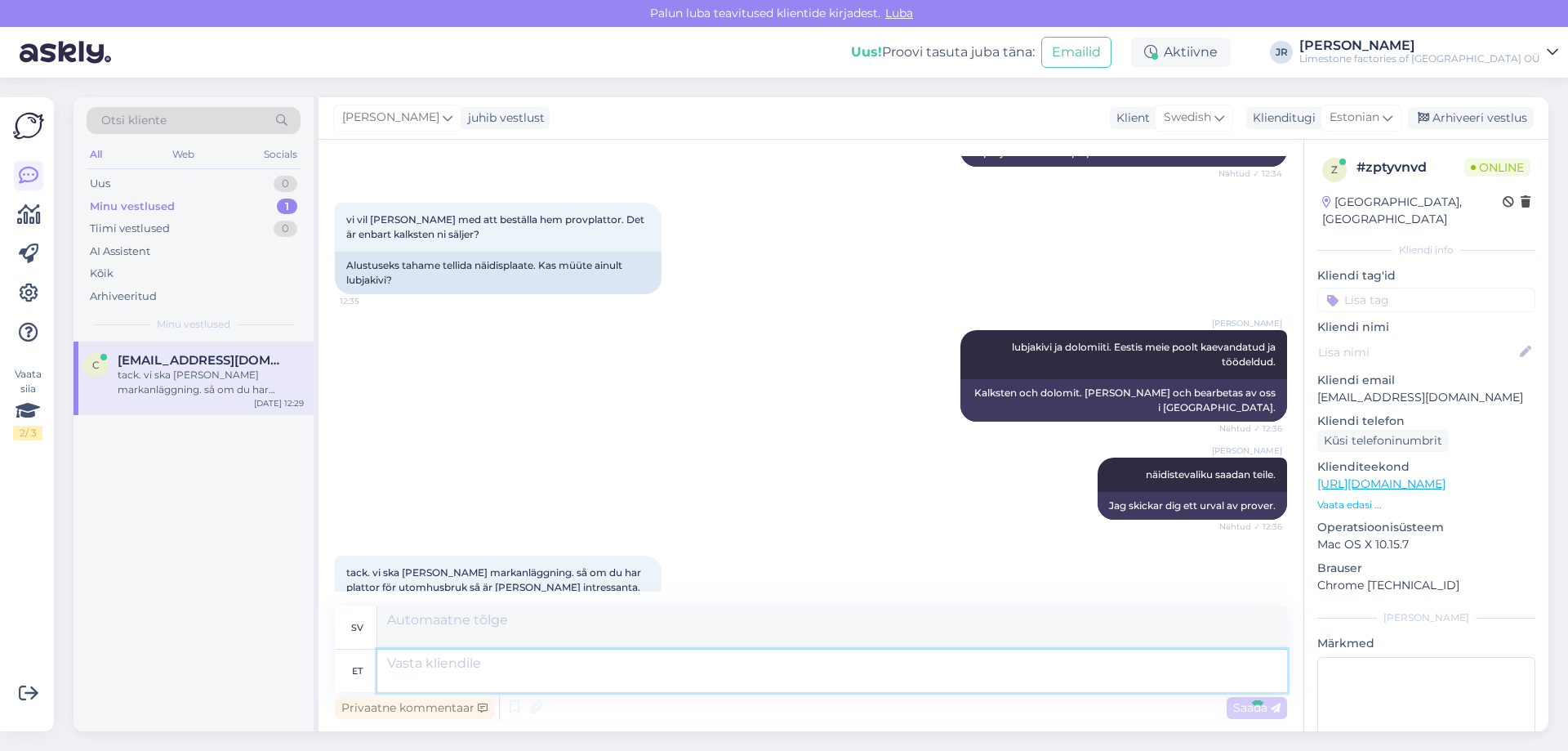
scroll to position [1314, 0]
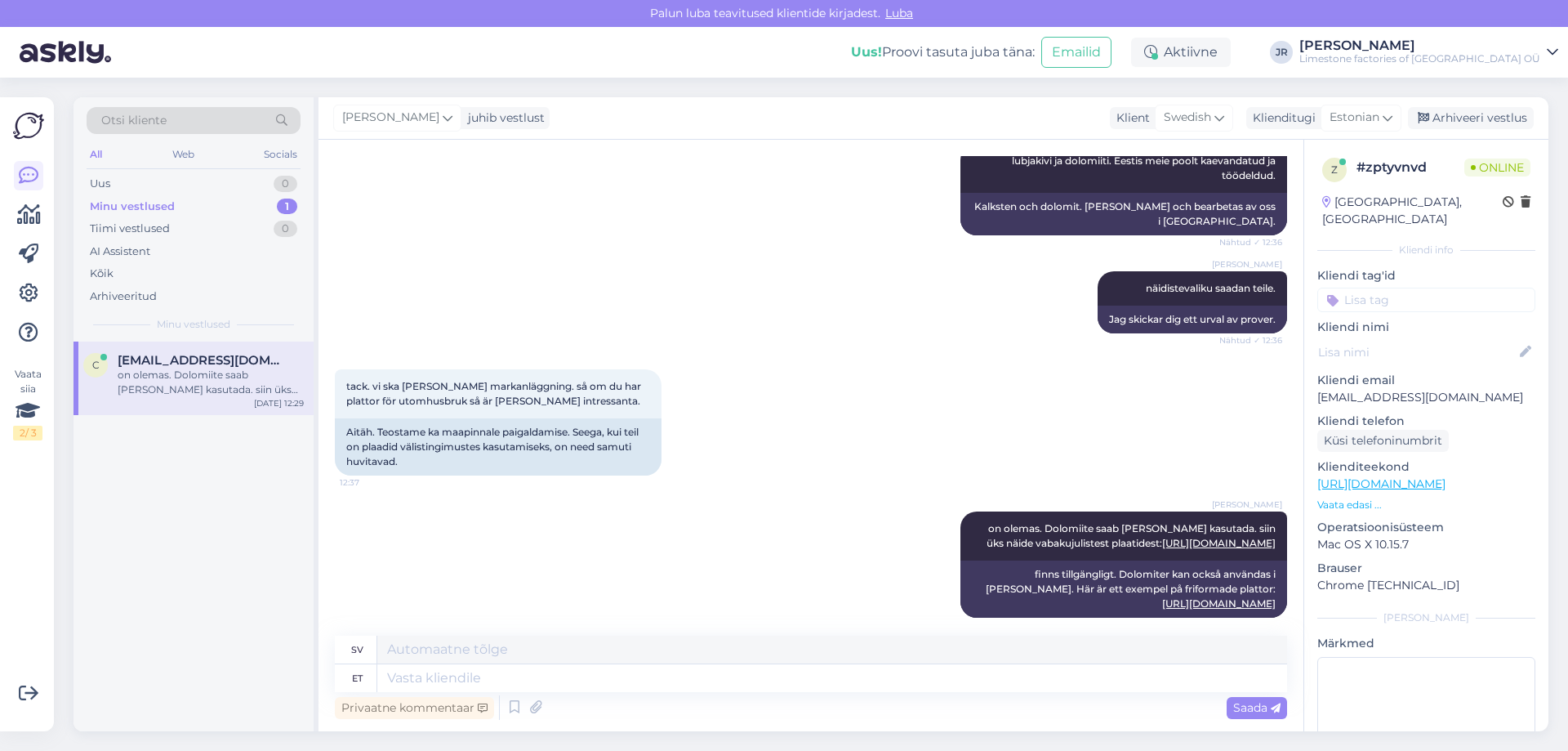
click at [149, 204] on div "Minu vestlused" at bounding box center [132, 206] width 85 height 16
click at [150, 236] on div "Tiimi vestlused" at bounding box center [129, 229] width 80 height 16
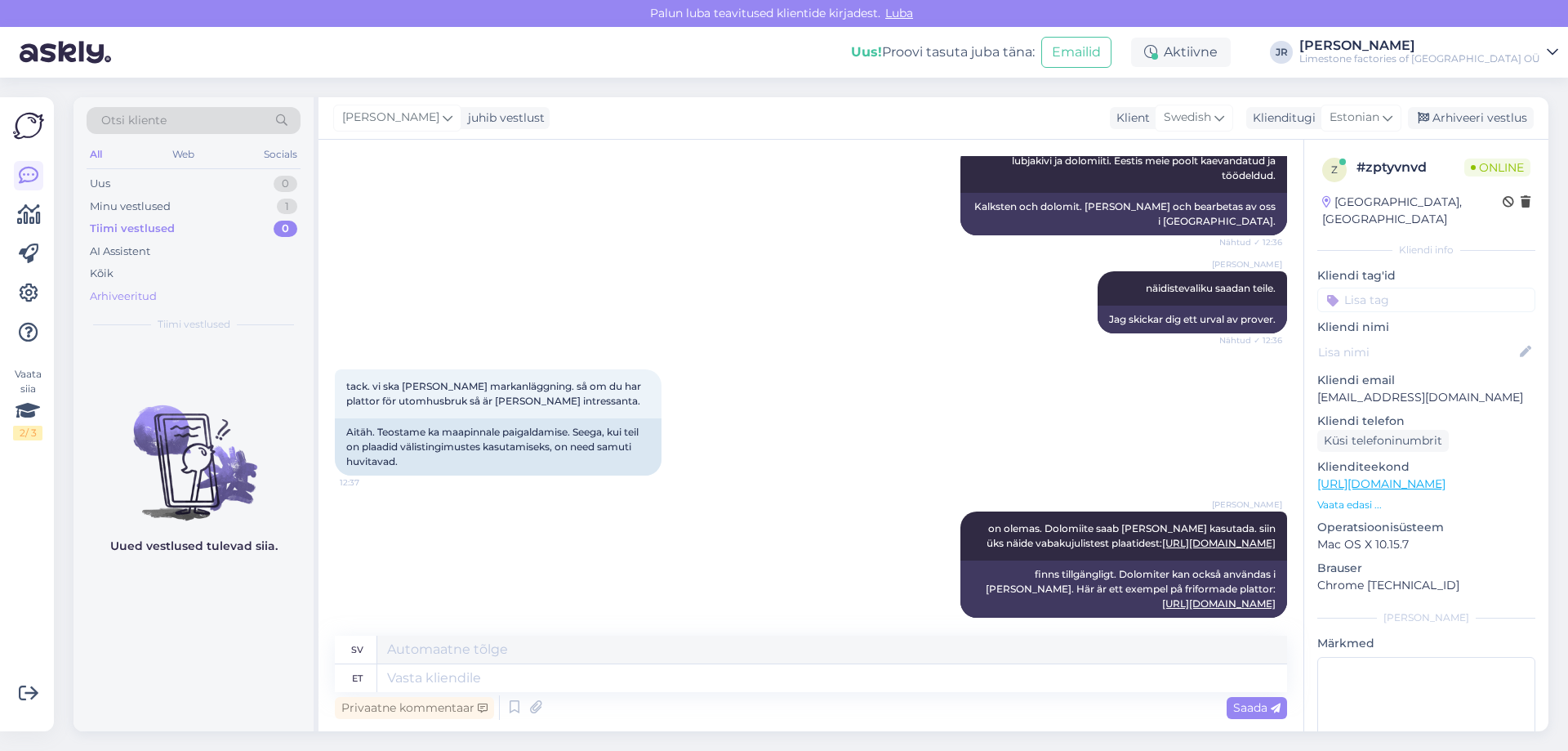
click at [129, 295] on div "Arhiveeritud" at bounding box center [123, 297] width 67 height 16
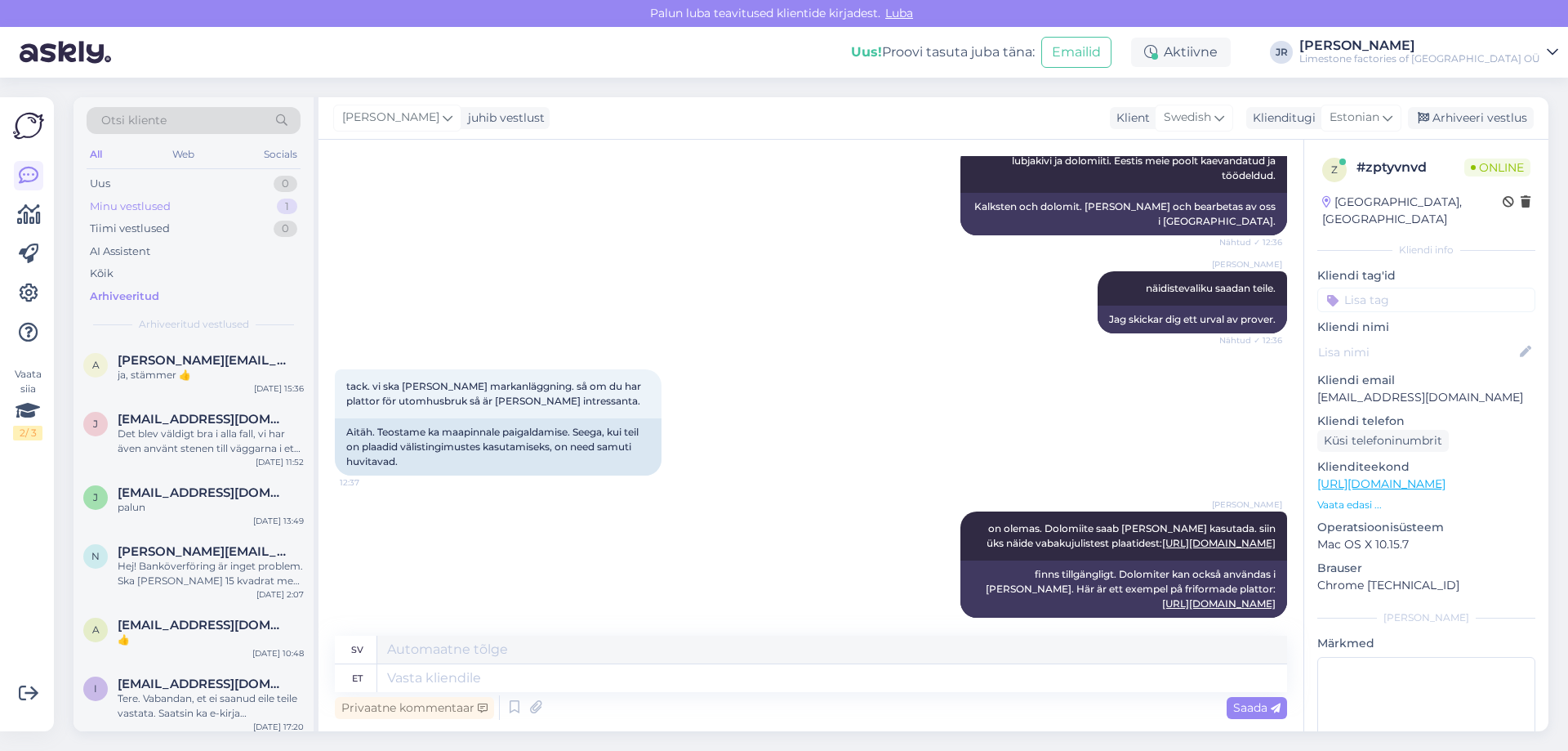
click at [138, 203] on div "Minu vestlused" at bounding box center [129, 206] width 81 height 16
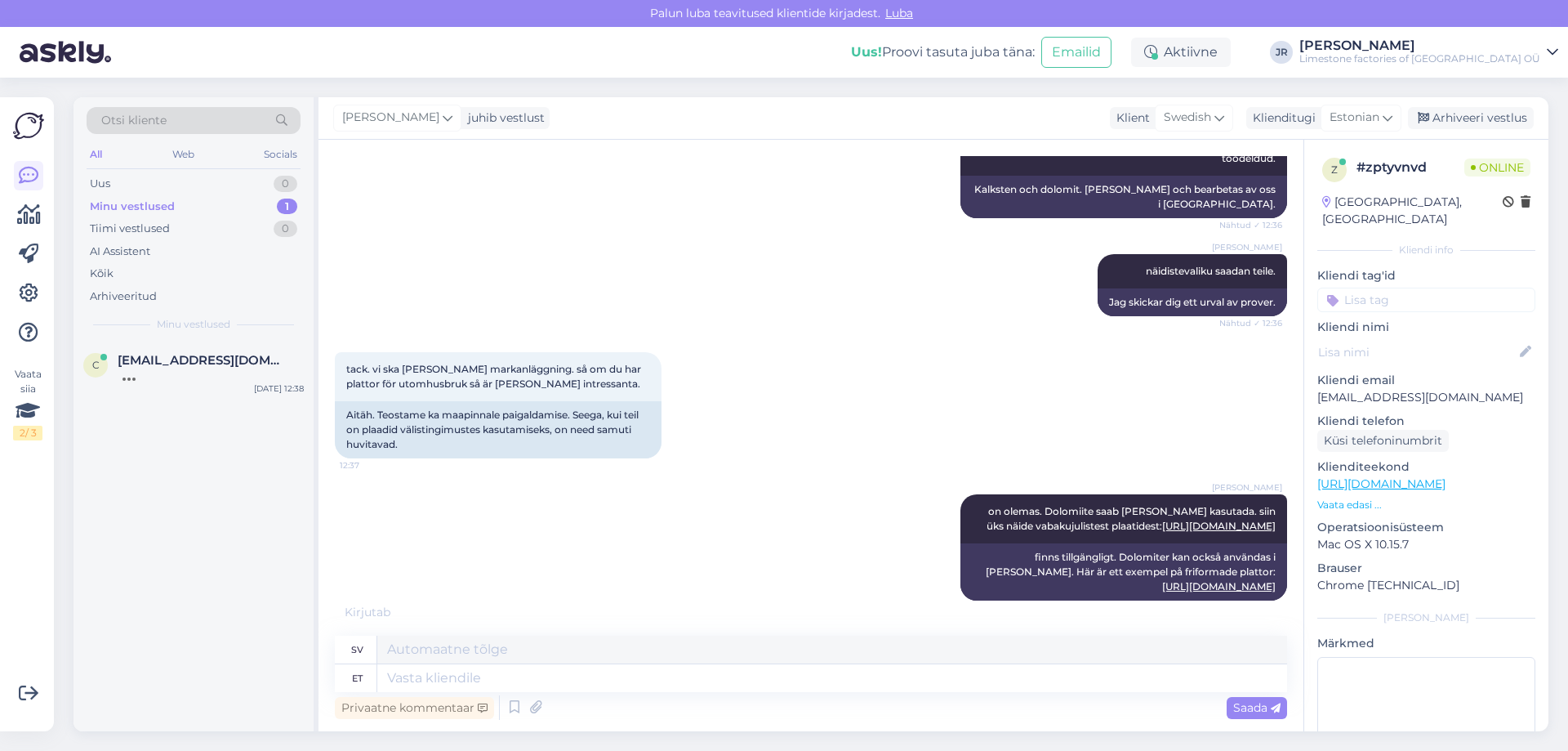
scroll to position [1412, 0]
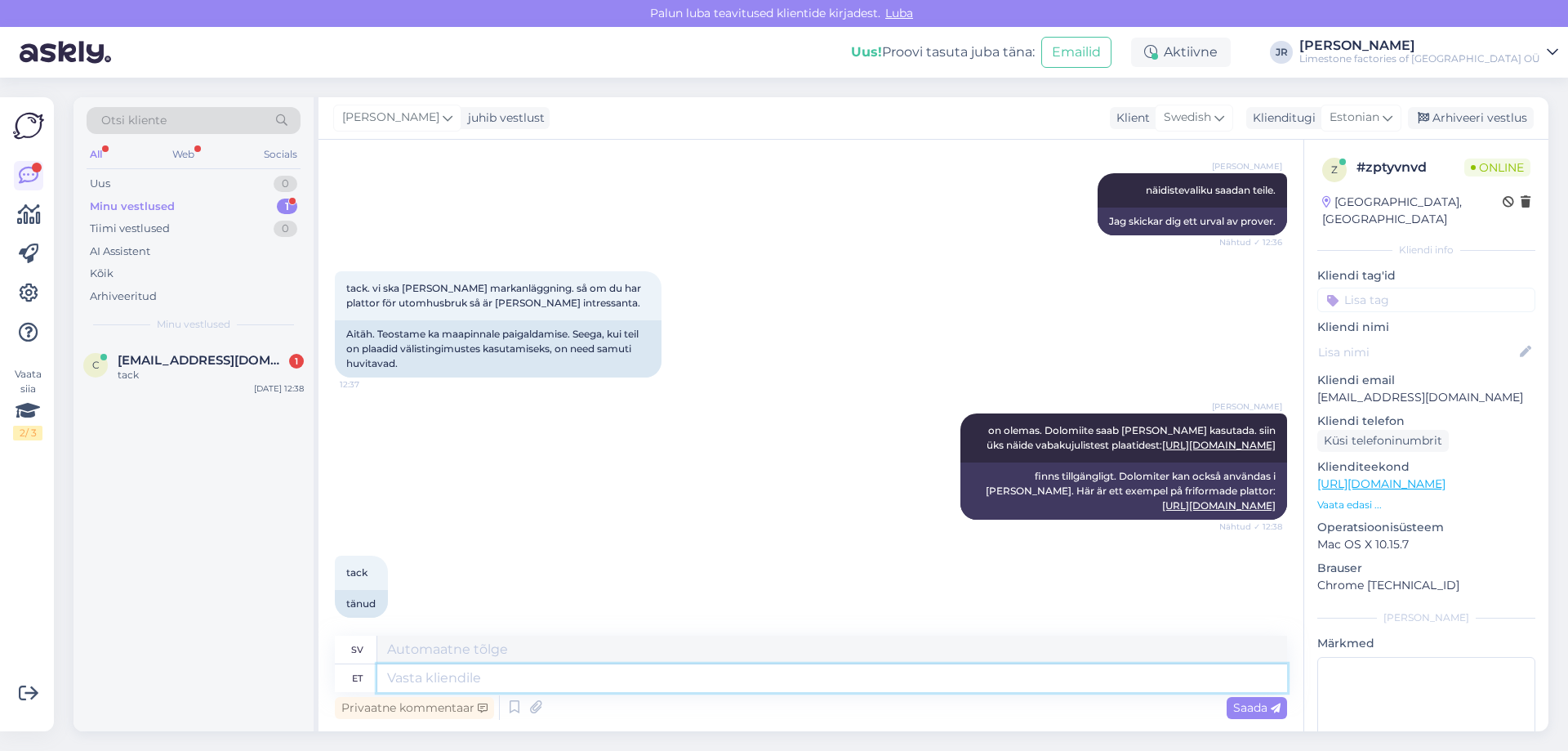
click at [509, 684] on textarea at bounding box center [832, 678] width 910 height 28
type textarea "palun"
type textarea "behaga"
type textarea "palun"
click at [1249, 706] on span "Saada" at bounding box center [1257, 708] width 47 height 14
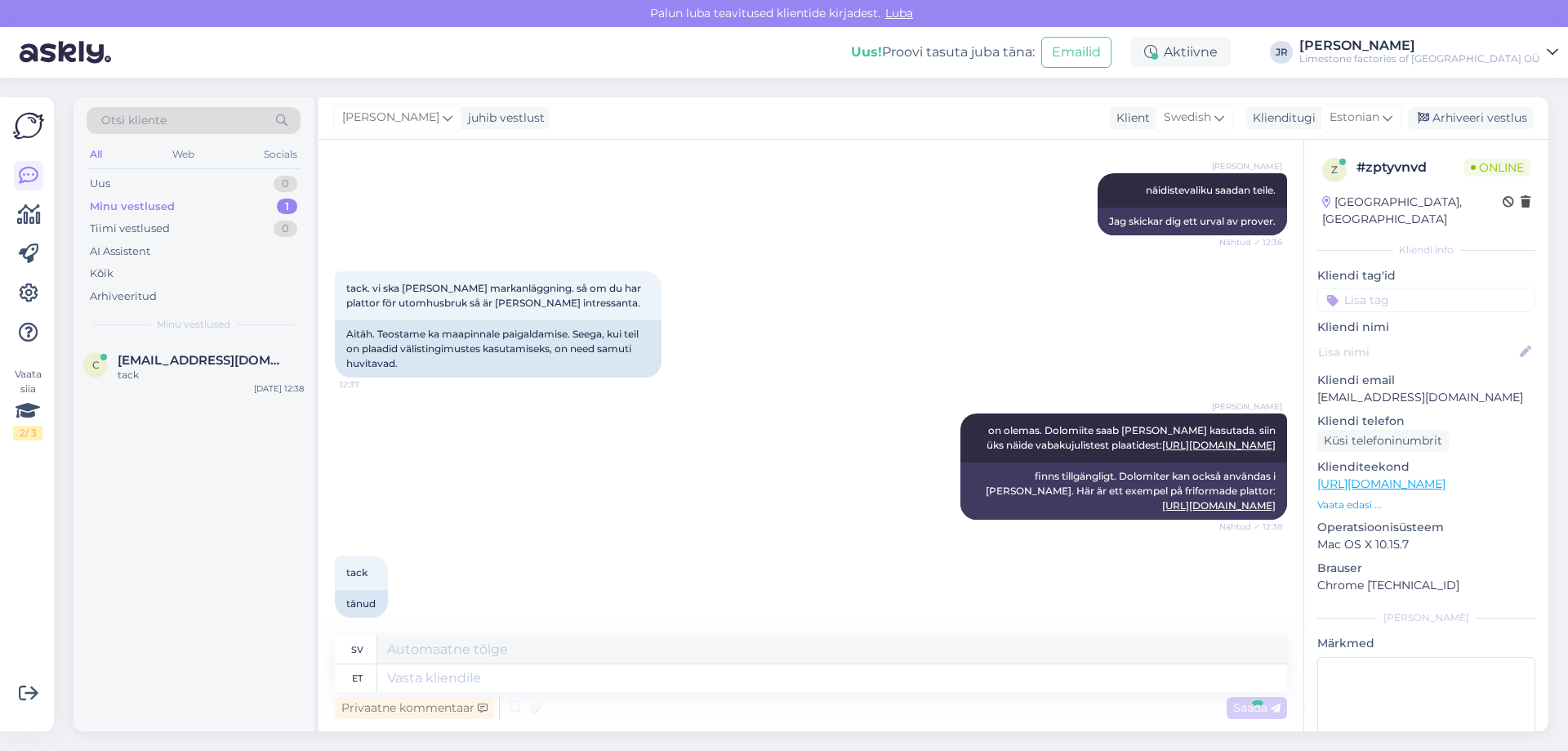
scroll to position [1510, 0]
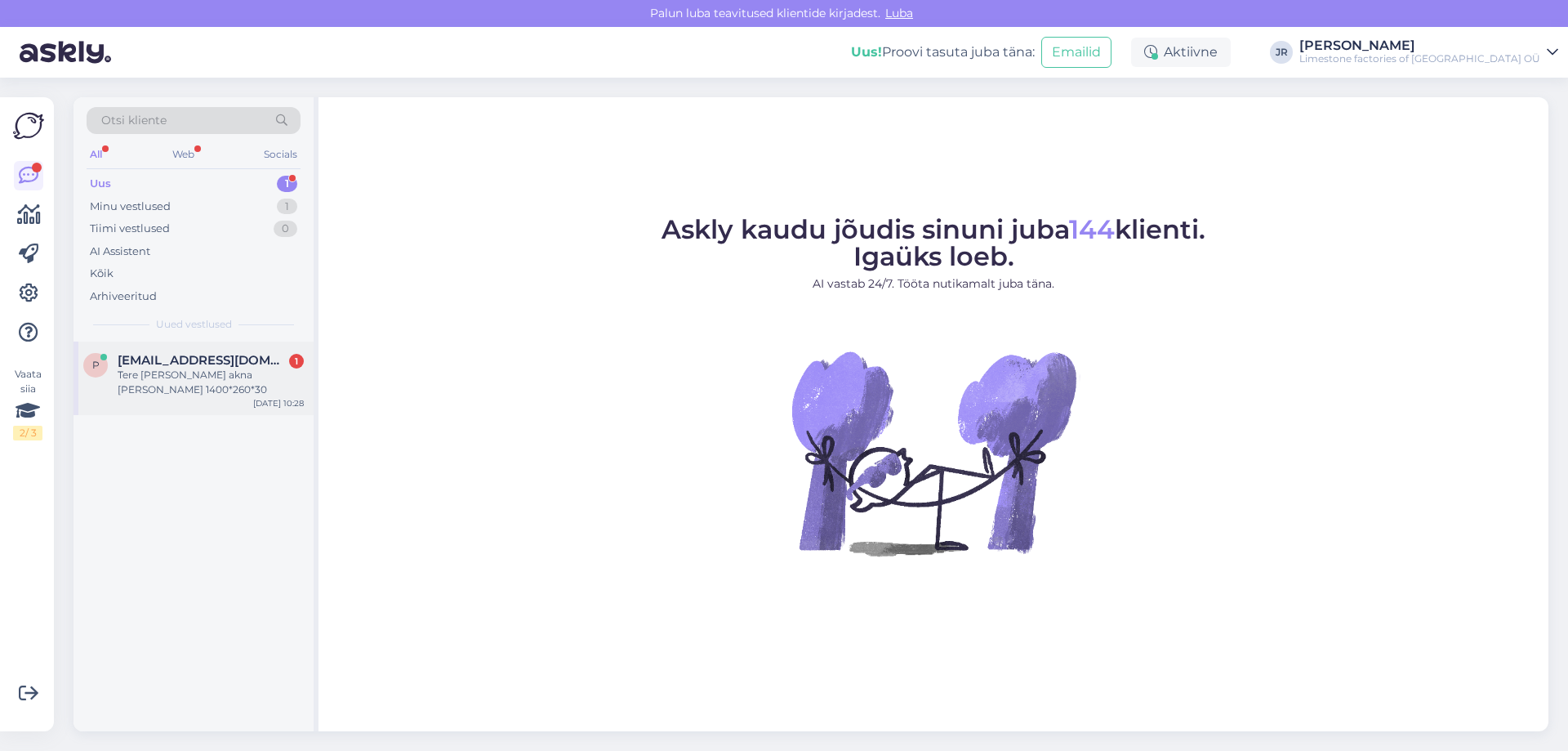
click at [169, 369] on div "Tere oleks vaja akna lauda 1400*260*30" at bounding box center [211, 382] width 186 height 29
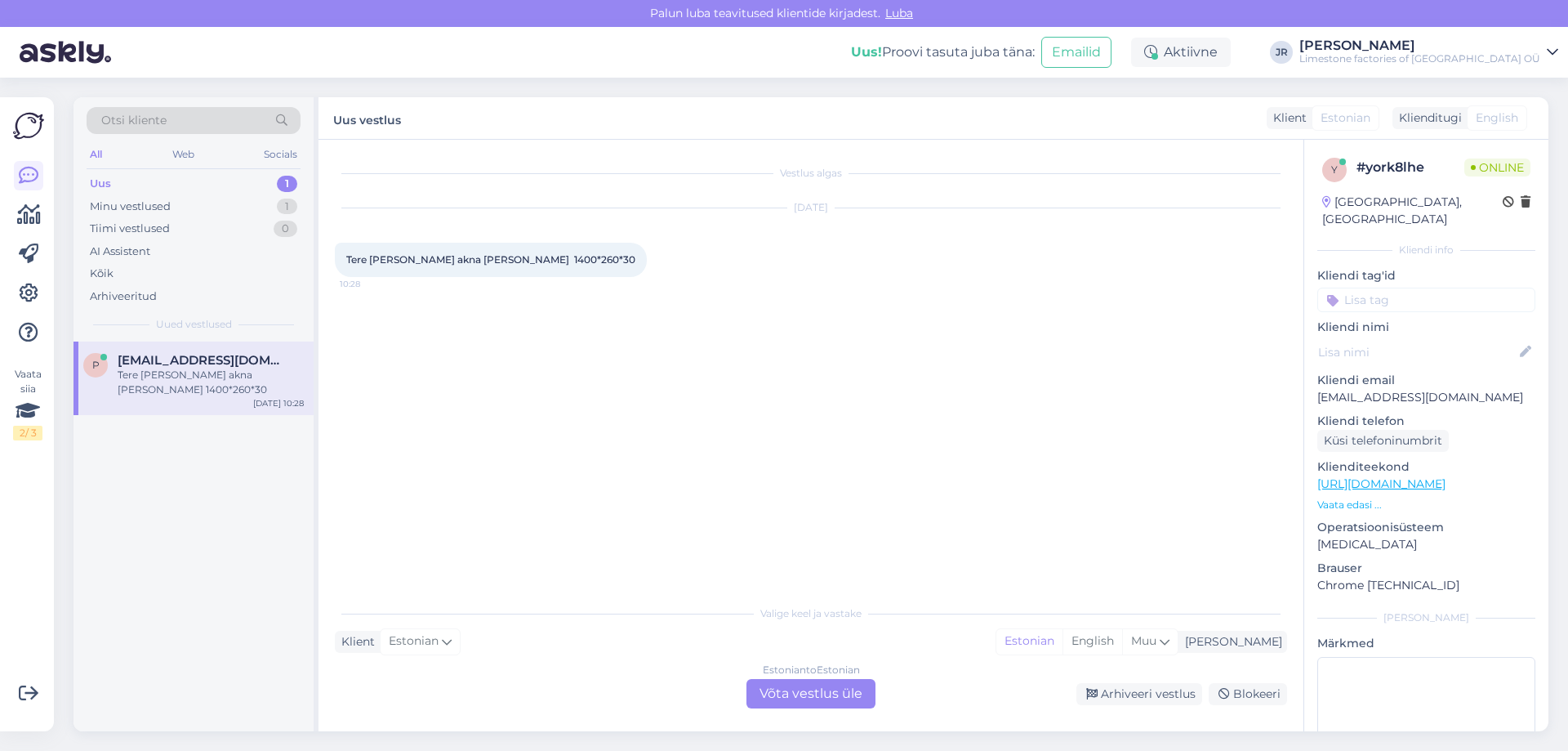
click at [803, 696] on div "Estonian to Estonian Võta vestlus üle" at bounding box center [811, 693] width 129 height 29
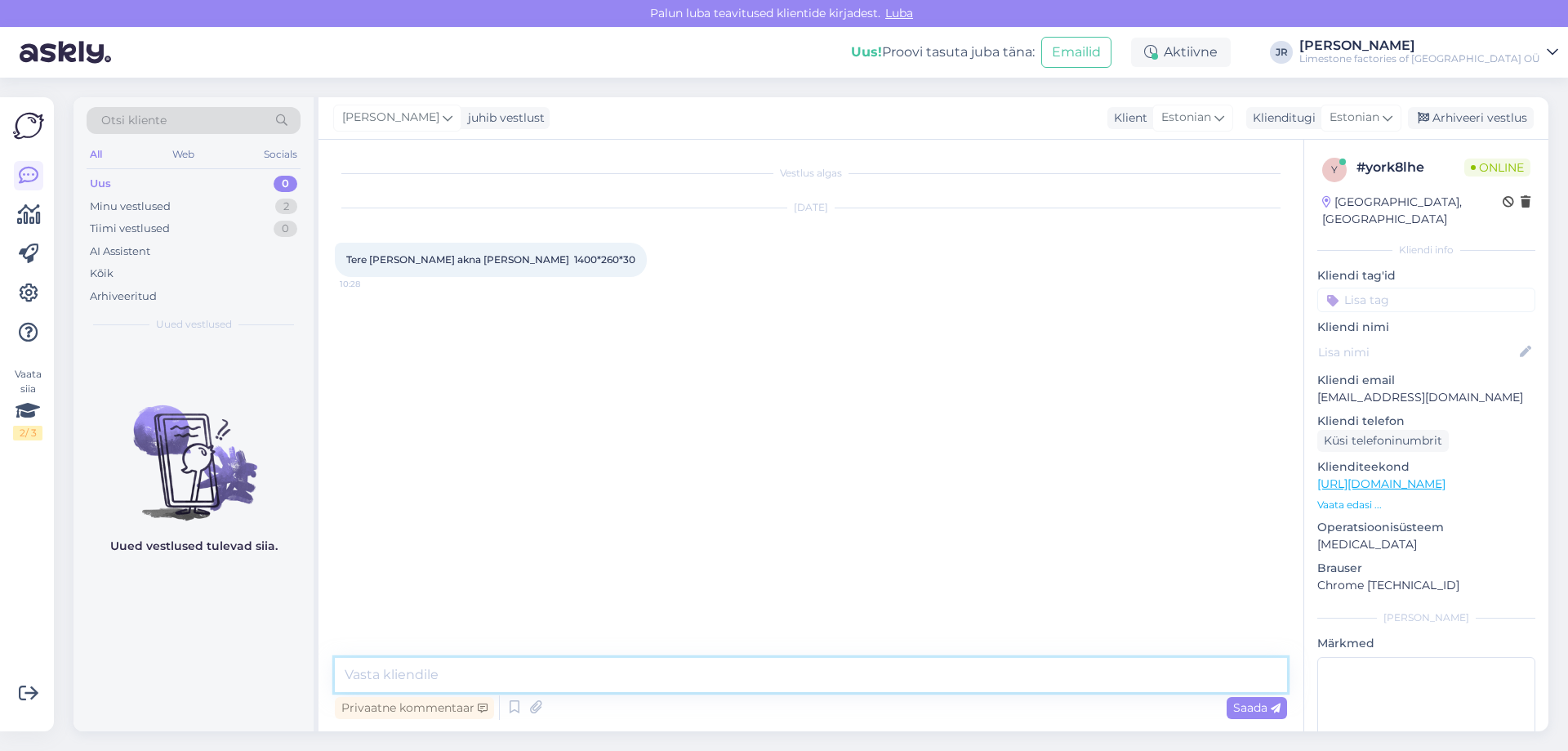
click at [473, 673] on textarea at bounding box center [811, 675] width 952 height 34
type textarea "Tere."
paste textarea "https://revalstone.com/shop/toode/aknalauad/"
type textarea "Saame teha. Hinnainfo leiab siit: https://revalstone.com/shop/toode/aknalauad/"
click at [1264, 708] on span "Saada" at bounding box center [1257, 708] width 47 height 14
